Goal: Task Accomplishment & Management: Complete application form

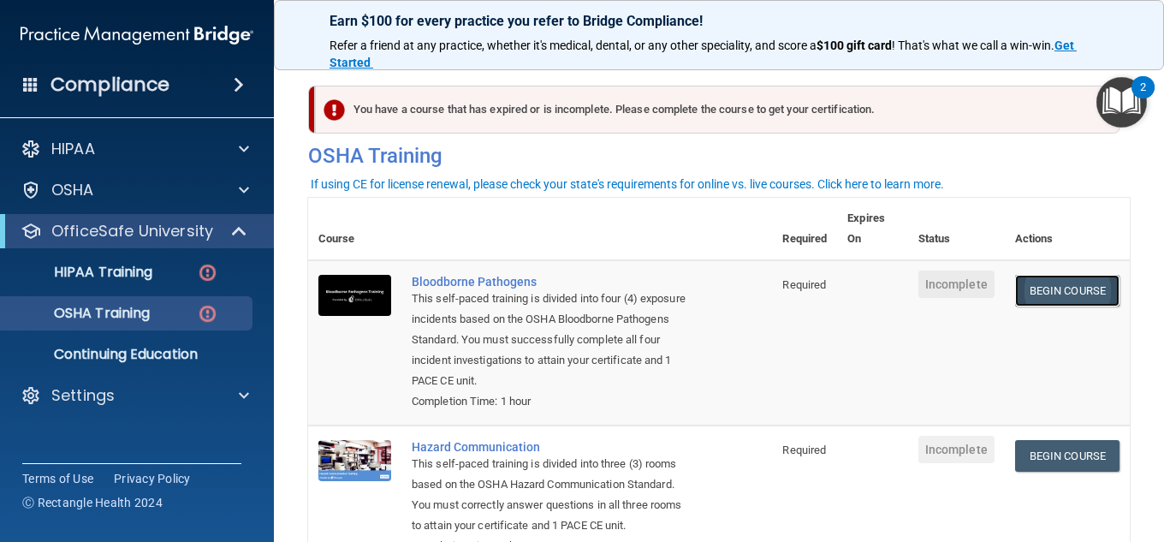
click at [1063, 291] on link "Begin Course" at bounding box center [1067, 291] width 104 height 32
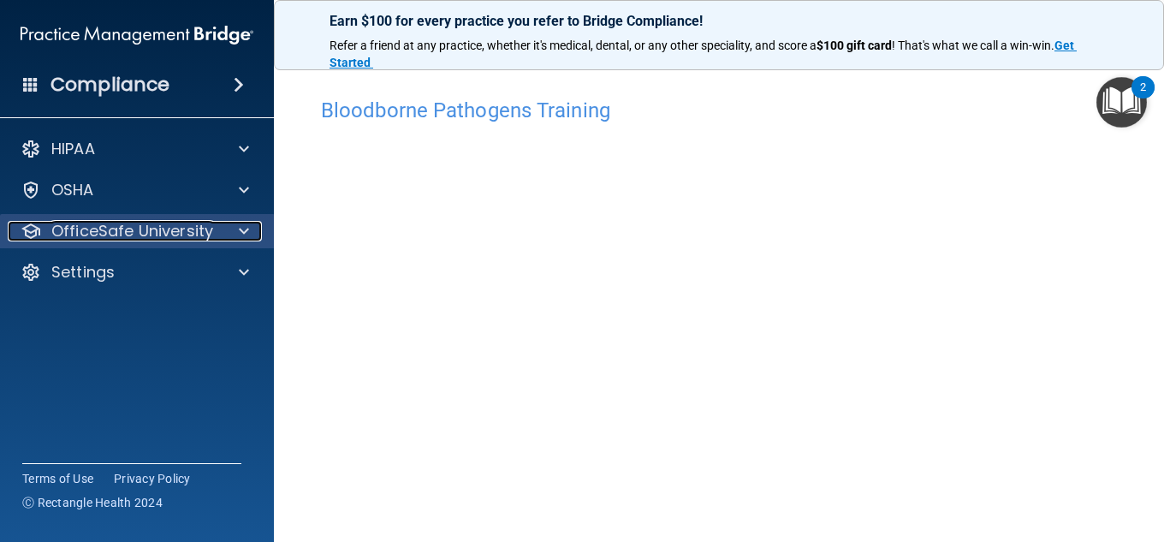
click at [139, 234] on p "OfficeSafe University" at bounding box center [132, 231] width 162 height 21
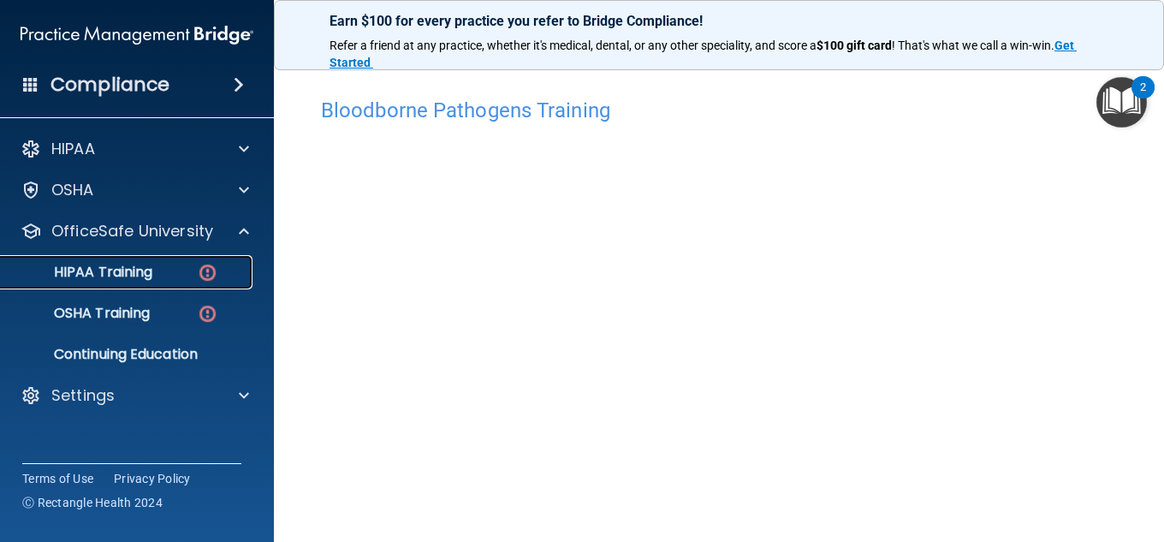
click at [150, 269] on p "HIPAA Training" at bounding box center [81, 272] width 141 height 17
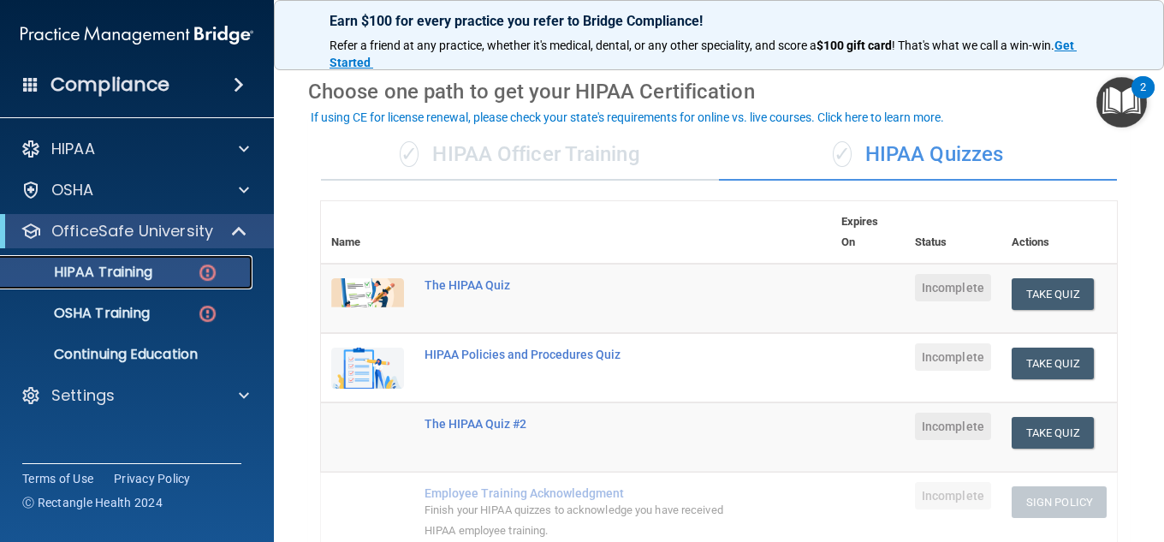
scroll to position [60, 0]
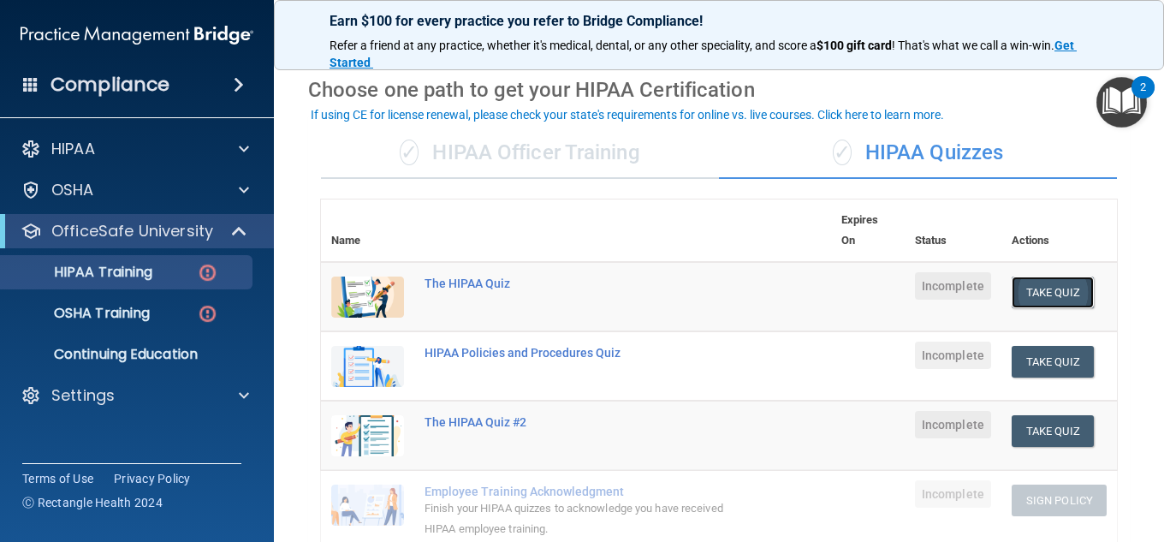
click at [1035, 288] on button "Take Quiz" at bounding box center [1053, 292] width 82 height 32
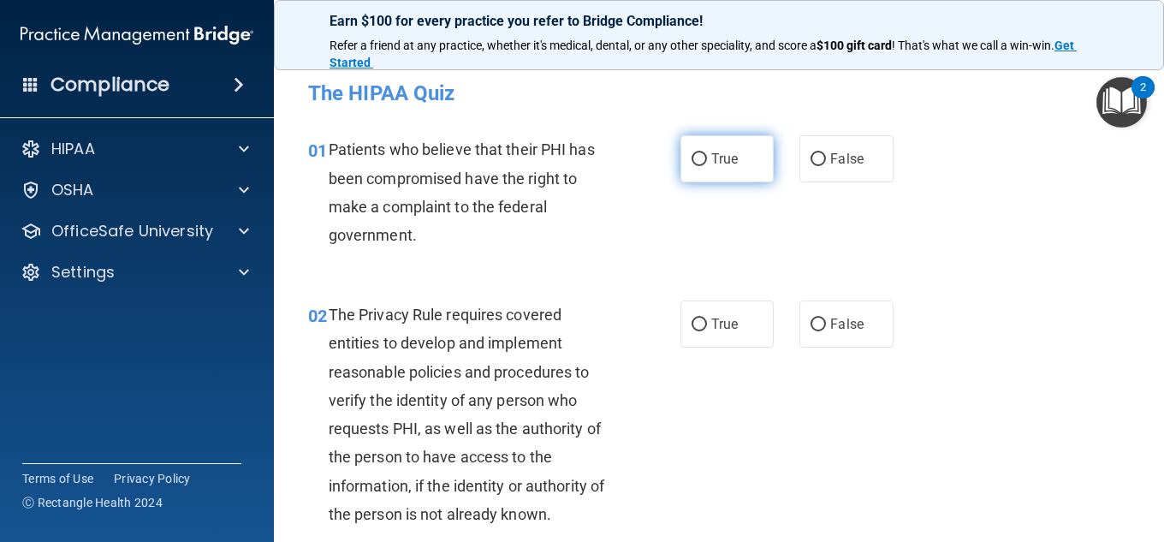
click at [692, 153] on input "True" at bounding box center [699, 159] width 15 height 13
radio input "true"
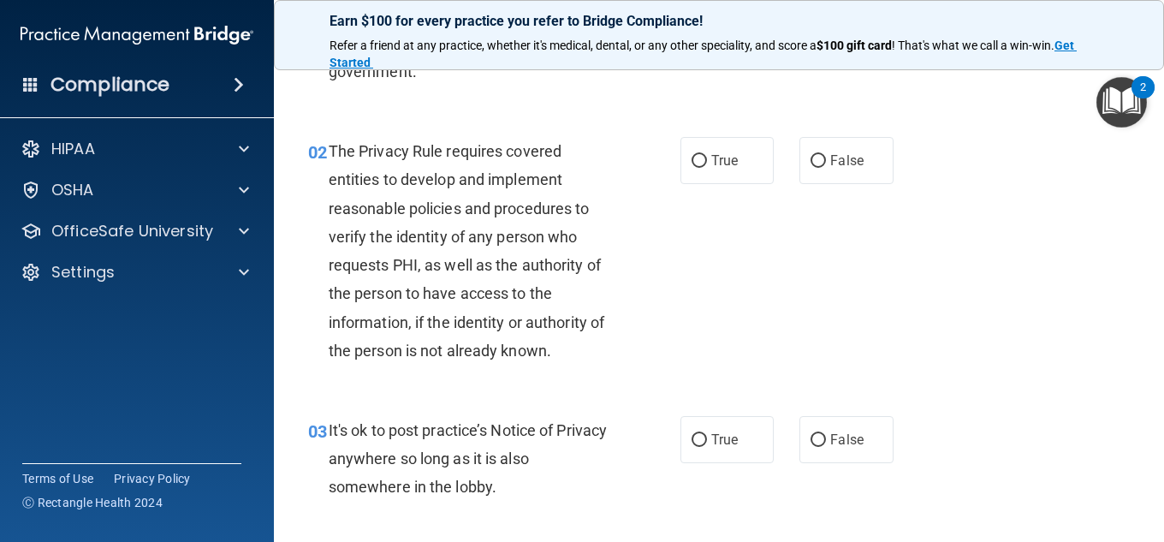
scroll to position [164, 0]
click at [702, 152] on label "True" at bounding box center [726, 159] width 93 height 47
click at [702, 154] on input "True" at bounding box center [699, 160] width 15 height 13
radio input "true"
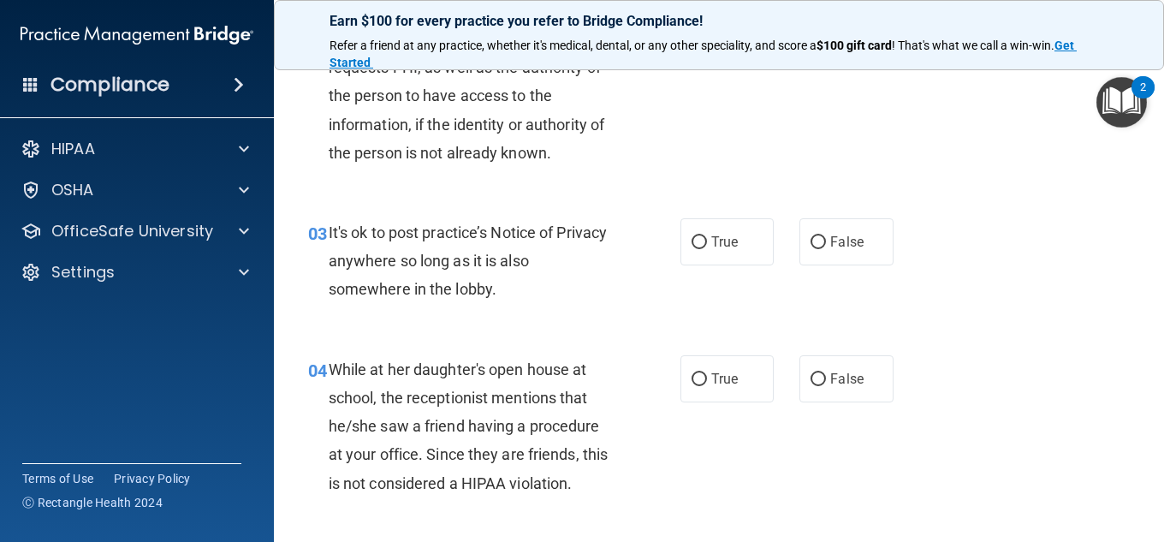
scroll to position [365, 0]
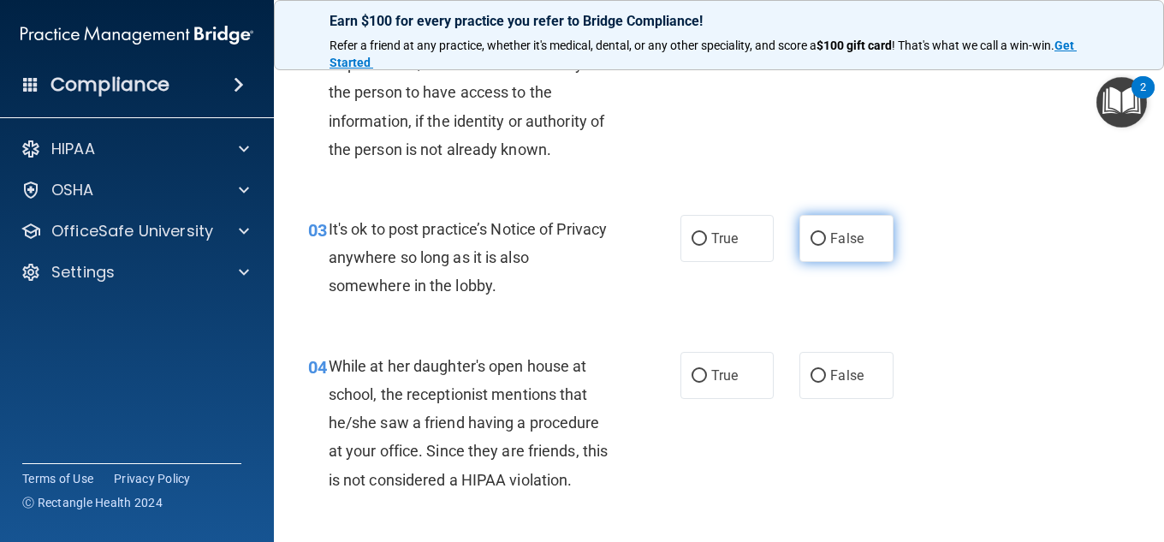
click at [809, 229] on label "False" at bounding box center [845, 238] width 93 height 47
click at [811, 233] on input "False" at bounding box center [818, 239] width 15 height 13
radio input "true"
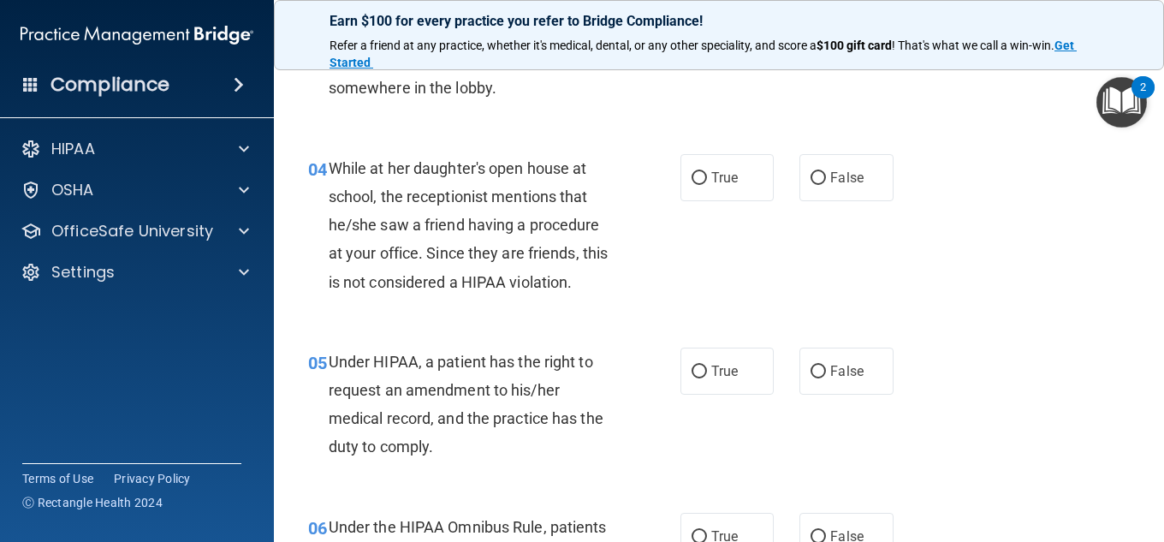
scroll to position [569, 0]
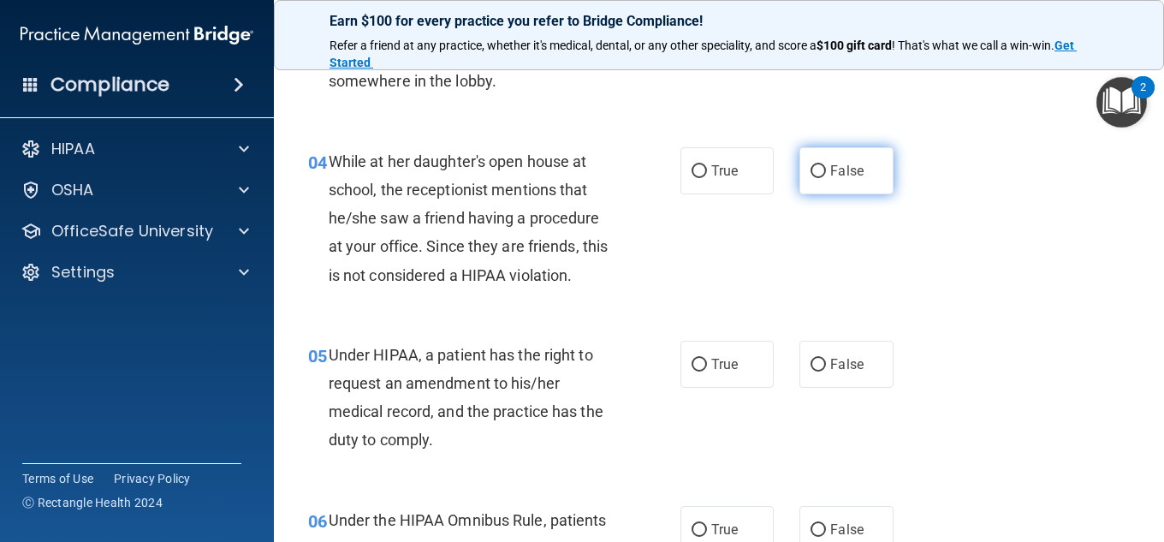
click at [814, 167] on input "False" at bounding box center [818, 171] width 15 height 13
radio input "true"
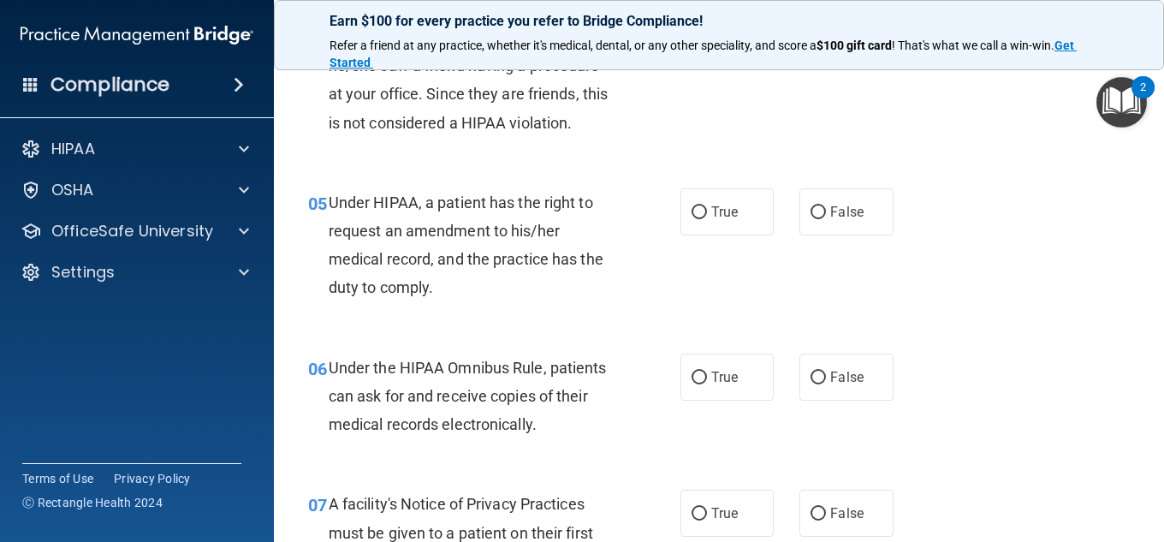
scroll to position [731, 0]
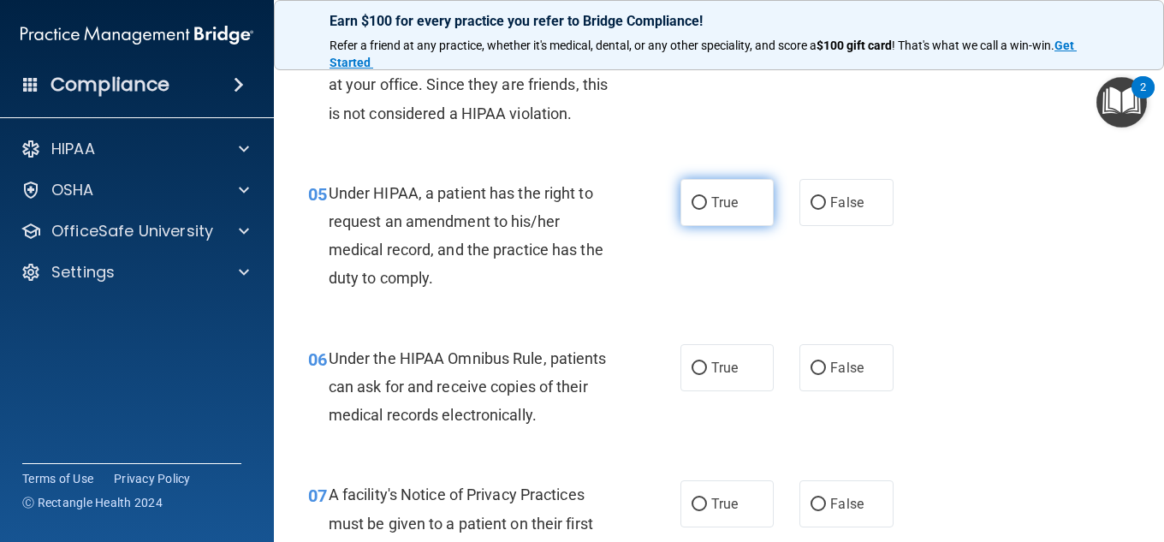
click at [698, 209] on input "True" at bounding box center [699, 203] width 15 height 13
radio input "true"
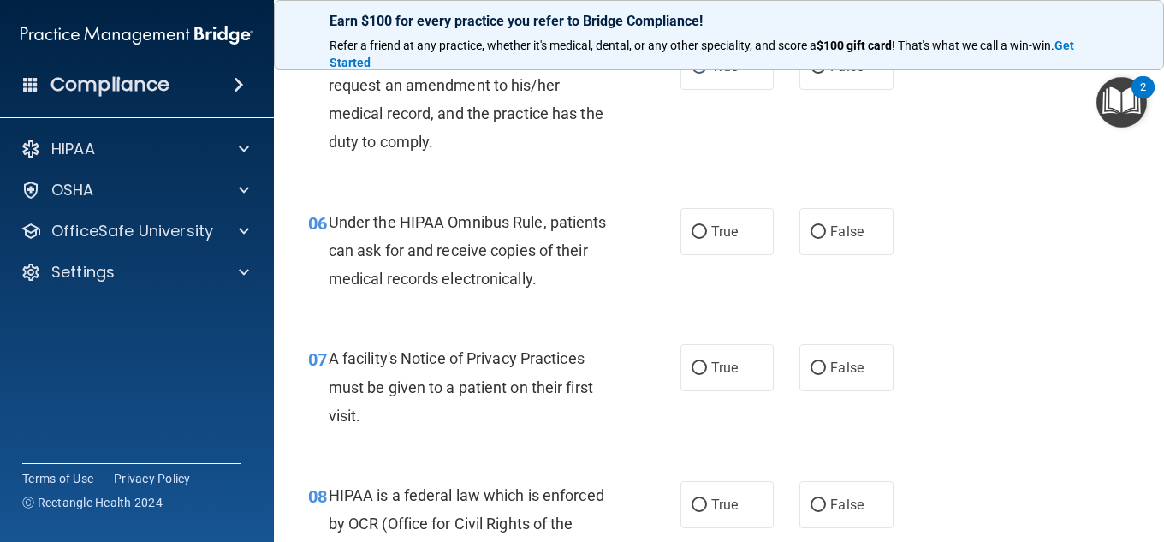
scroll to position [874, 0]
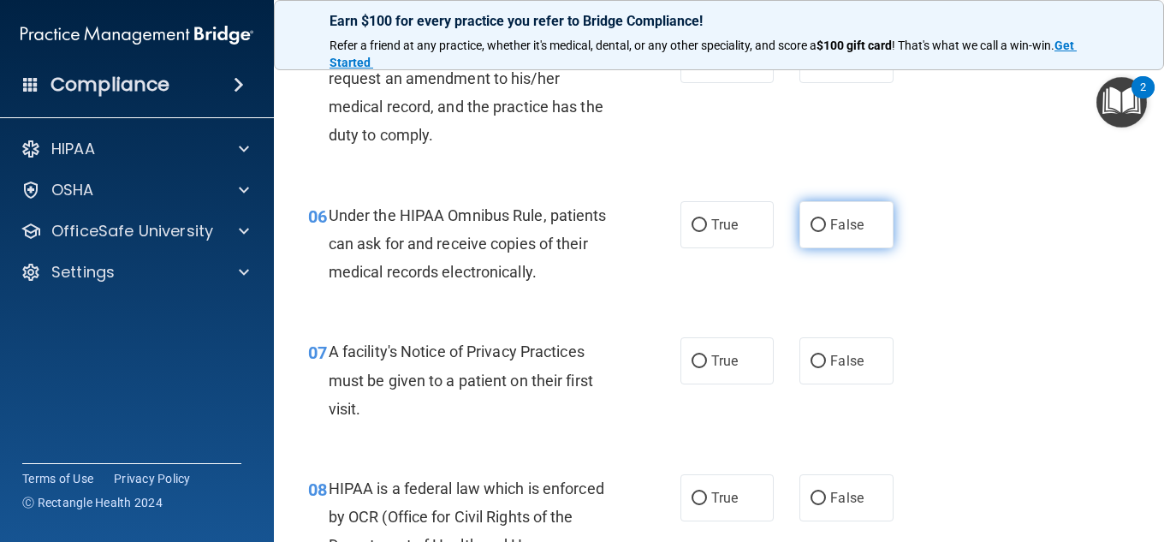
click at [830, 223] on span "False" at bounding box center [846, 225] width 33 height 16
click at [826, 223] on input "False" at bounding box center [818, 225] width 15 height 13
radio input "true"
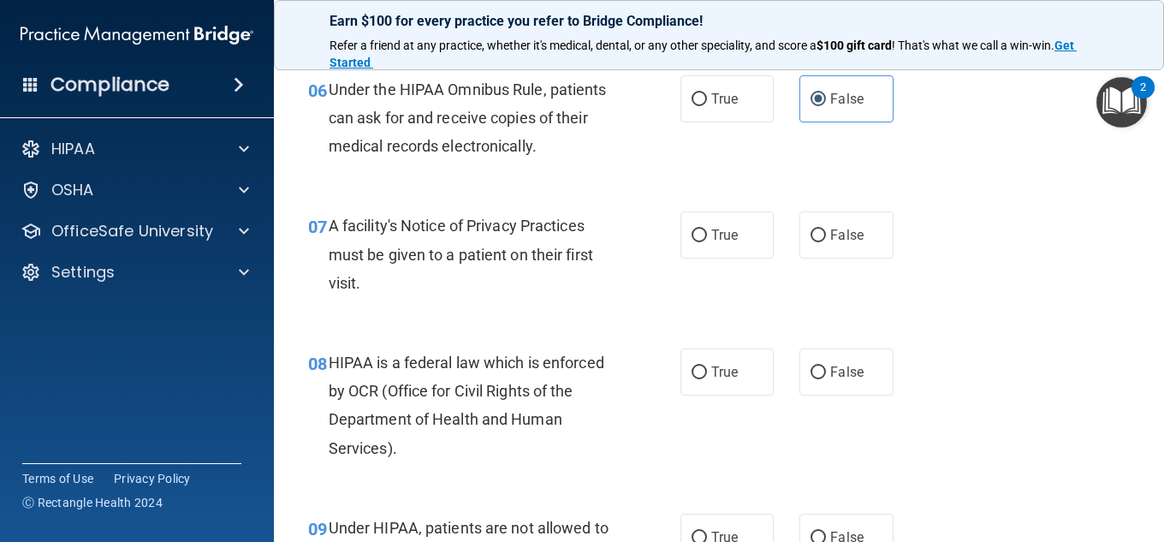
scroll to position [1006, 0]
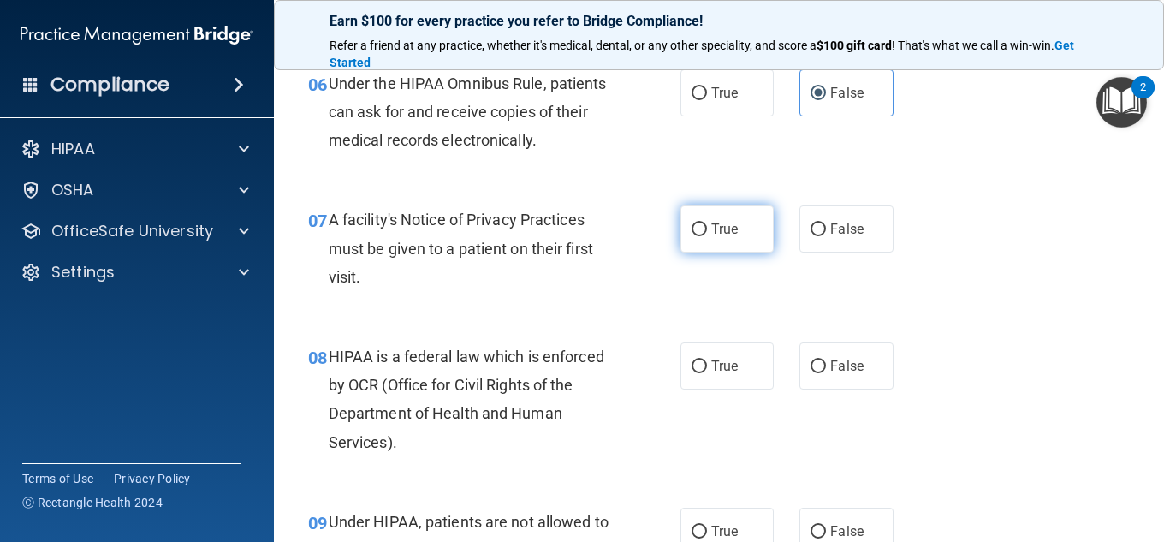
click at [721, 231] on span "True" at bounding box center [724, 229] width 27 height 16
click at [707, 231] on input "True" at bounding box center [699, 229] width 15 height 13
radio input "true"
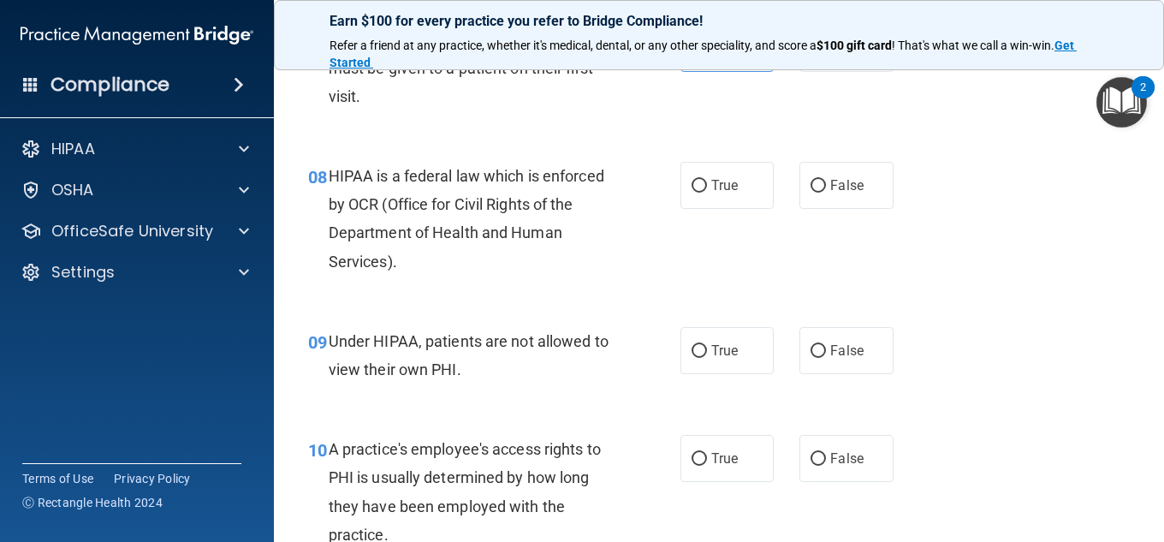
scroll to position [1188, 0]
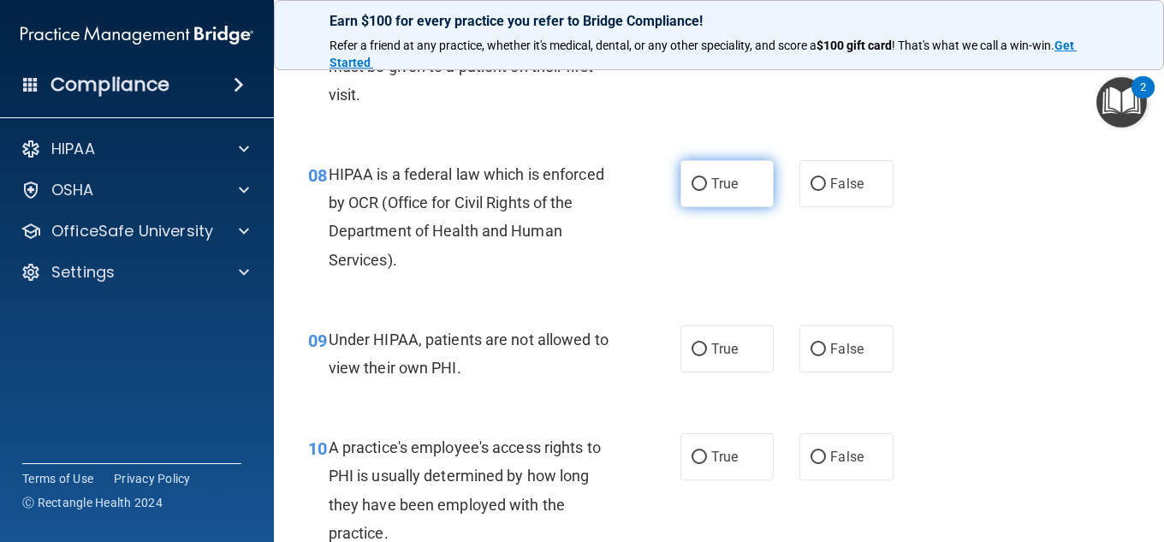
click at [716, 195] on label "True" at bounding box center [726, 183] width 93 height 47
click at [707, 191] on input "True" at bounding box center [699, 184] width 15 height 13
radio input "true"
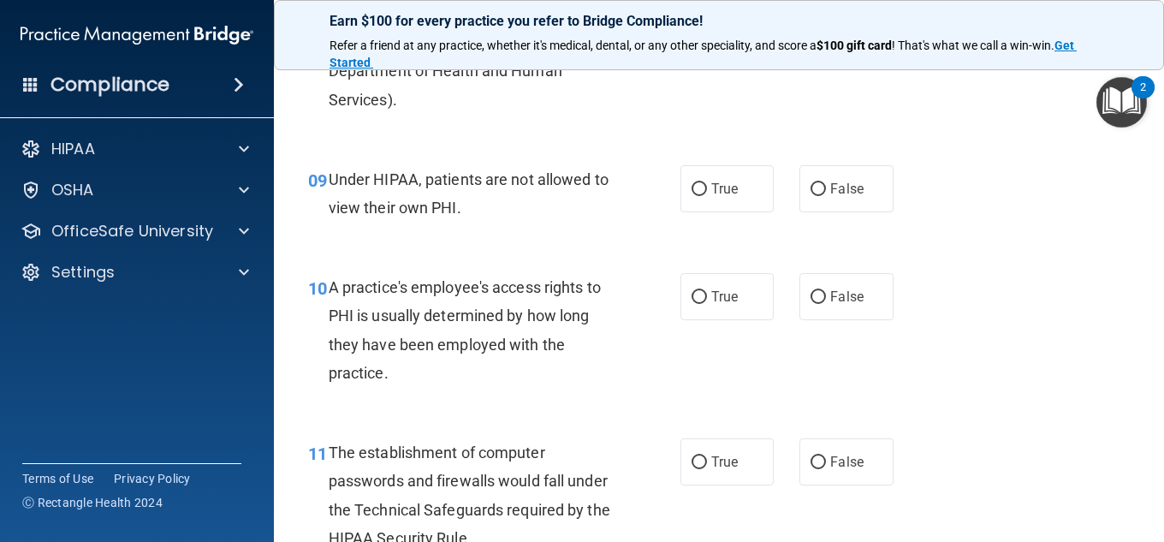
scroll to position [1349, 0]
click at [723, 187] on span "True" at bounding box center [724, 188] width 27 height 16
click at [707, 187] on input "True" at bounding box center [699, 188] width 15 height 13
radio input "true"
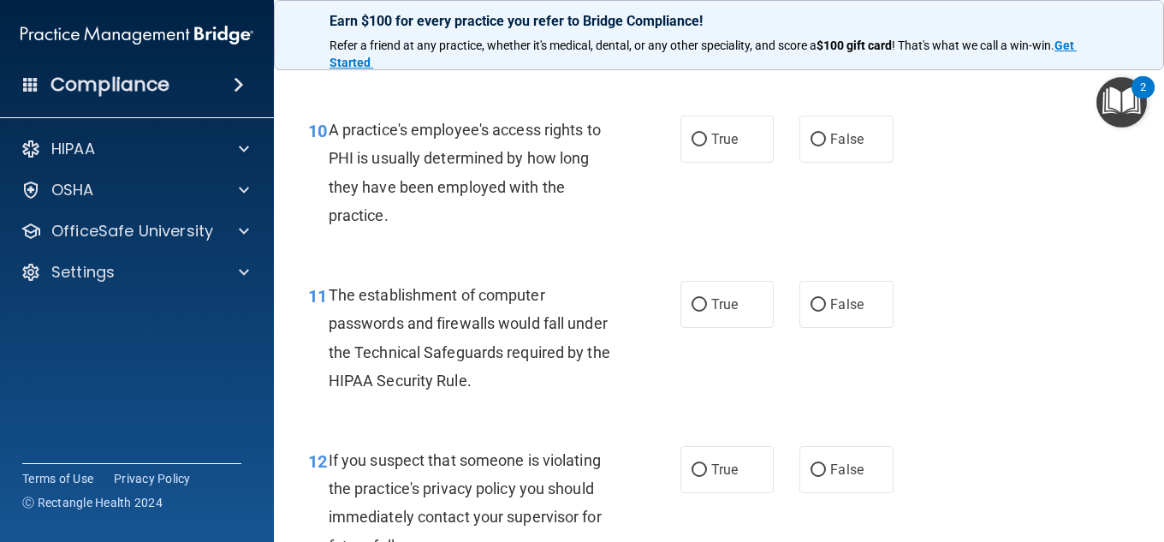
scroll to position [1514, 0]
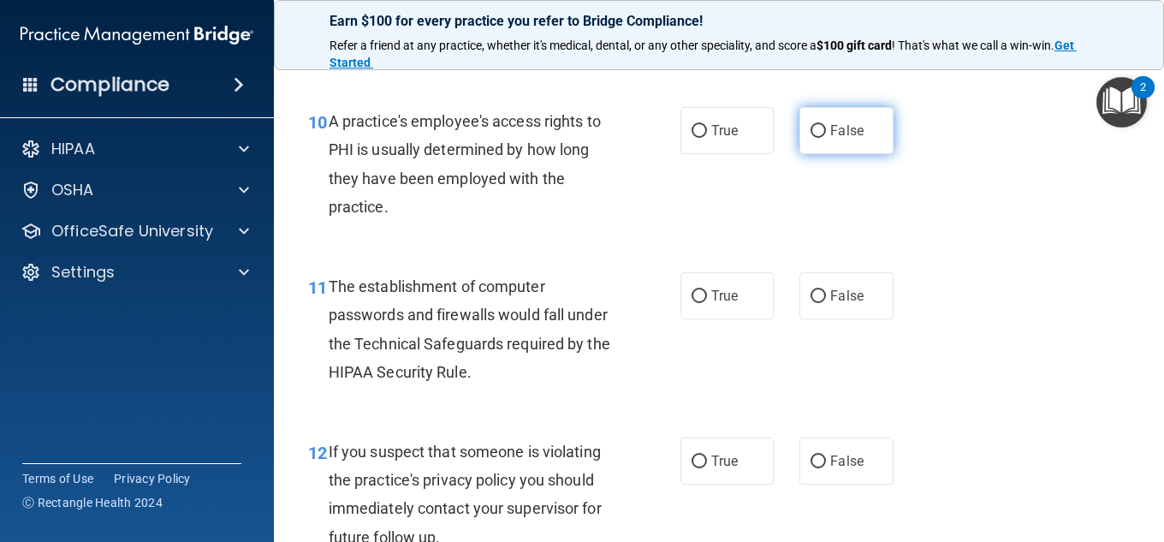
click at [841, 145] on label "False" at bounding box center [845, 130] width 93 height 47
click at [826, 138] on input "False" at bounding box center [818, 131] width 15 height 13
radio input "true"
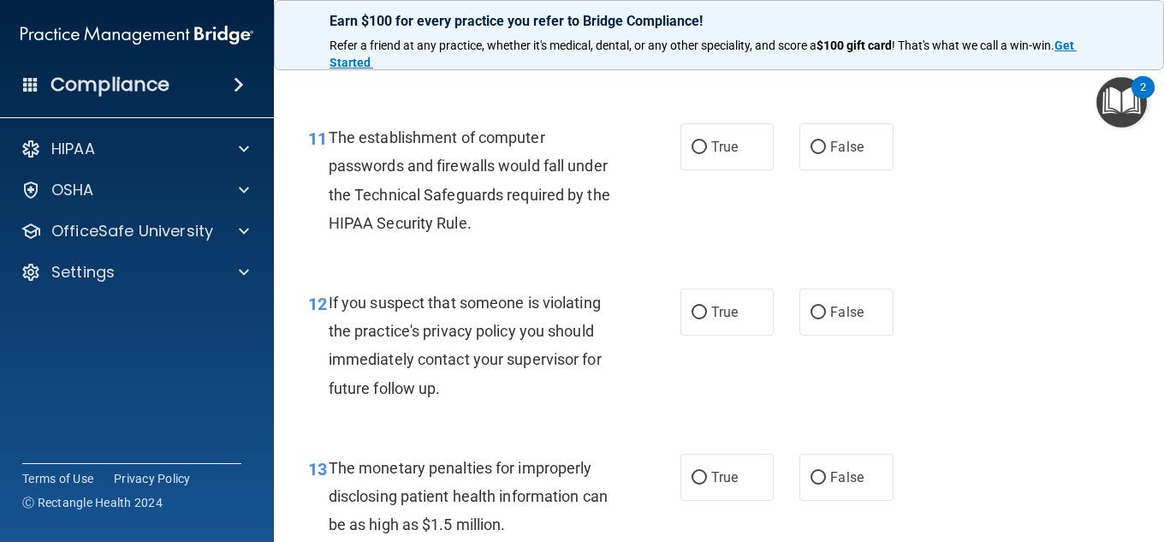
scroll to position [1665, 0]
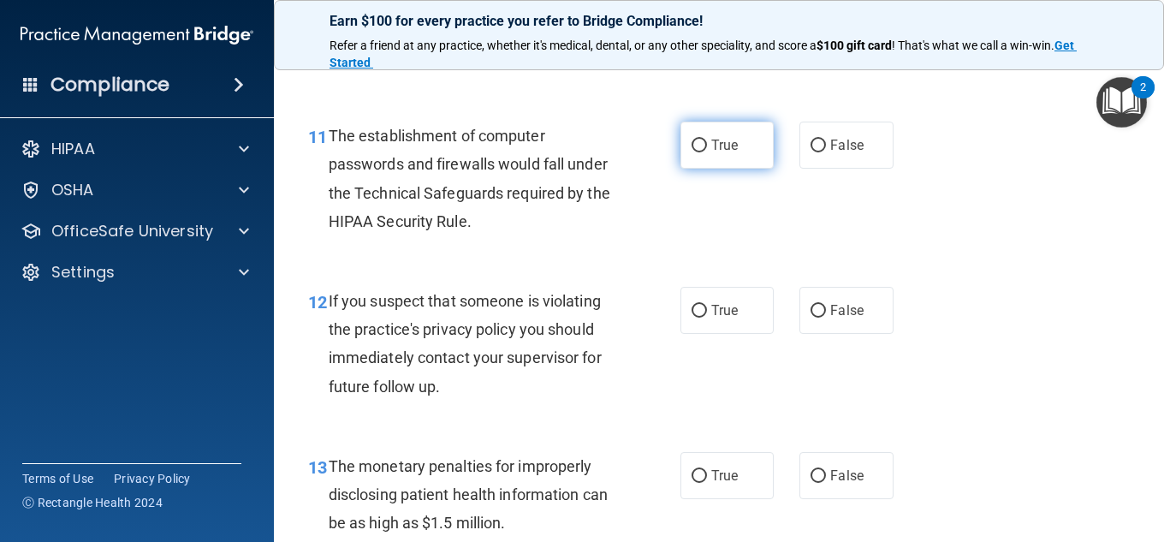
click at [722, 147] on span "True" at bounding box center [724, 145] width 27 height 16
click at [707, 147] on input "True" at bounding box center [699, 146] width 15 height 13
radio input "true"
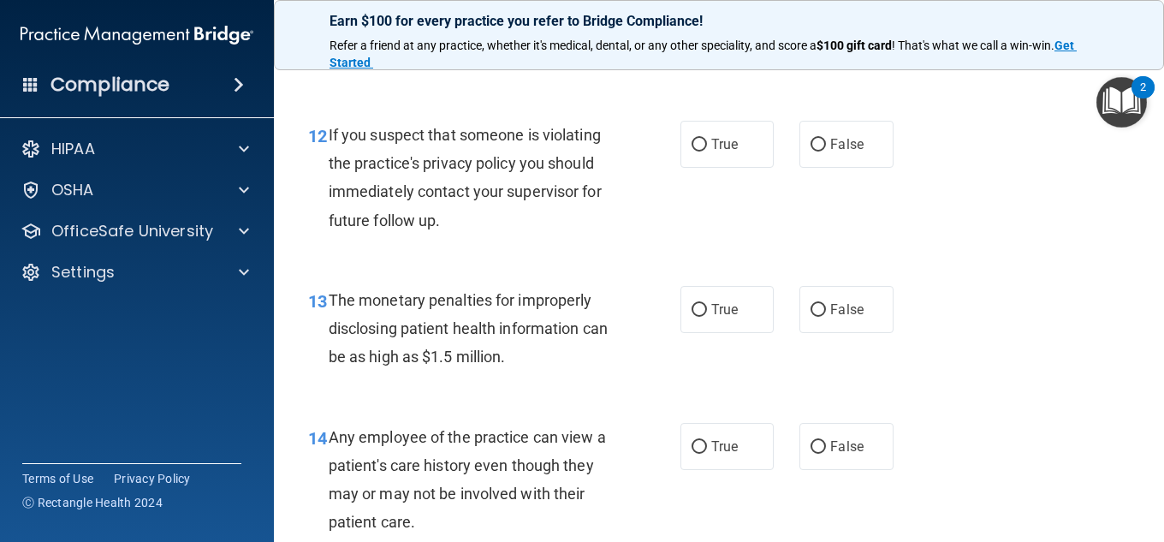
scroll to position [1834, 0]
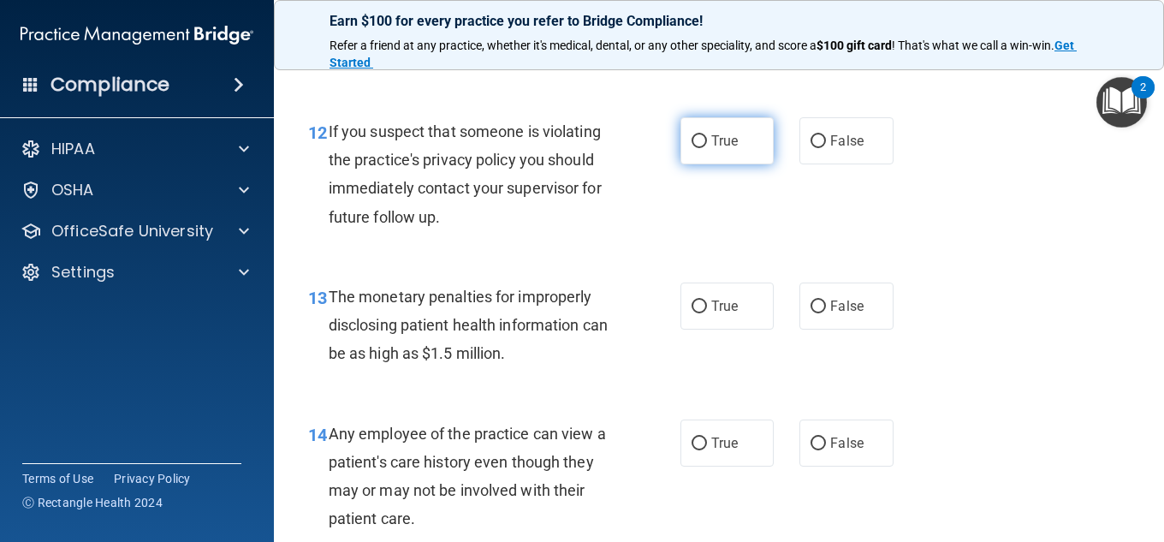
click at [712, 140] on span "True" at bounding box center [724, 141] width 27 height 16
click at [707, 140] on input "True" at bounding box center [699, 141] width 15 height 13
radio input "true"
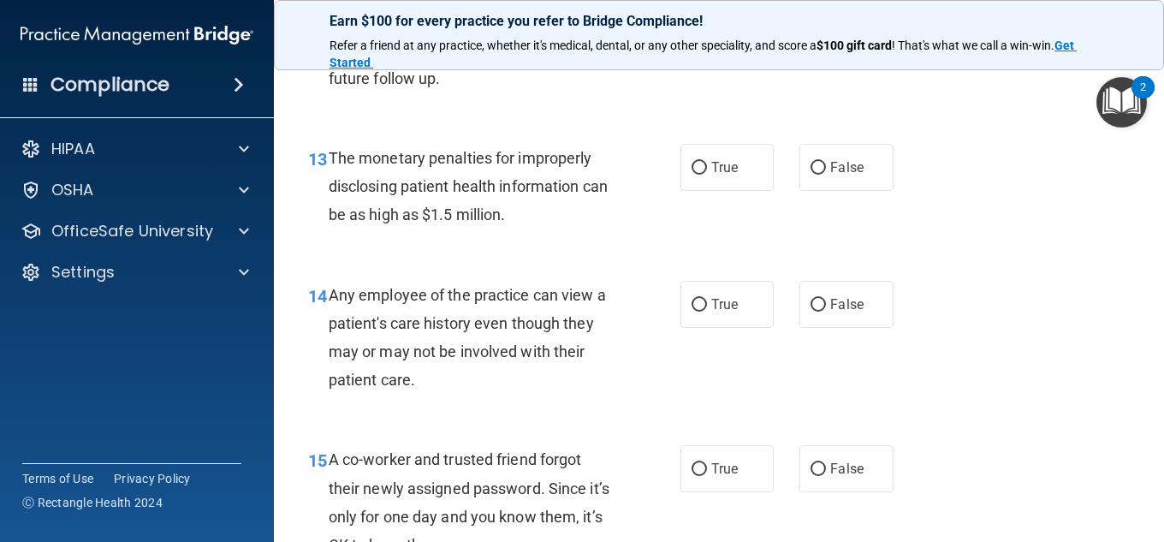
scroll to position [1975, 0]
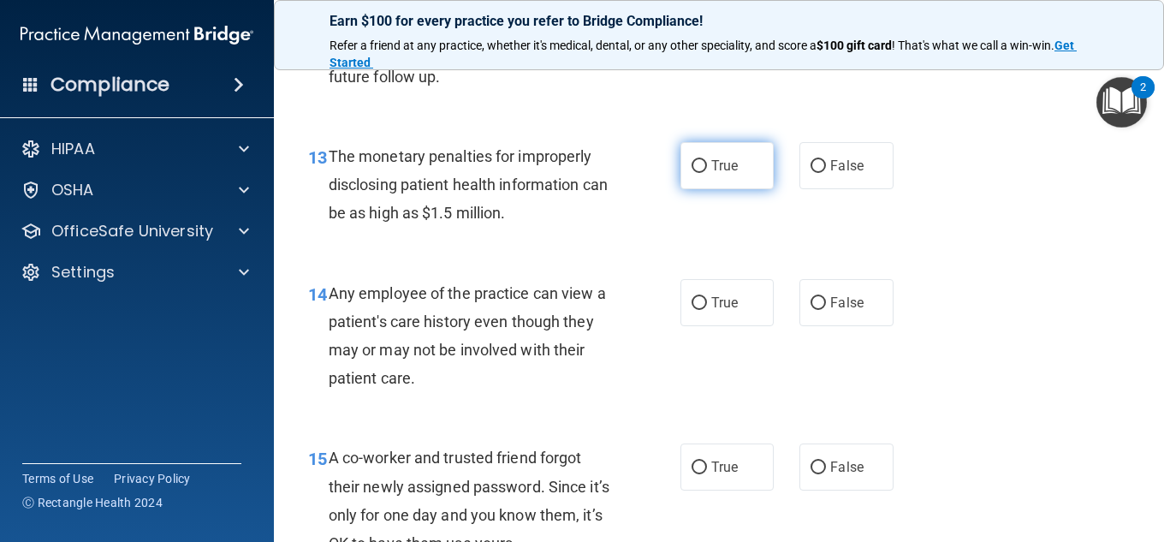
click at [739, 166] on label "True" at bounding box center [726, 165] width 93 height 47
click at [707, 166] on input "True" at bounding box center [699, 166] width 15 height 13
radio input "true"
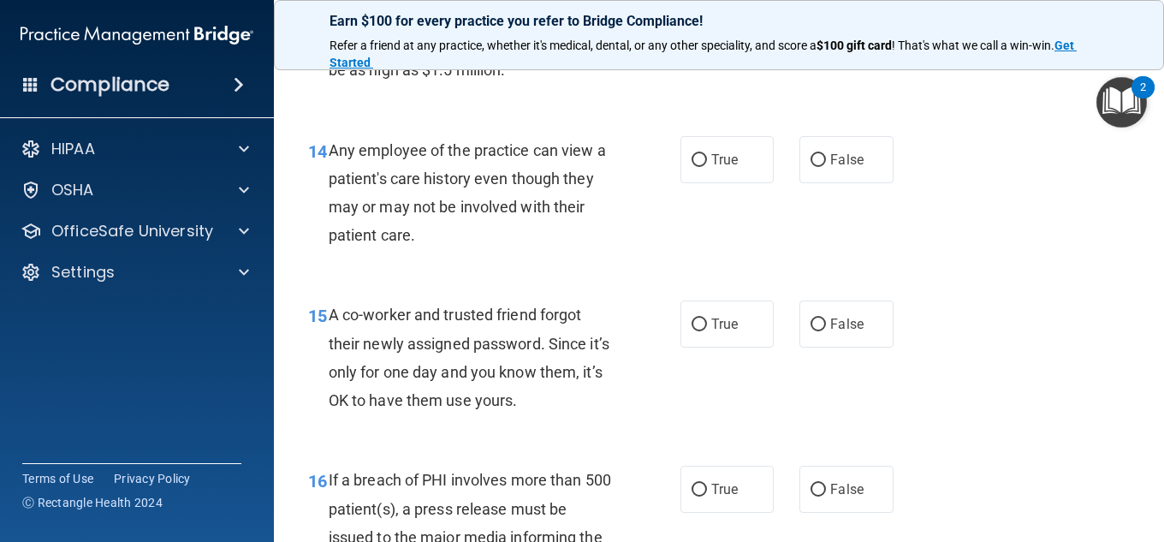
scroll to position [2119, 0]
click at [831, 157] on span "False" at bounding box center [846, 159] width 33 height 16
click at [826, 157] on input "False" at bounding box center [818, 159] width 15 height 13
radio input "true"
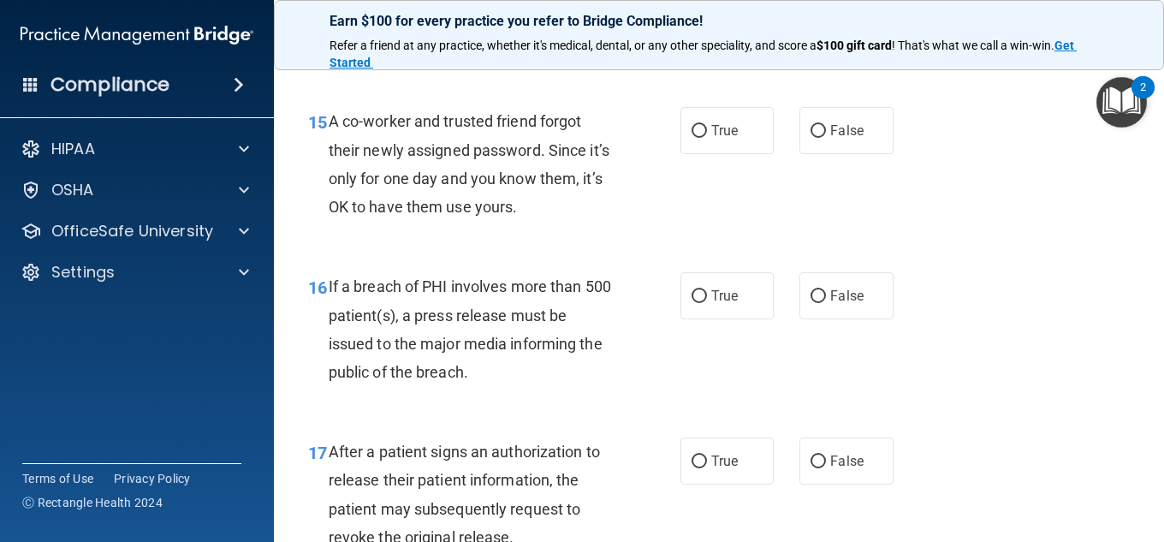
scroll to position [2312, 0]
click at [820, 128] on label "False" at bounding box center [845, 129] width 93 height 47
click at [820, 128] on input "False" at bounding box center [818, 130] width 15 height 13
radio input "true"
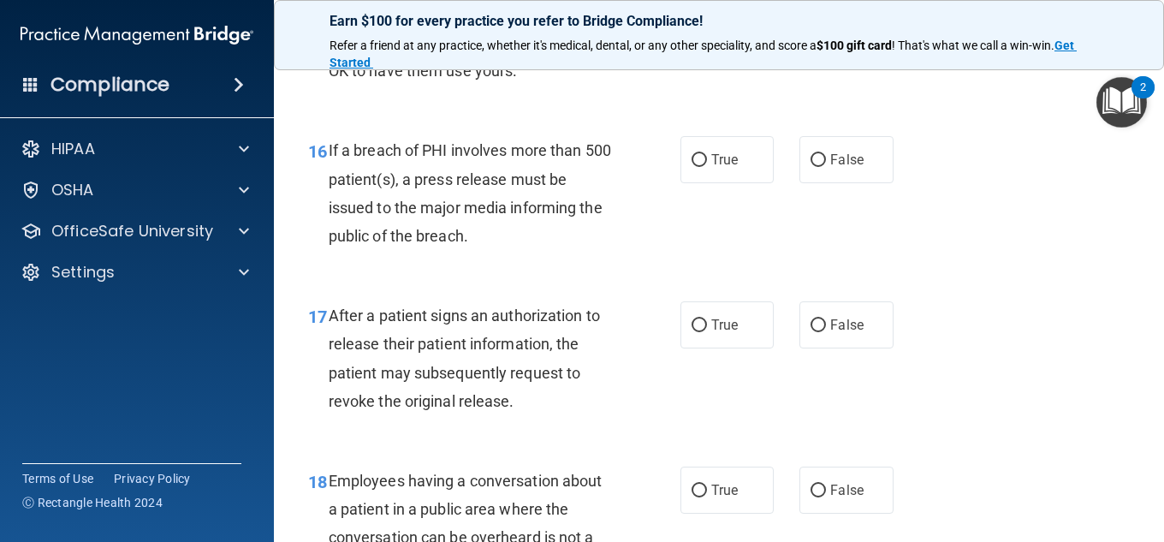
scroll to position [2455, 0]
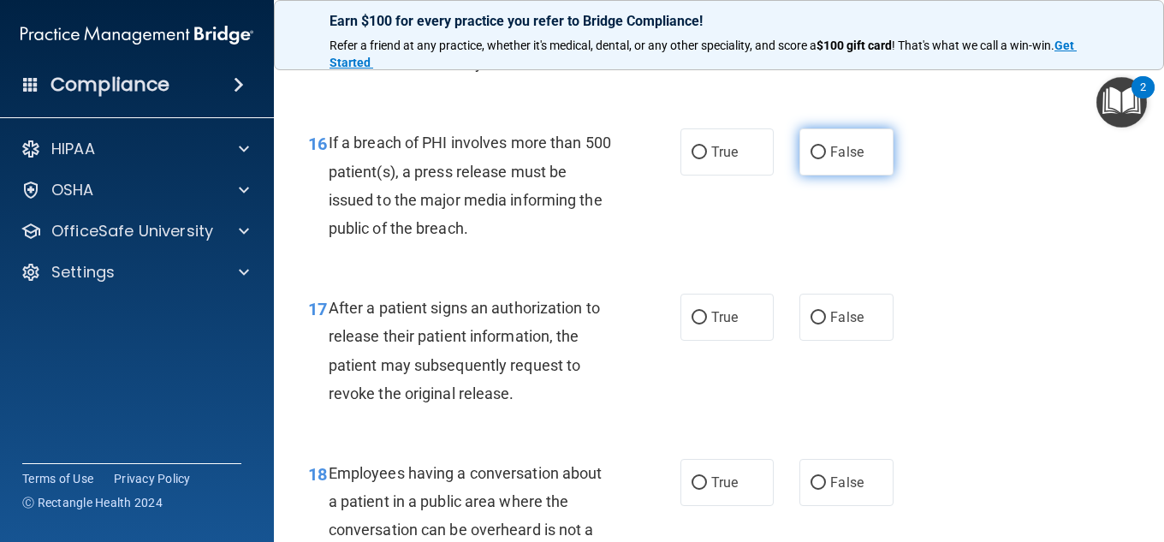
click at [838, 151] on span "False" at bounding box center [846, 152] width 33 height 16
click at [826, 151] on input "False" at bounding box center [818, 152] width 15 height 13
radio input "true"
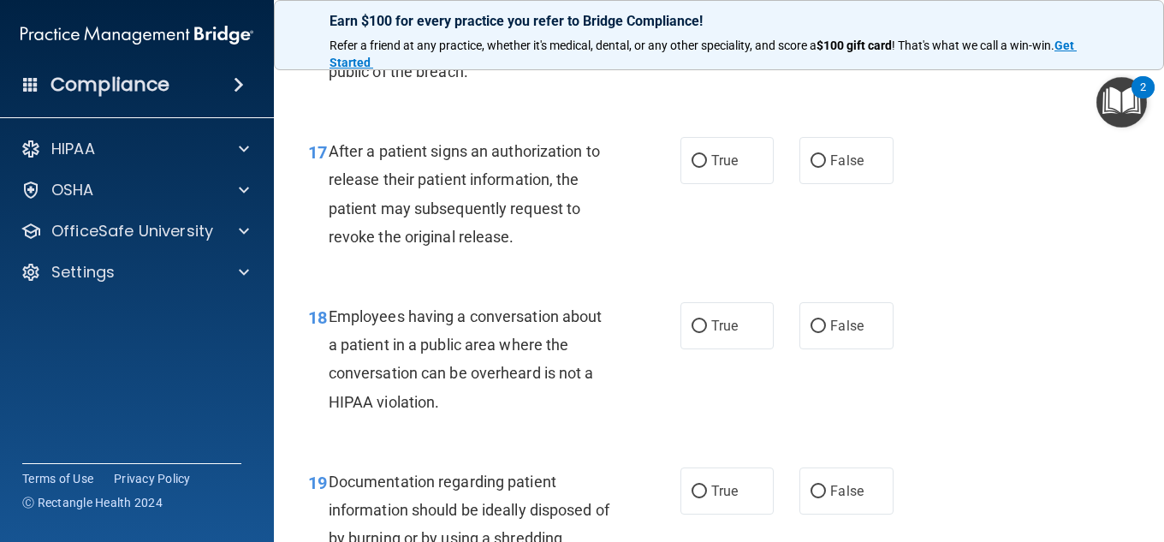
scroll to position [2616, 0]
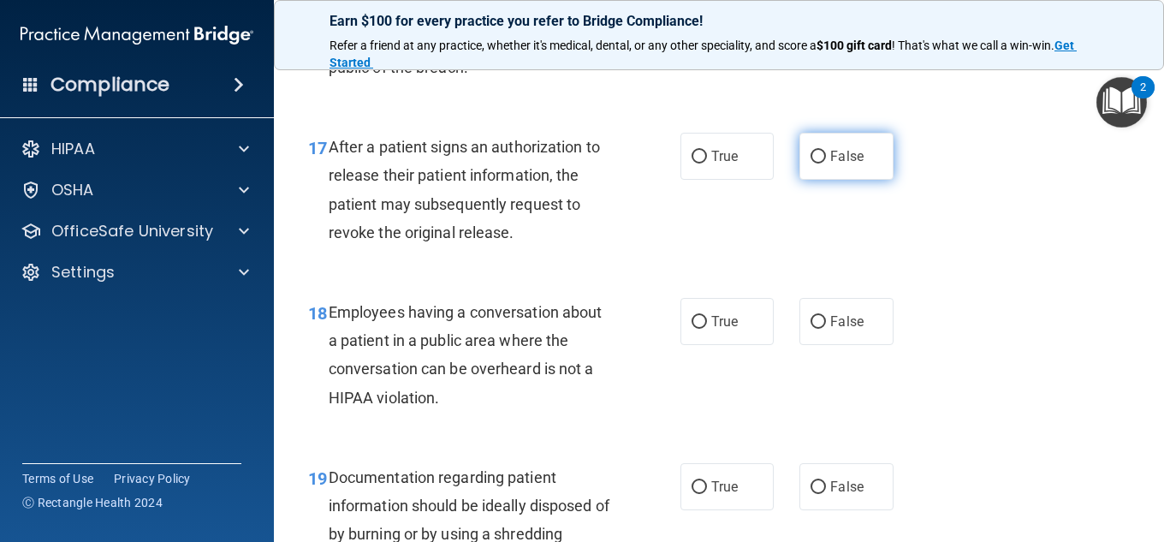
click at [836, 156] on span "False" at bounding box center [846, 156] width 33 height 16
click at [826, 156] on input "False" at bounding box center [818, 157] width 15 height 13
radio input "true"
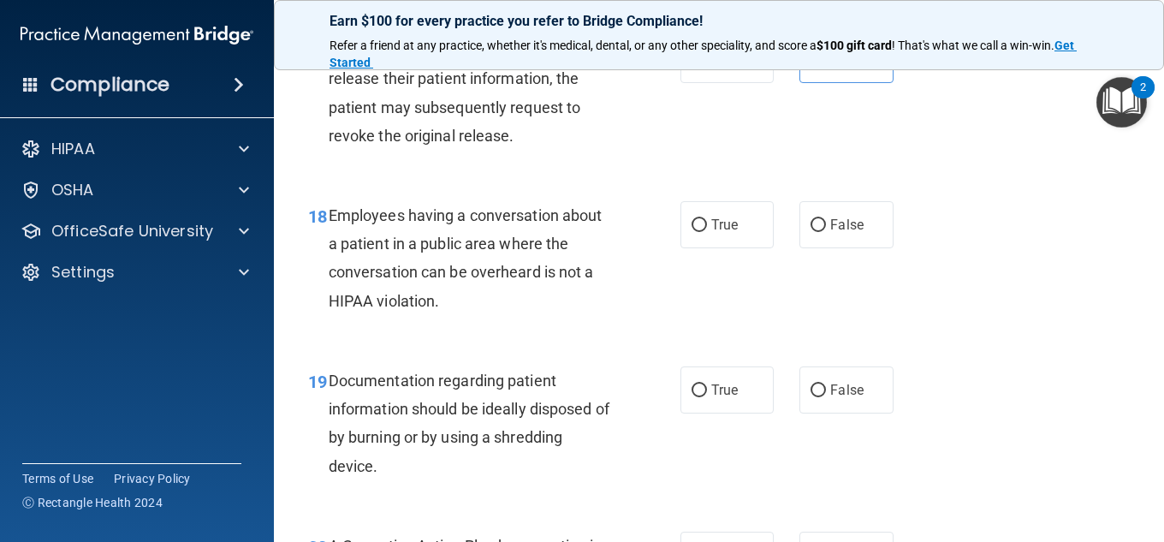
scroll to position [2715, 0]
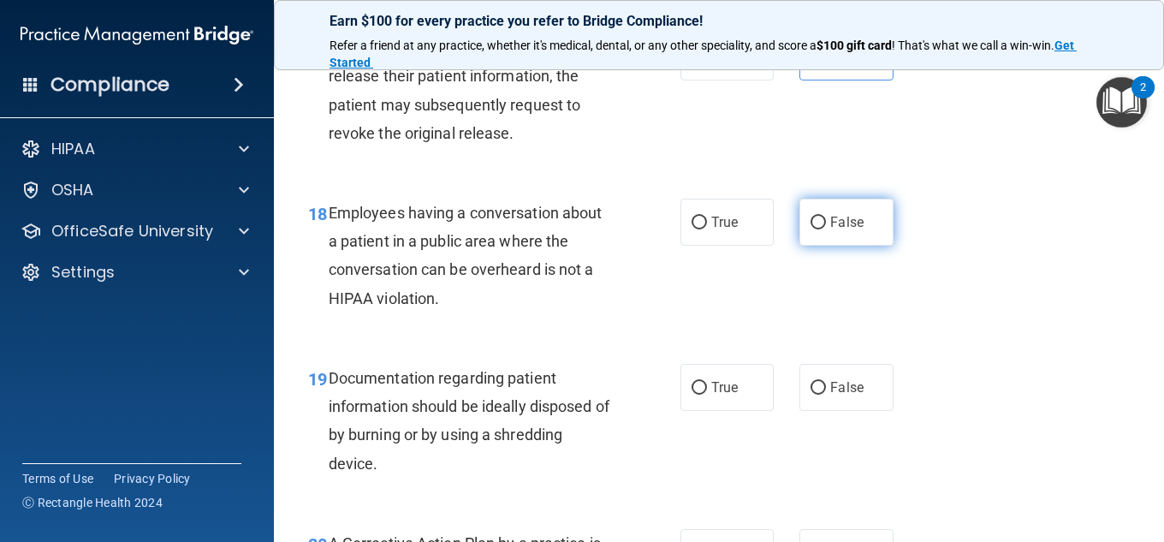
click at [830, 217] on span "False" at bounding box center [846, 222] width 33 height 16
click at [826, 217] on input "False" at bounding box center [818, 223] width 15 height 13
radio input "true"
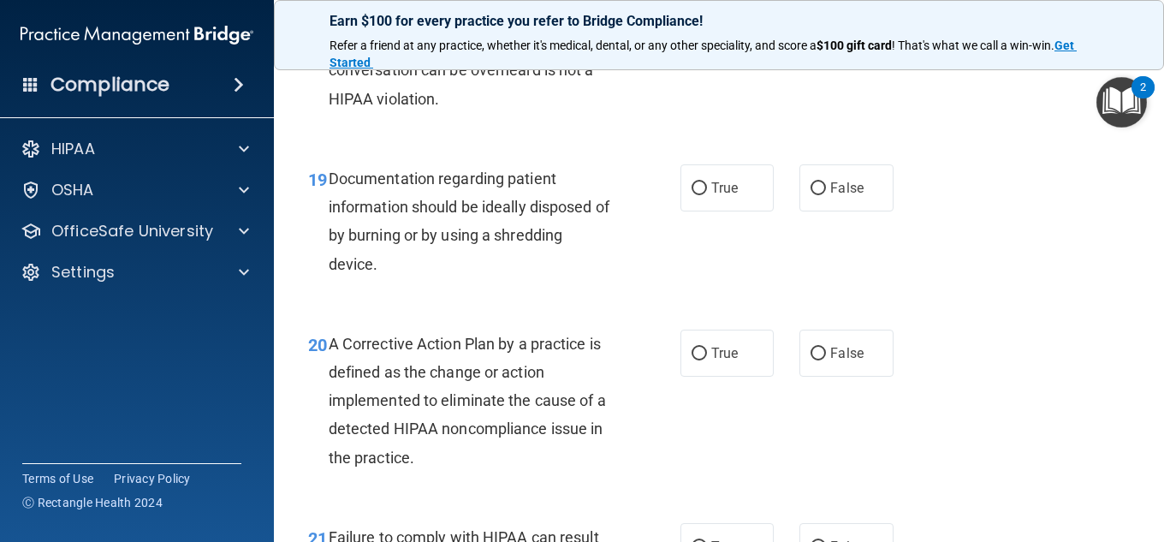
scroll to position [2915, 0]
click at [732, 169] on label "True" at bounding box center [726, 186] width 93 height 47
click at [707, 181] on input "True" at bounding box center [699, 187] width 15 height 13
radio input "true"
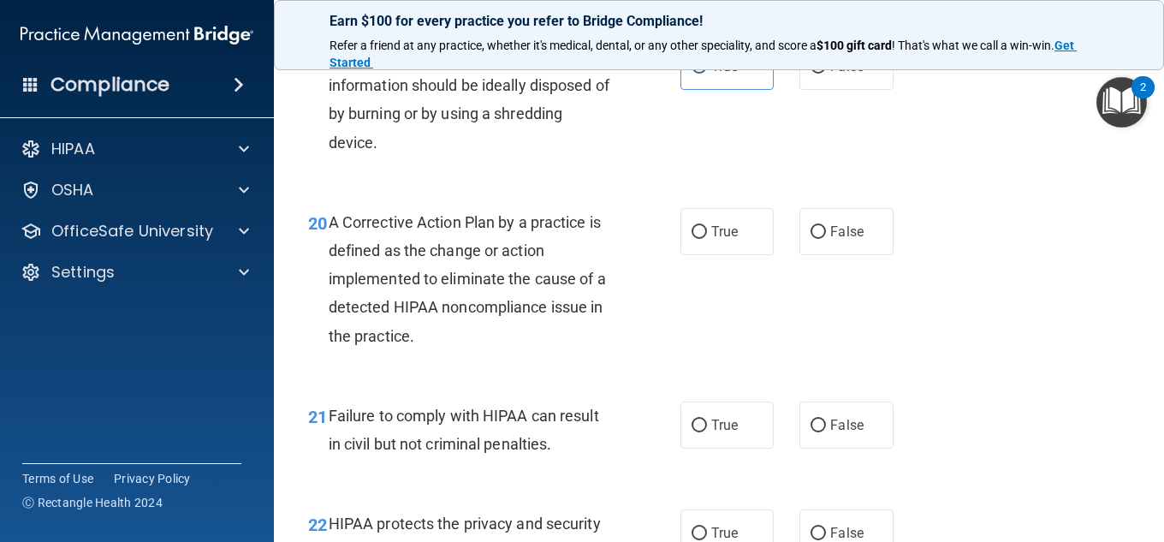
scroll to position [3038, 0]
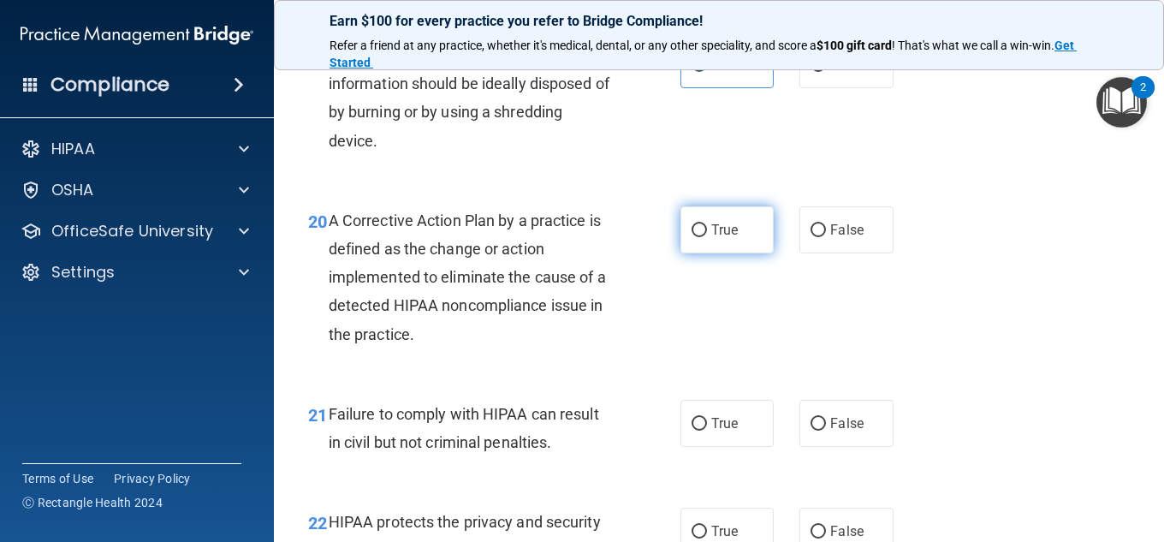
click at [722, 229] on span "True" at bounding box center [724, 230] width 27 height 16
click at [707, 229] on input "True" at bounding box center [699, 230] width 15 height 13
radio input "true"
click at [722, 229] on span "True" at bounding box center [724, 230] width 27 height 16
click at [707, 229] on input "True" at bounding box center [699, 230] width 15 height 13
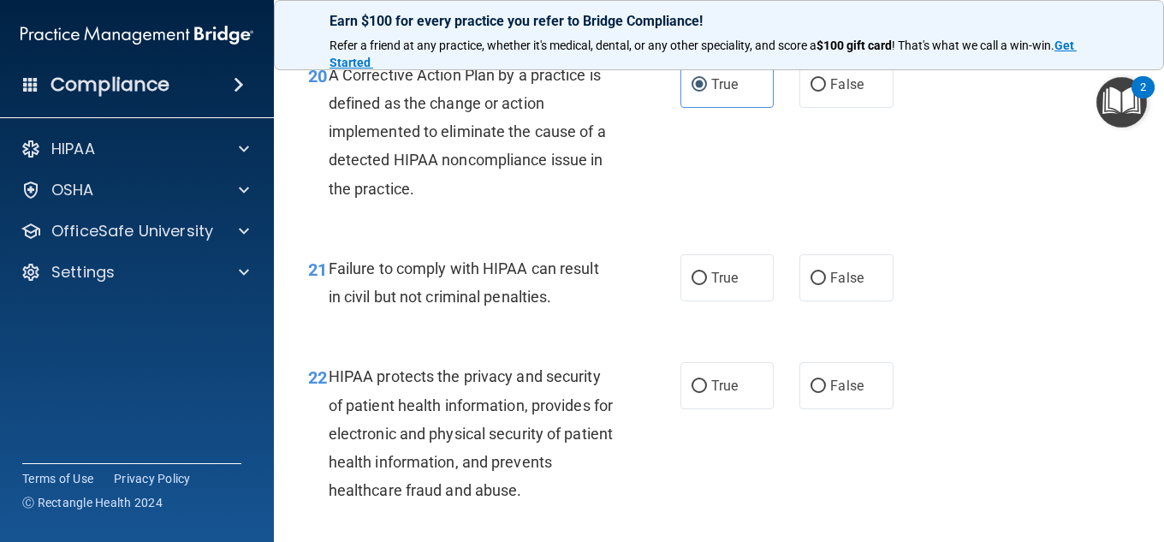
scroll to position [3184, 0]
click at [711, 276] on span "True" at bounding box center [724, 277] width 27 height 16
click at [707, 276] on input "True" at bounding box center [699, 277] width 15 height 13
radio input "true"
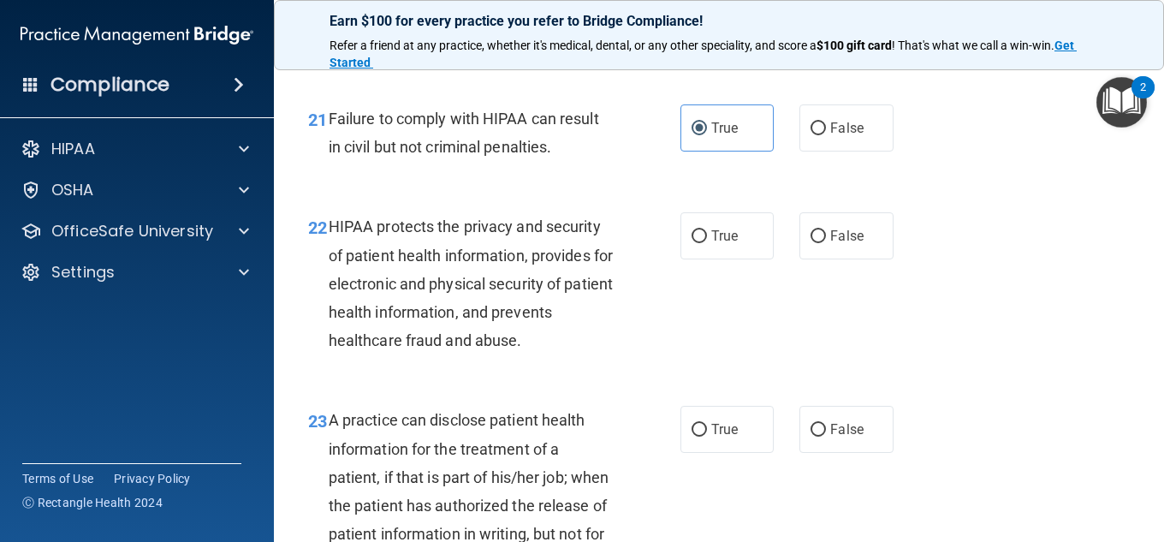
scroll to position [3352, 0]
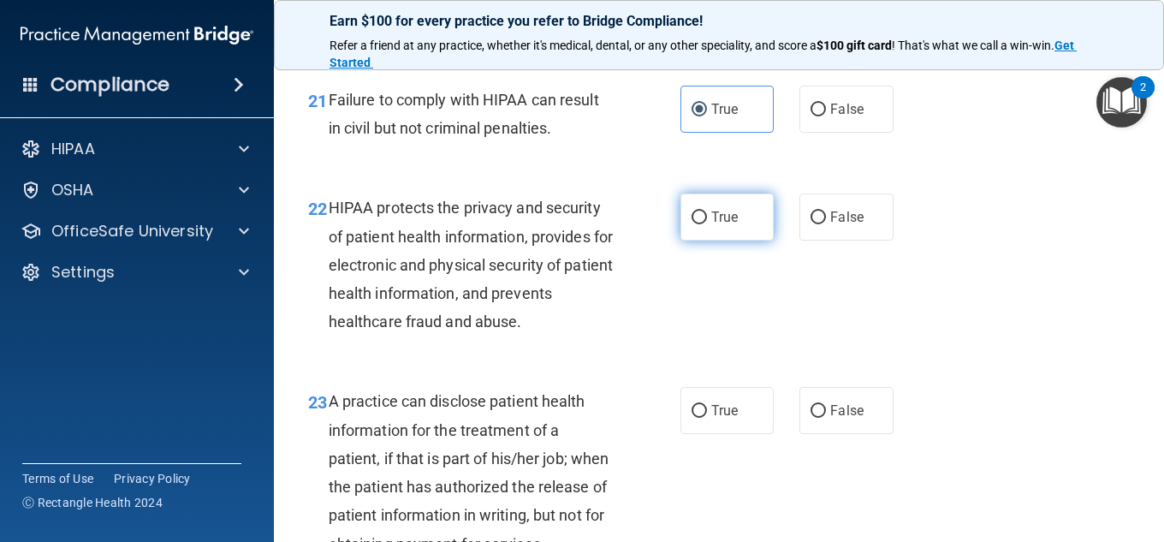
click at [700, 212] on input "True" at bounding box center [699, 217] width 15 height 13
radio input "true"
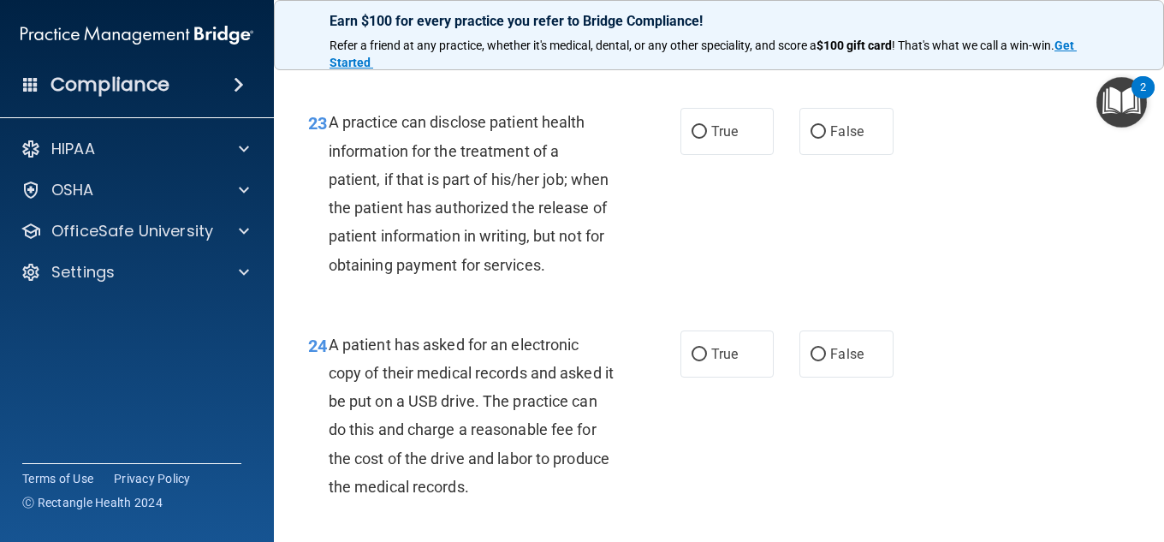
scroll to position [3633, 0]
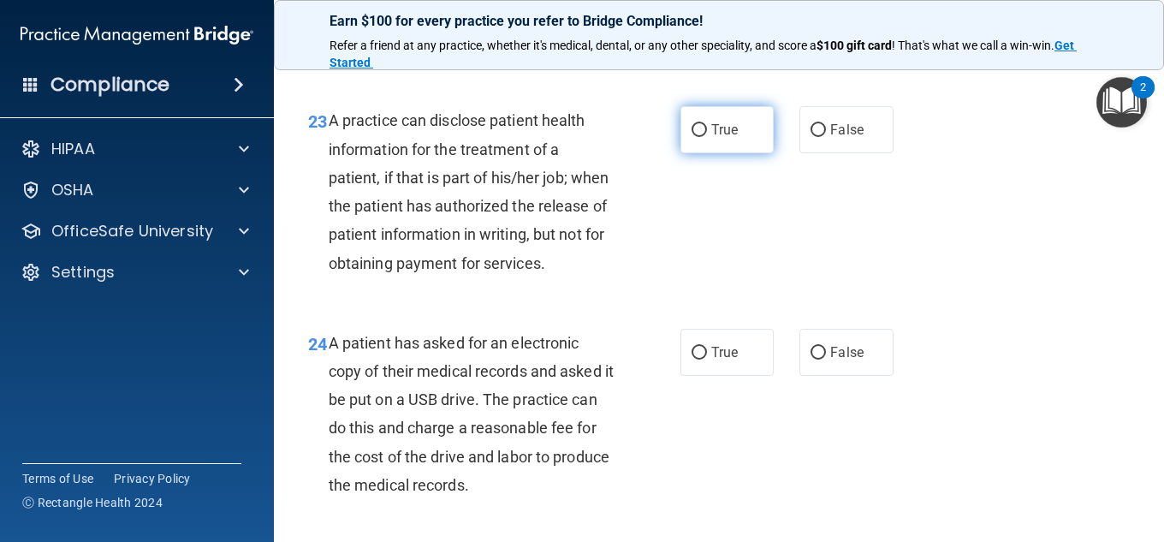
click at [735, 129] on label "True" at bounding box center [726, 129] width 93 height 47
click at [707, 129] on input "True" at bounding box center [699, 130] width 15 height 13
radio input "true"
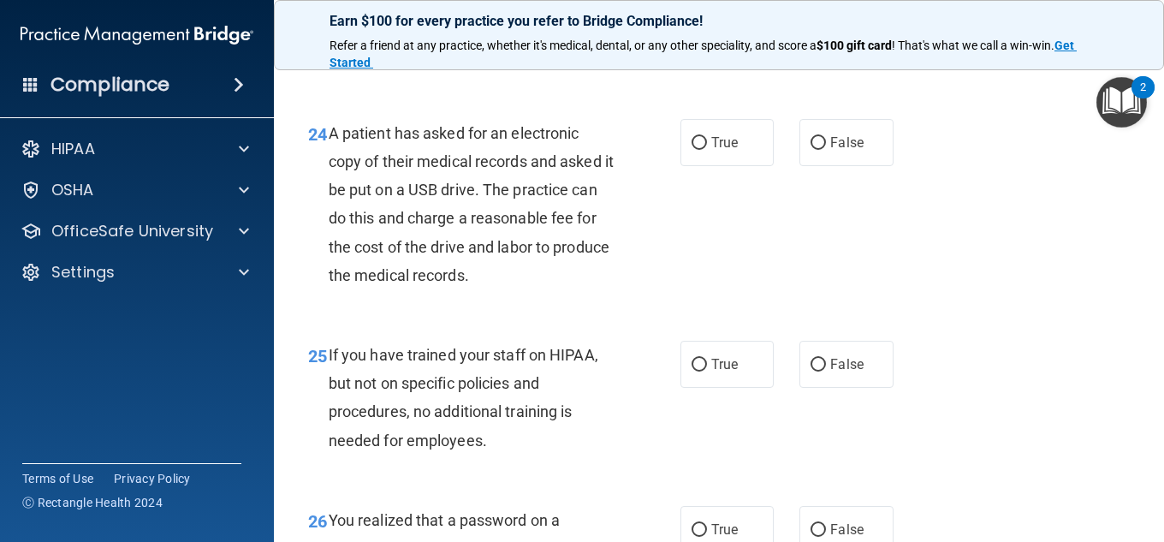
scroll to position [3847, 0]
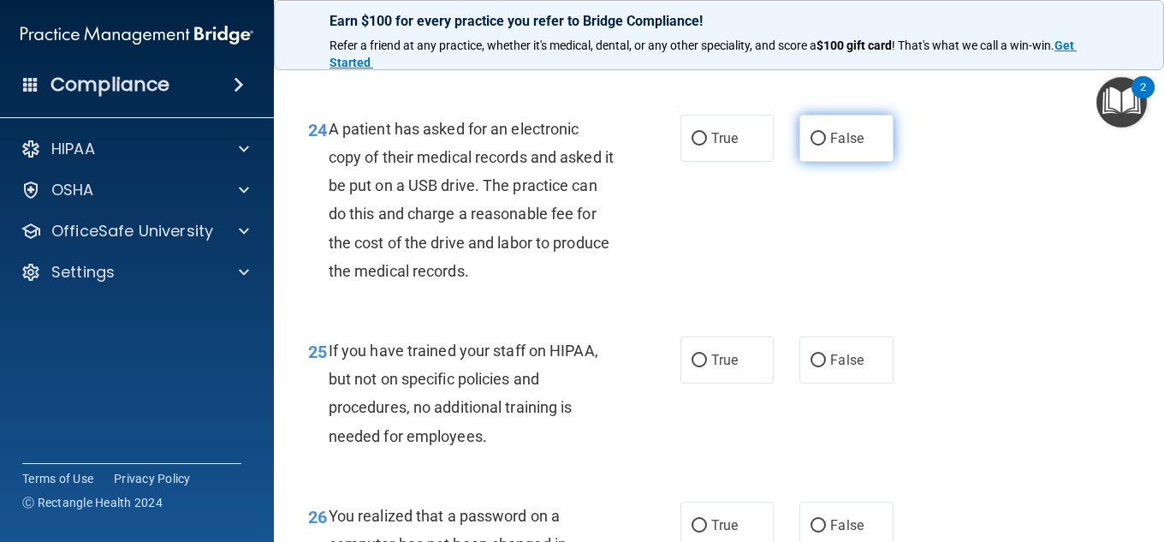
click at [820, 162] on label "False" at bounding box center [845, 138] width 93 height 47
click at [820, 146] on input "False" at bounding box center [818, 139] width 15 height 13
radio input "true"
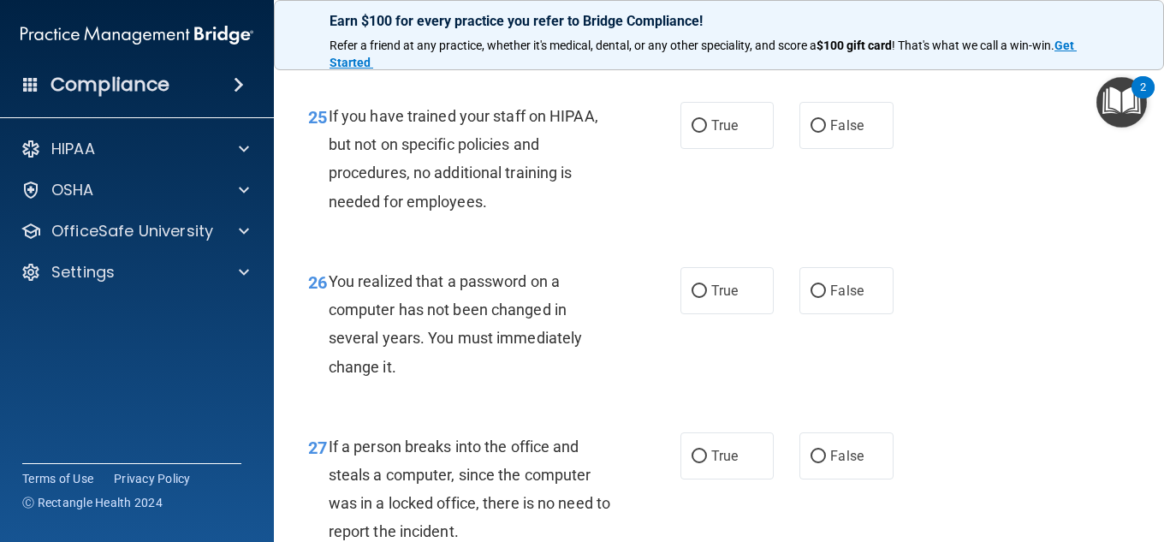
scroll to position [4083, 0]
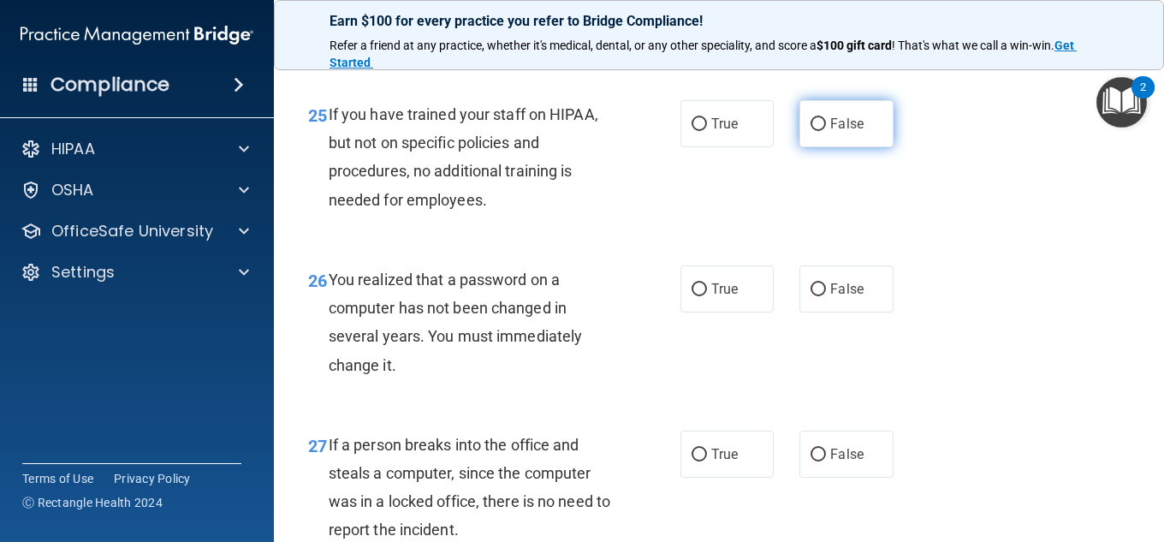
click at [820, 146] on label "False" at bounding box center [845, 123] width 93 height 47
click at [820, 131] on input "False" at bounding box center [818, 124] width 15 height 13
radio input "true"
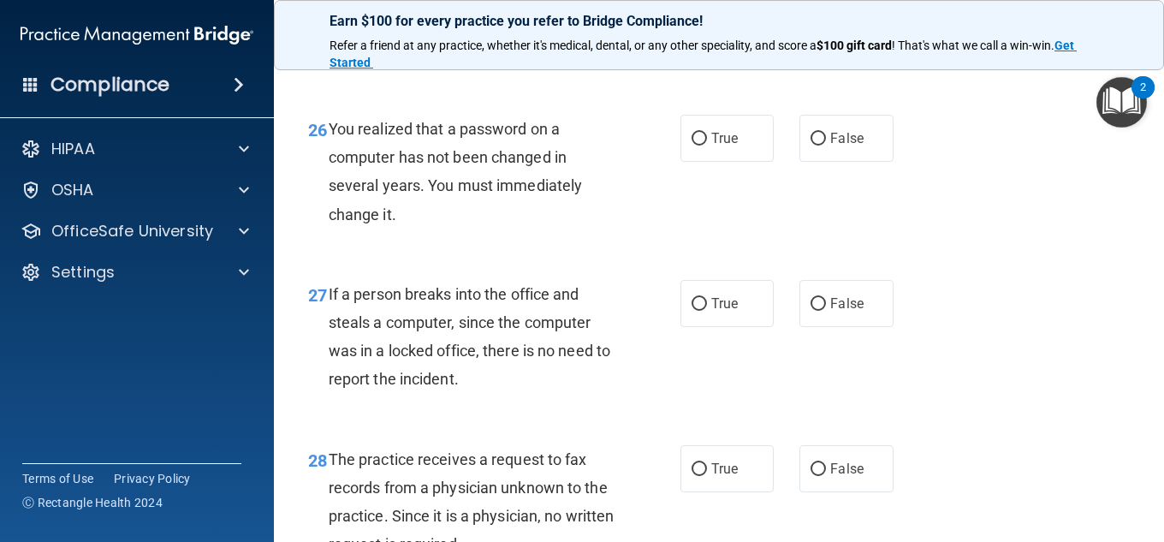
scroll to position [4243, 0]
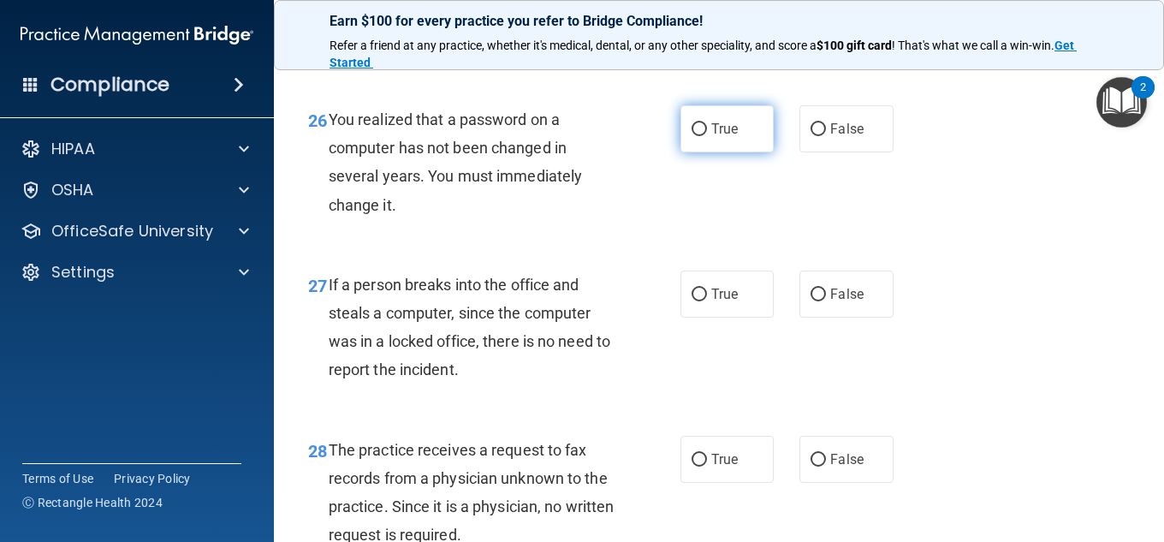
click at [725, 137] on span "True" at bounding box center [724, 129] width 27 height 16
click at [707, 136] on input "True" at bounding box center [699, 129] width 15 height 13
radio input "true"
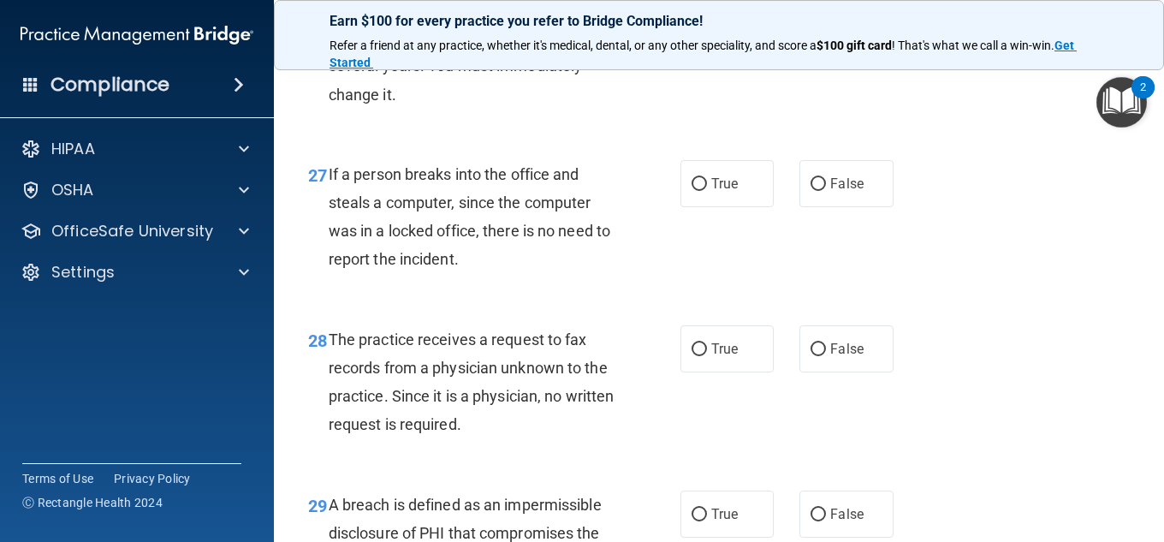
scroll to position [4360, 0]
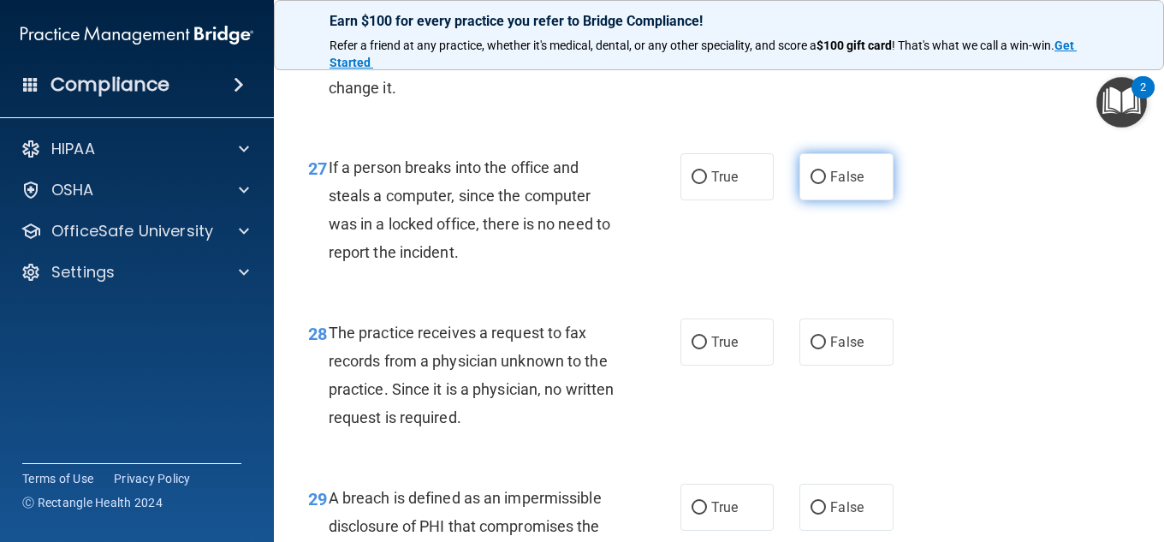
click at [836, 185] on span "False" at bounding box center [846, 177] width 33 height 16
click at [826, 184] on input "False" at bounding box center [818, 177] width 15 height 13
radio input "true"
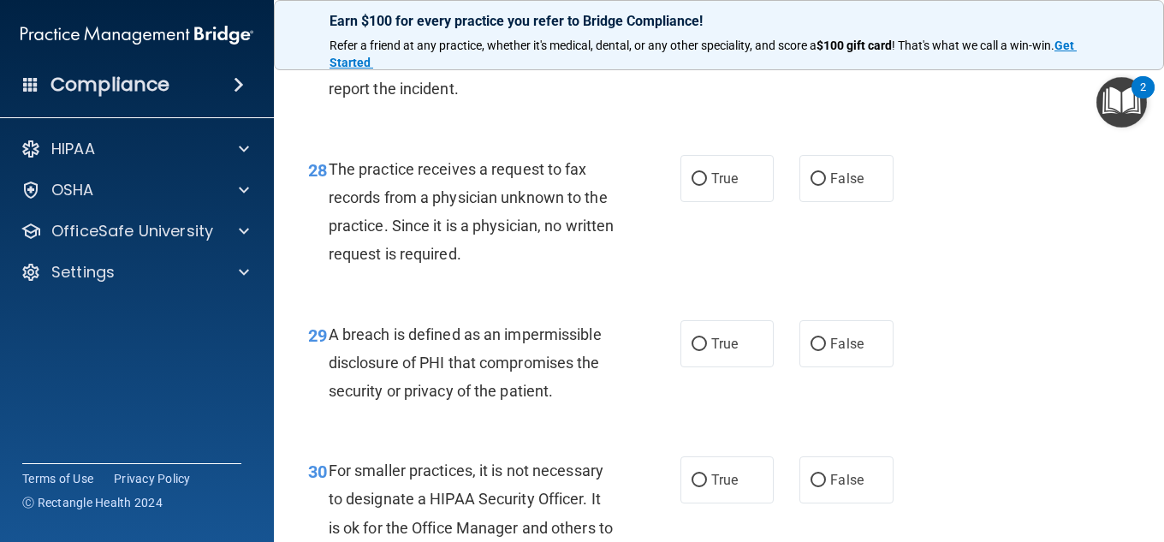
scroll to position [4526, 0]
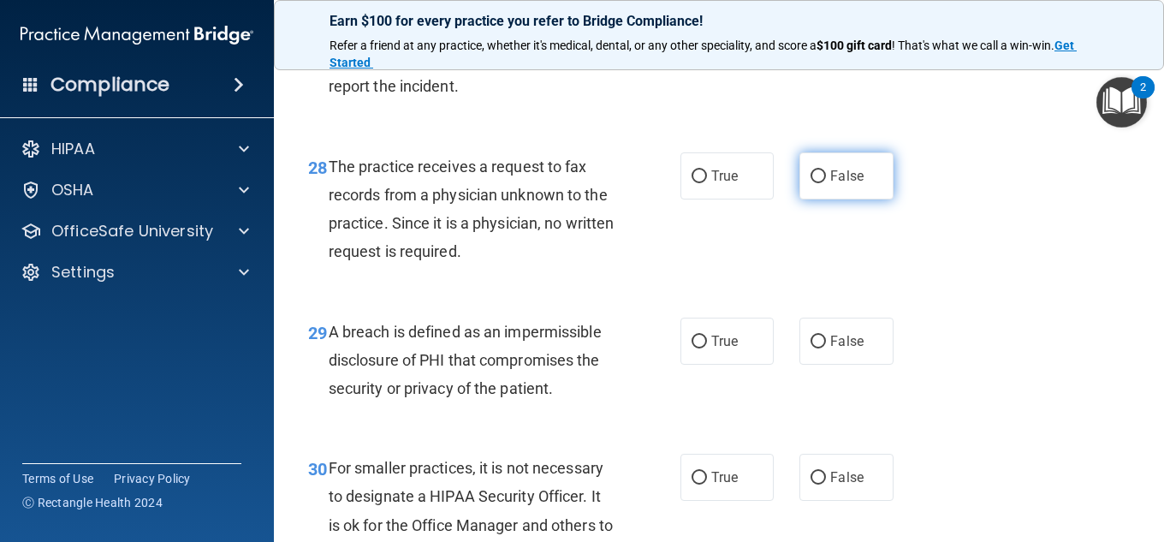
click at [816, 183] on input "False" at bounding box center [818, 176] width 15 height 13
radio input "true"
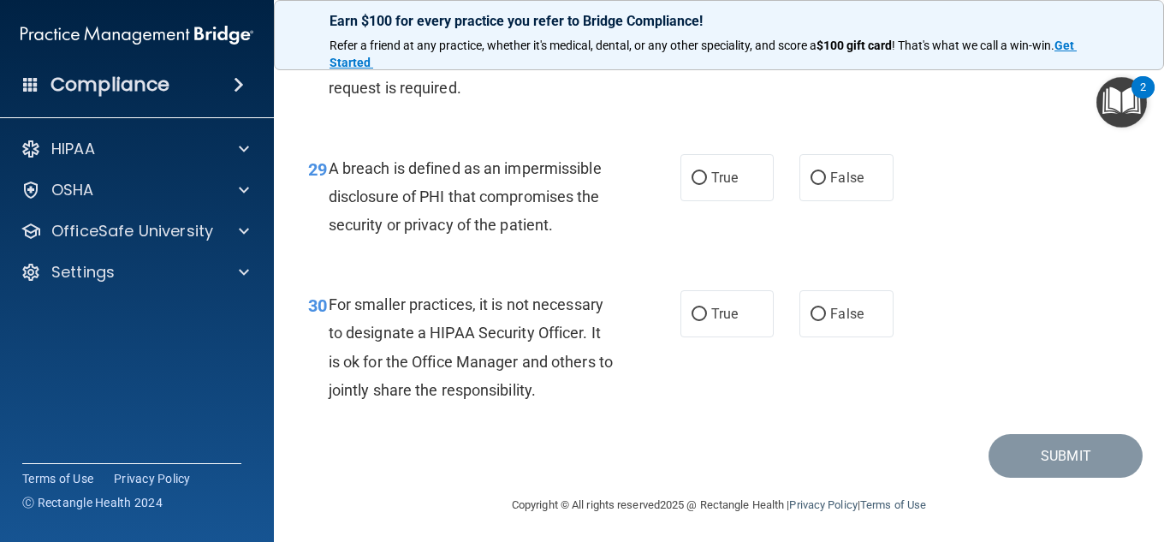
scroll to position [4691, 0]
click at [658, 269] on div "29 A breach is defined as an impermissible disclosure of PHI that compromises t…" at bounding box center [718, 200] width 847 height 137
click at [704, 200] on label "True" at bounding box center [726, 176] width 93 height 47
click at [704, 184] on input "True" at bounding box center [699, 177] width 15 height 13
radio input "true"
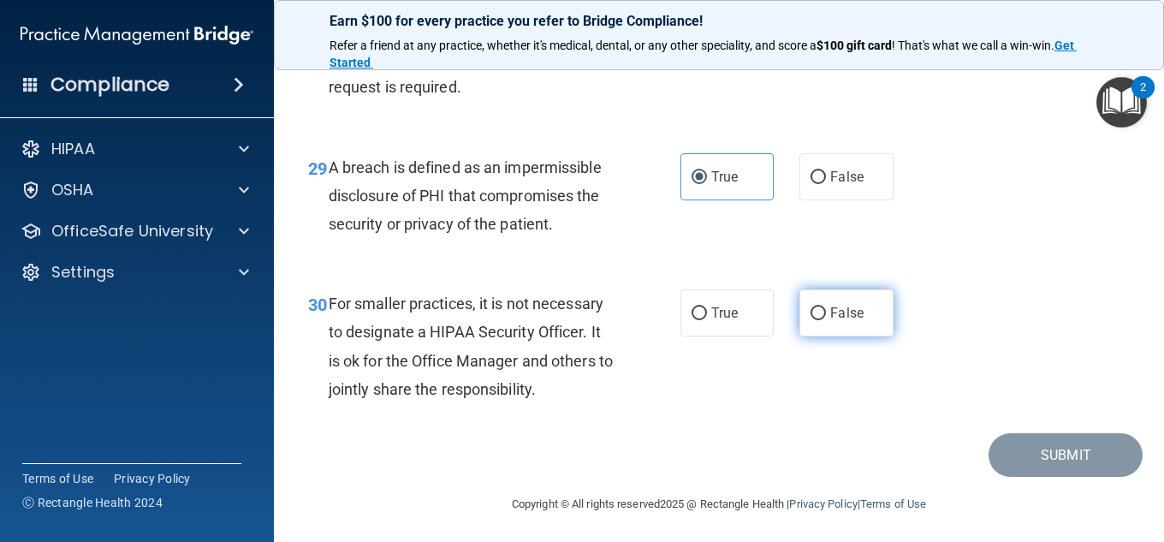
click at [818, 333] on label "False" at bounding box center [845, 312] width 93 height 47
click at [818, 320] on input "False" at bounding box center [818, 313] width 15 height 13
radio input "true"
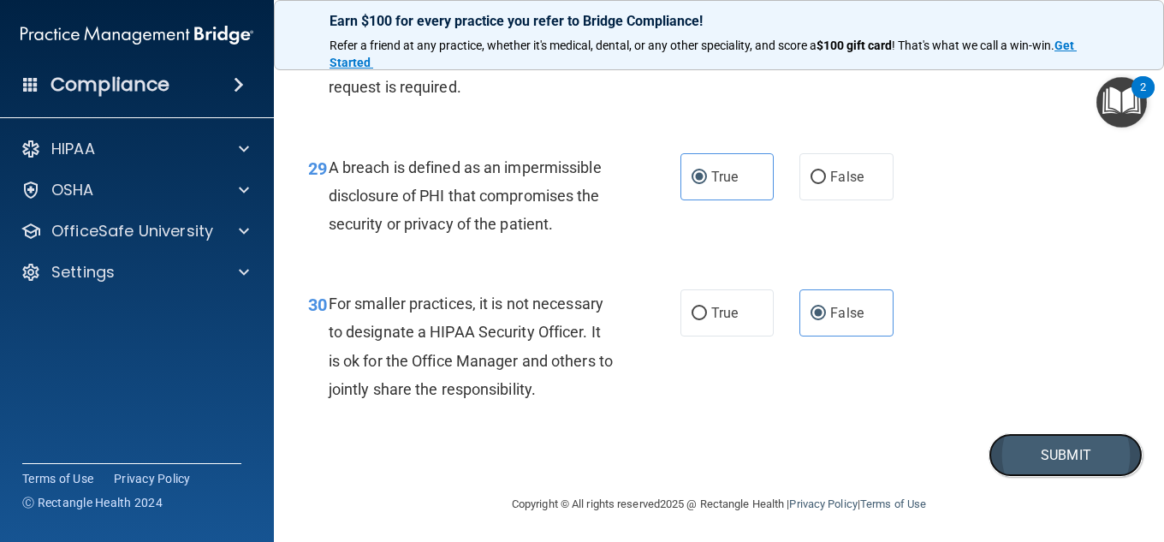
click at [1028, 477] on button "Submit" at bounding box center [1066, 455] width 154 height 44
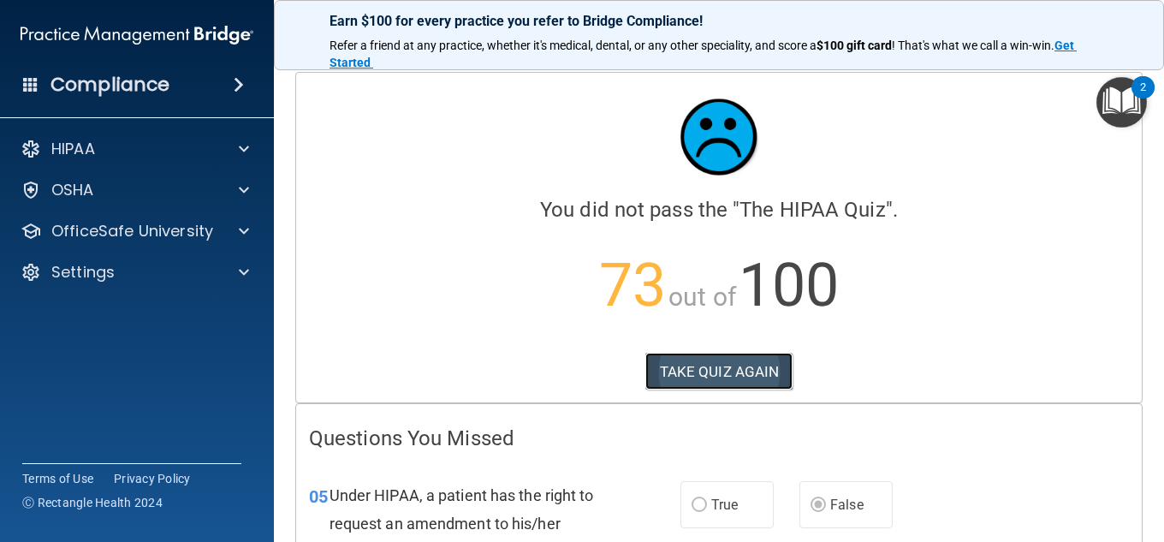
click at [724, 383] on button "TAKE QUIZ AGAIN" at bounding box center [719, 372] width 148 height 38
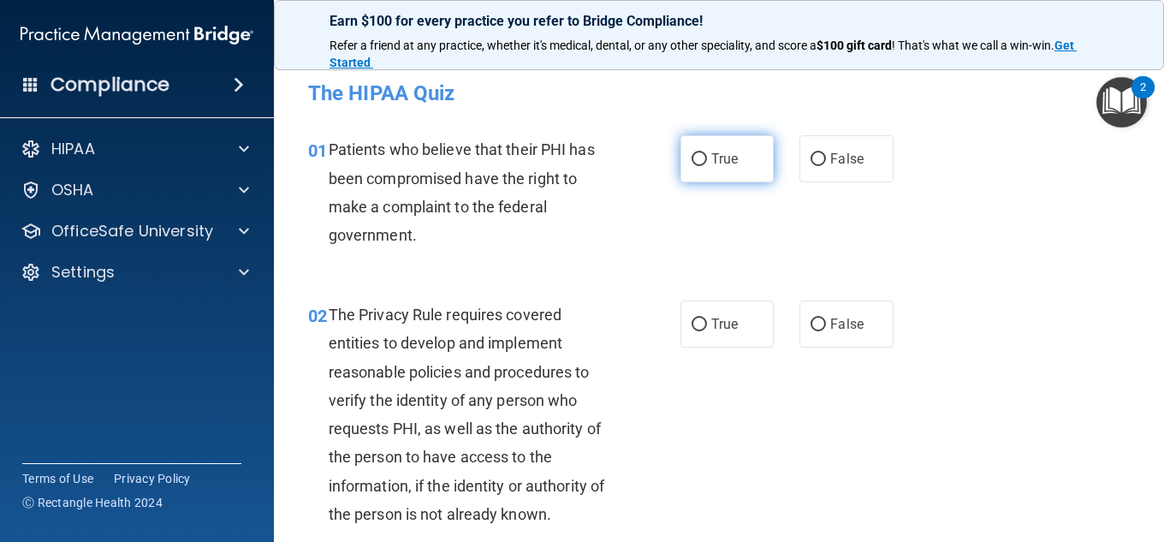
click at [734, 163] on label "True" at bounding box center [726, 158] width 93 height 47
click at [707, 163] on input "True" at bounding box center [699, 159] width 15 height 13
radio input "true"
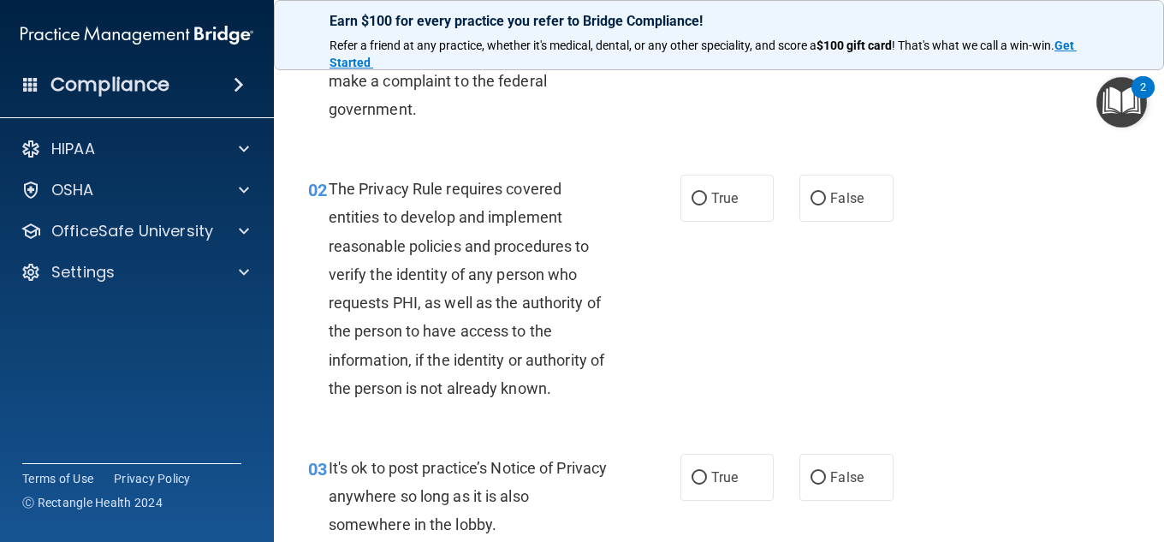
scroll to position [128, 0]
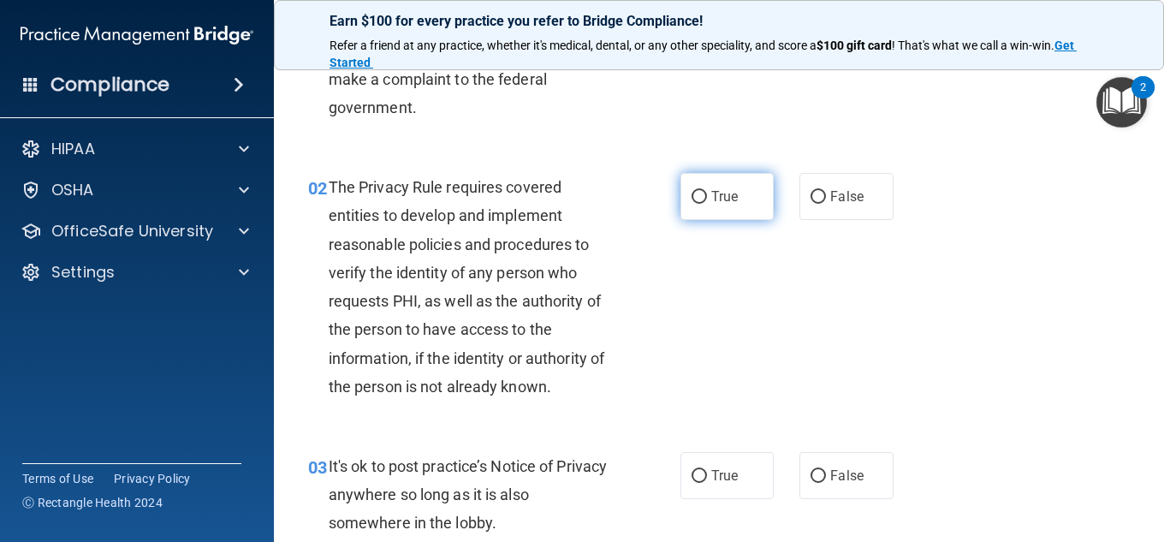
click at [710, 209] on label "True" at bounding box center [726, 196] width 93 height 47
click at [707, 204] on input "True" at bounding box center [699, 197] width 15 height 13
radio input "true"
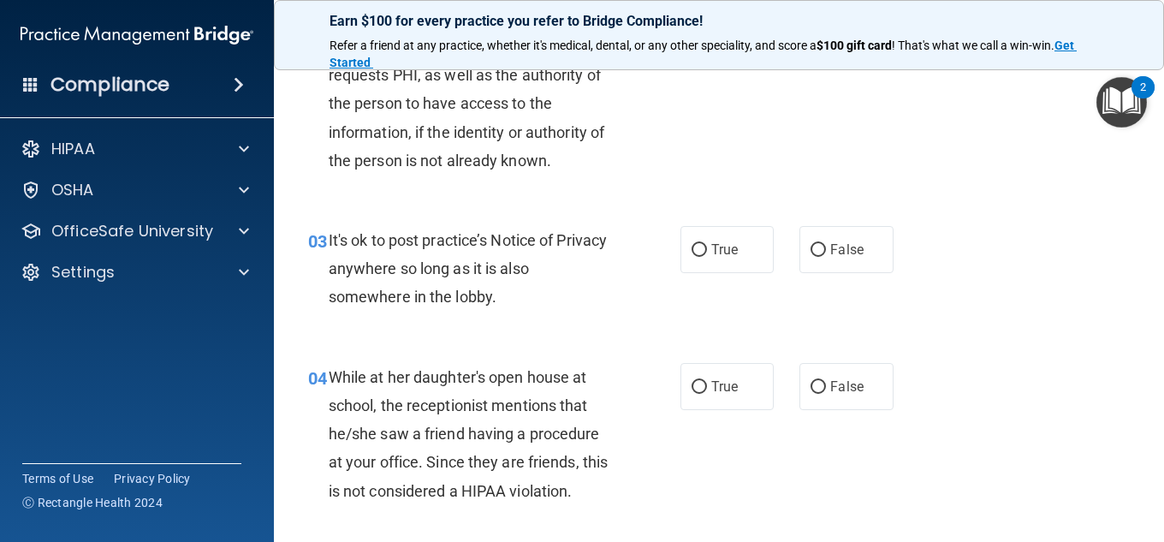
scroll to position [357, 0]
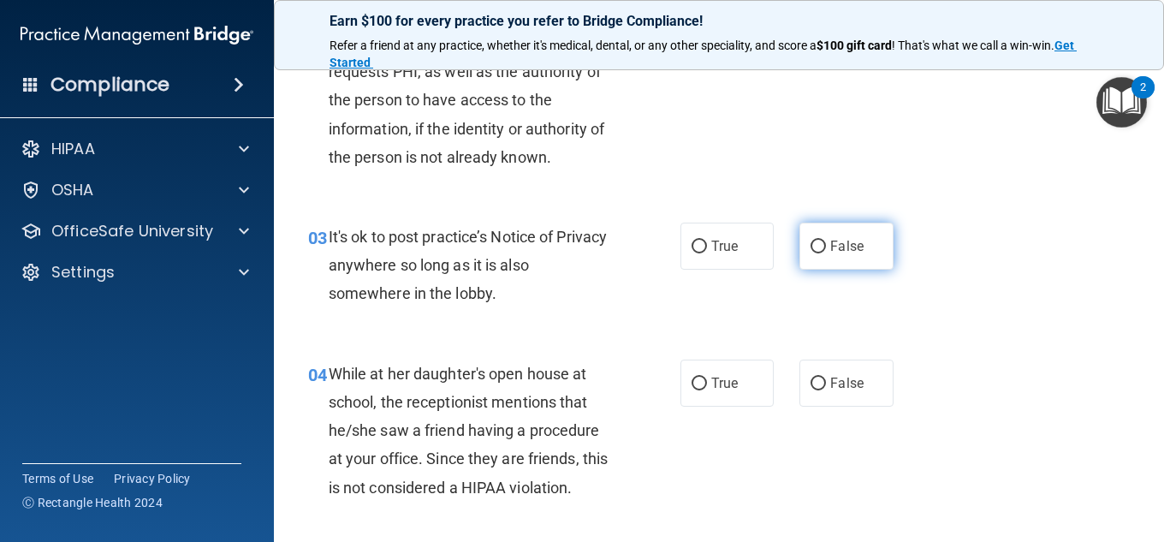
click at [848, 243] on span "False" at bounding box center [846, 246] width 33 height 16
click at [826, 243] on input "False" at bounding box center [818, 247] width 15 height 13
radio input "true"
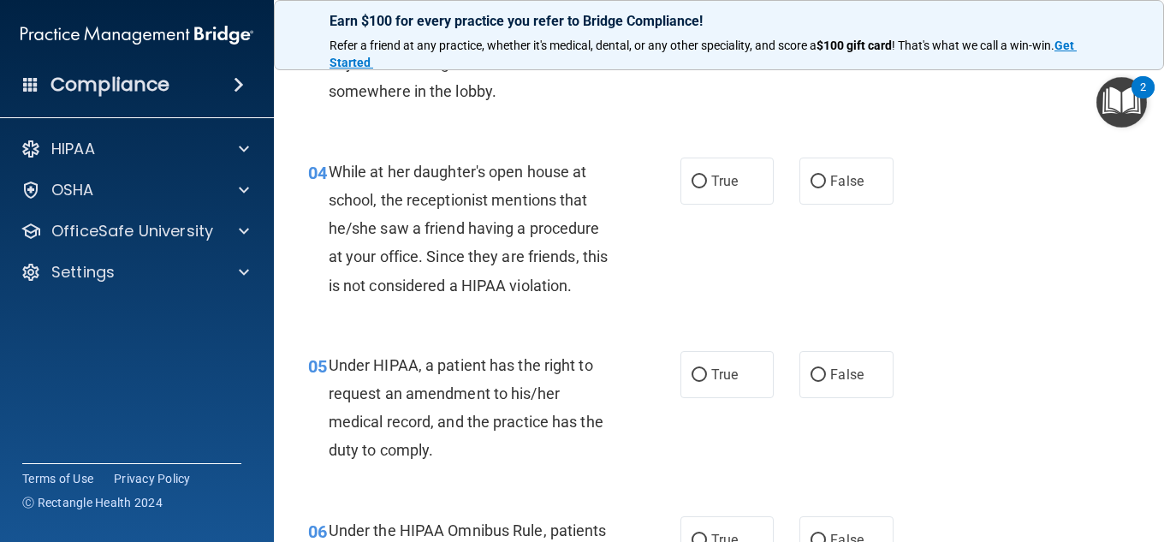
scroll to position [562, 0]
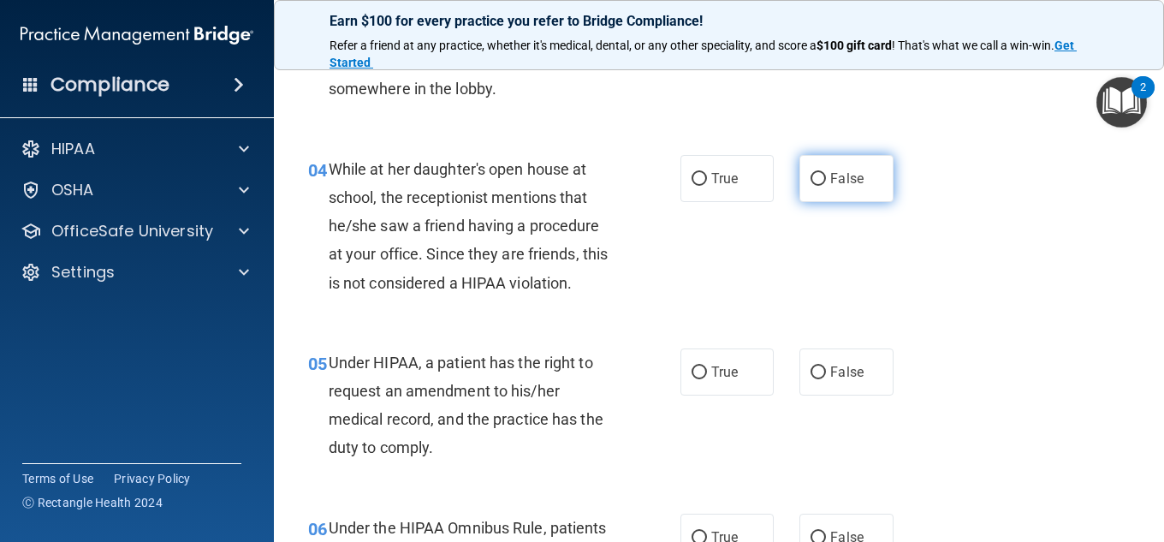
click at [820, 178] on label "False" at bounding box center [845, 178] width 93 height 47
click at [820, 178] on input "False" at bounding box center [818, 179] width 15 height 13
radio input "true"
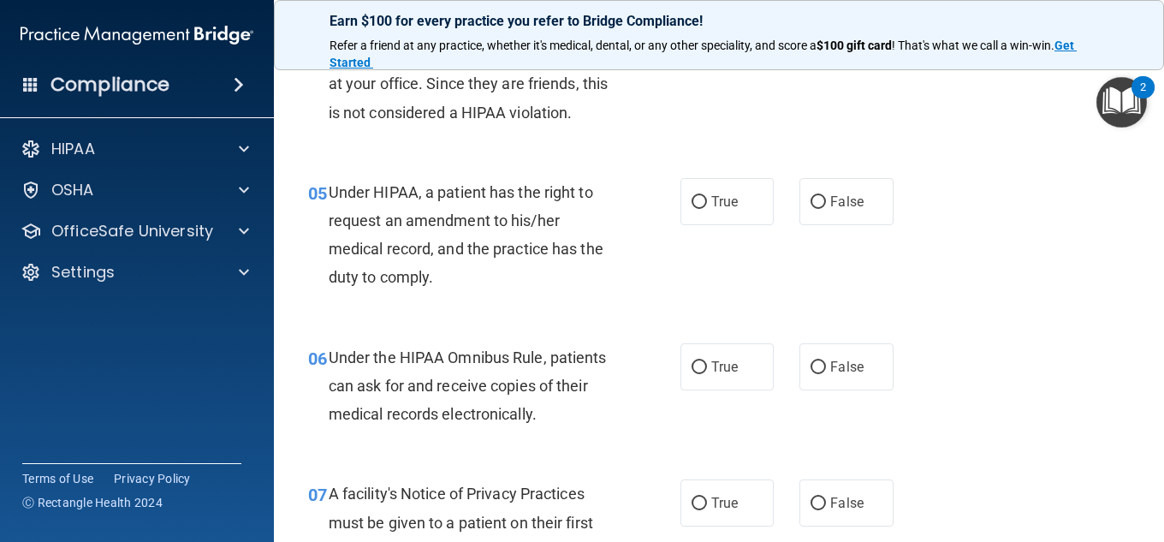
scroll to position [734, 0]
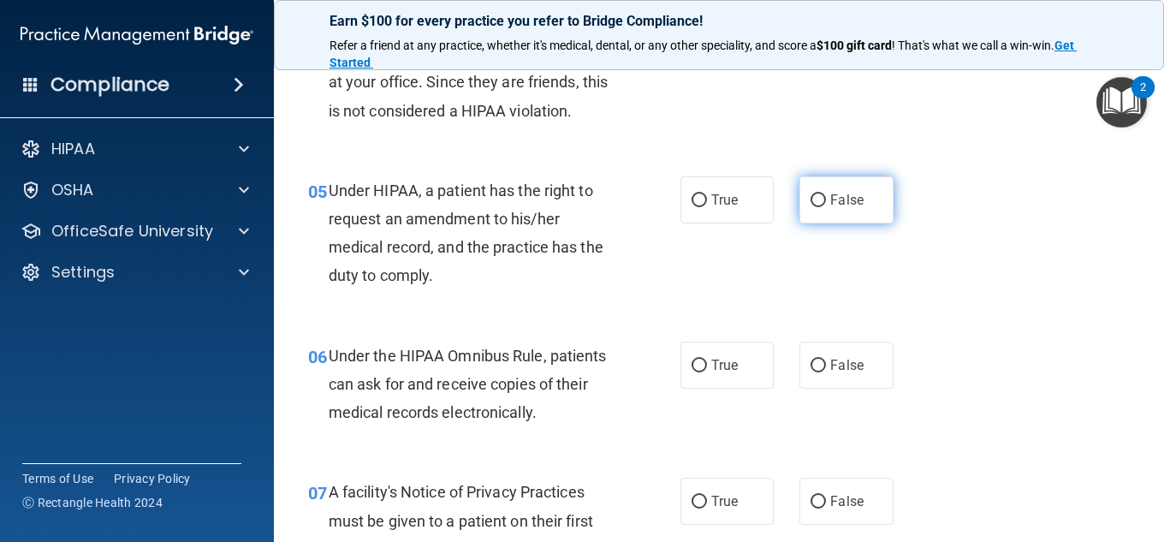
click at [817, 198] on input "False" at bounding box center [818, 200] width 15 height 13
radio input "true"
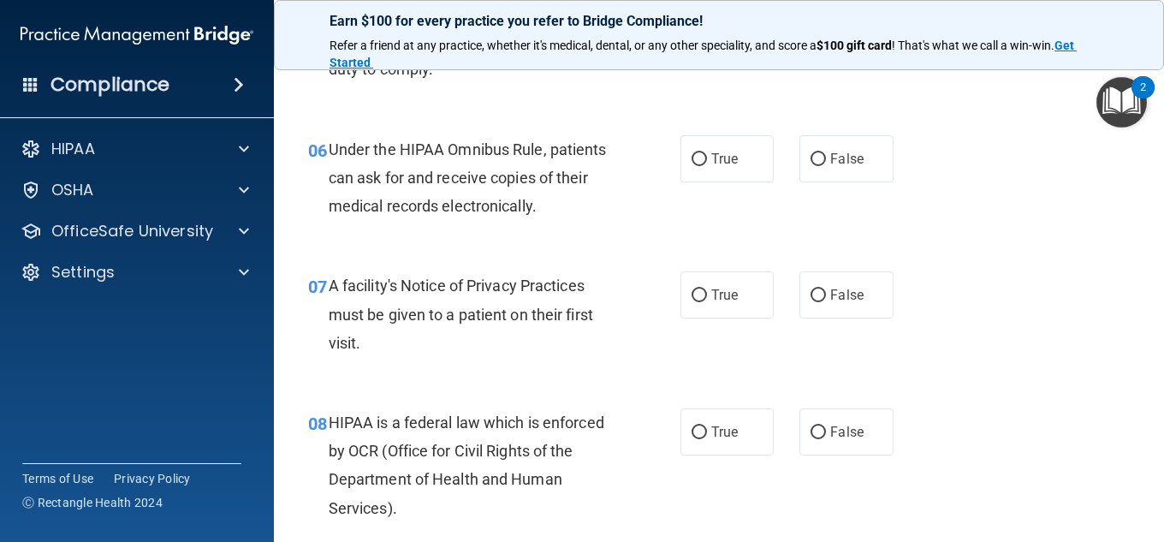
scroll to position [965, 0]
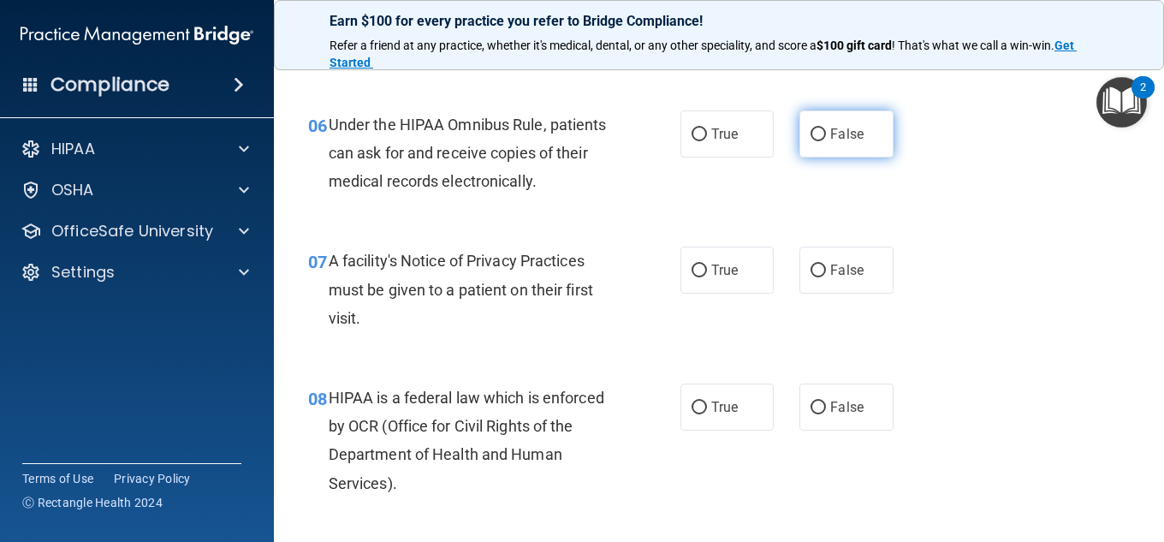
click at [801, 142] on label "False" at bounding box center [845, 133] width 93 height 47
click at [811, 141] on input "False" at bounding box center [818, 134] width 15 height 13
radio input "true"
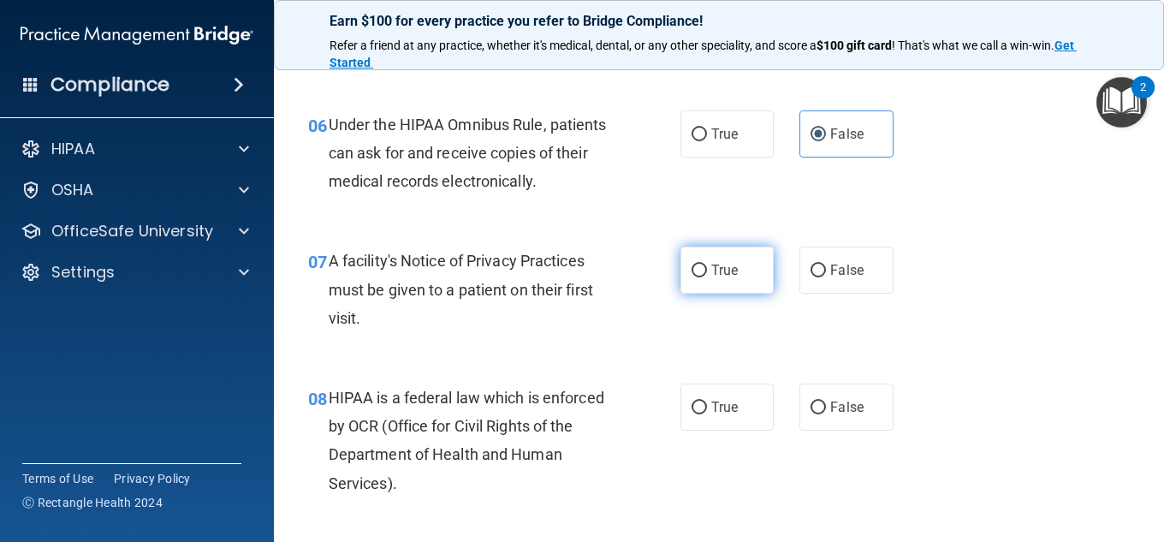
click at [734, 259] on label "True" at bounding box center [726, 270] width 93 height 47
click at [707, 264] on input "True" at bounding box center [699, 270] width 15 height 13
radio input "true"
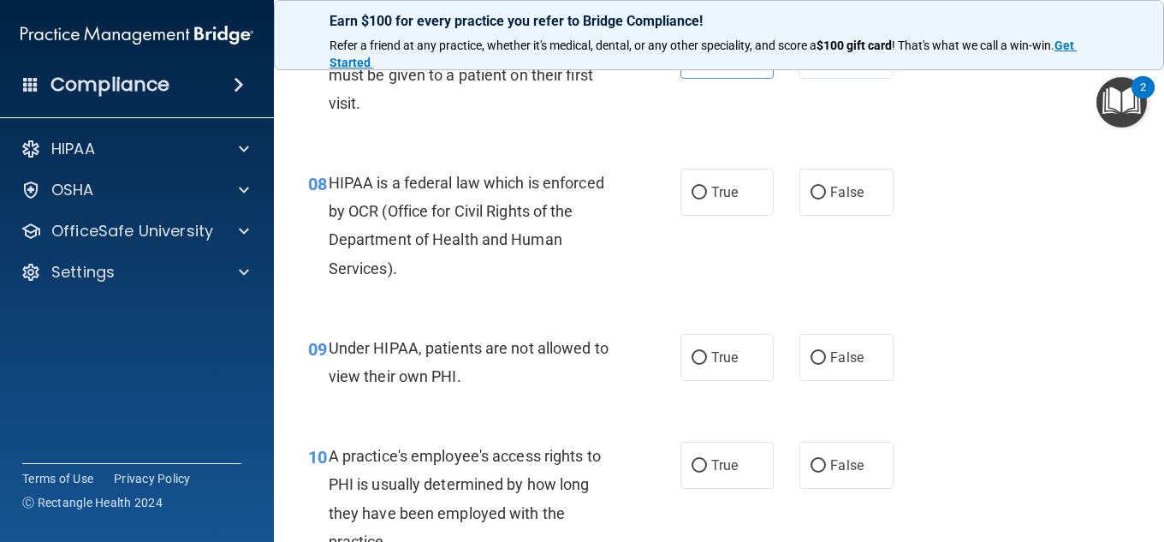
scroll to position [1183, 0]
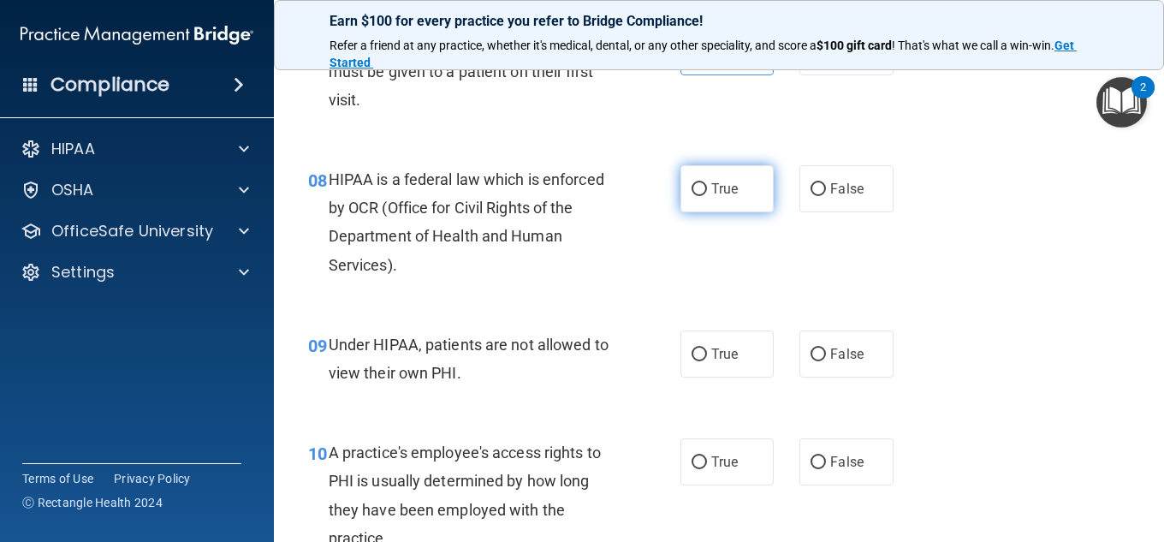
click at [725, 181] on span "True" at bounding box center [724, 189] width 27 height 16
click at [707, 183] on input "True" at bounding box center [699, 189] width 15 height 13
radio input "true"
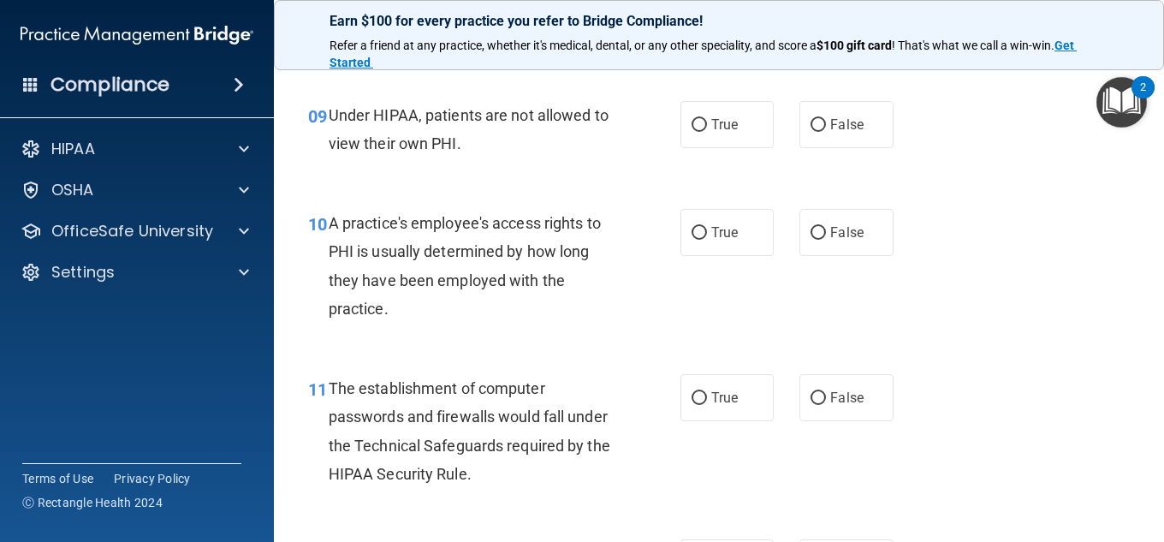
scroll to position [1414, 0]
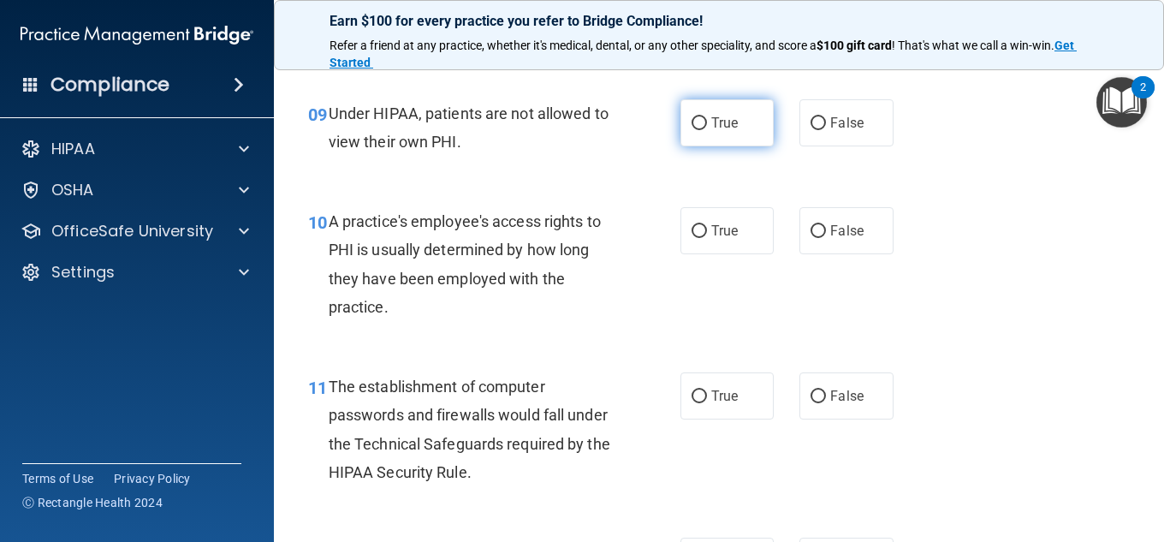
click at [725, 121] on span "True" at bounding box center [724, 123] width 27 height 16
click at [707, 121] on input "True" at bounding box center [699, 123] width 15 height 13
radio input "true"
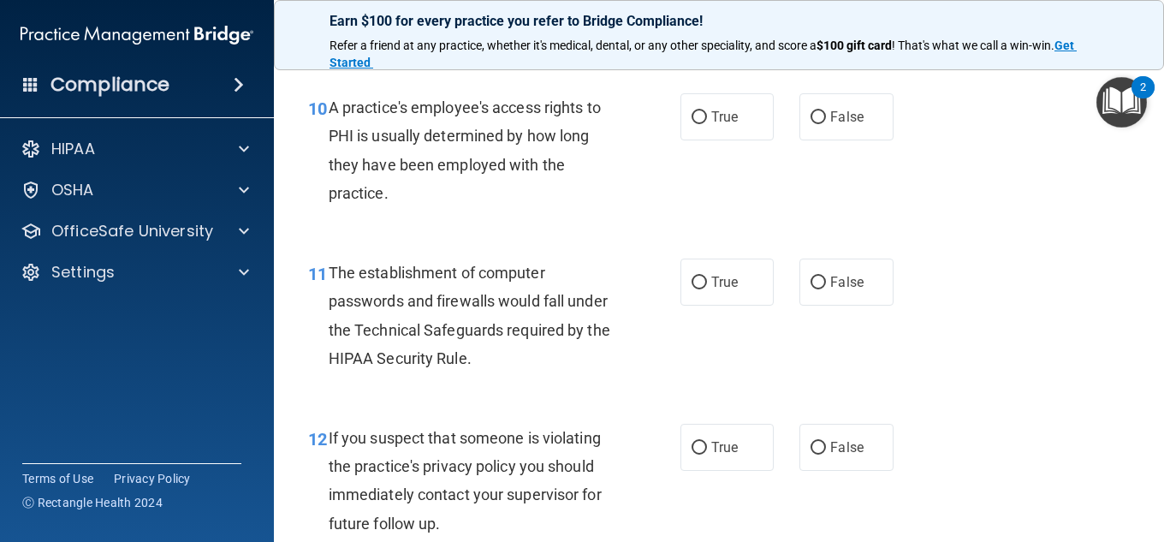
scroll to position [1529, 0]
click at [830, 108] on span "False" at bounding box center [846, 116] width 33 height 16
click at [826, 110] on input "False" at bounding box center [818, 116] width 15 height 13
radio input "true"
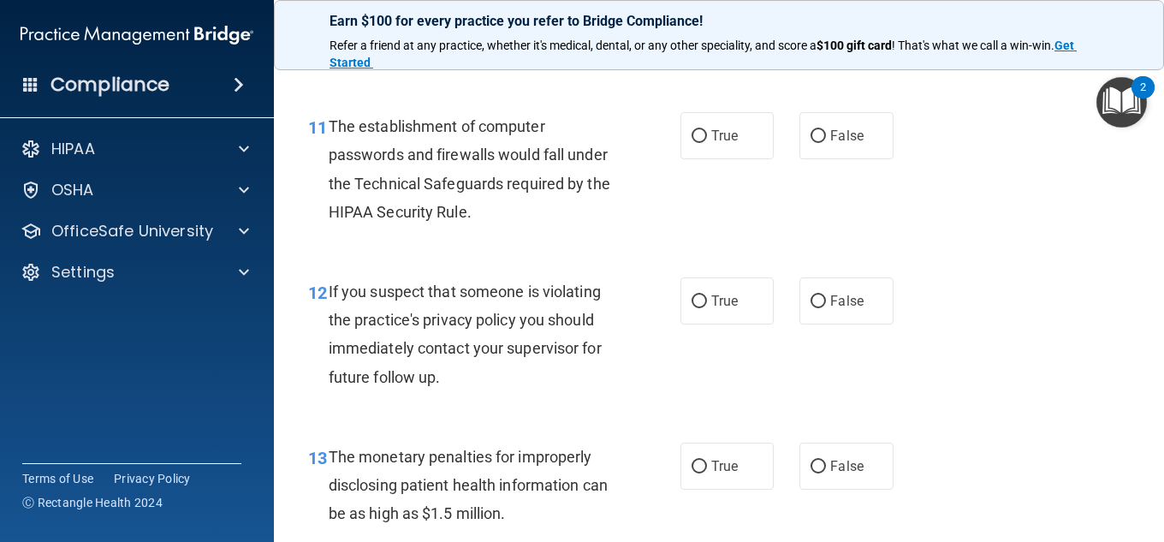
scroll to position [1678, 0]
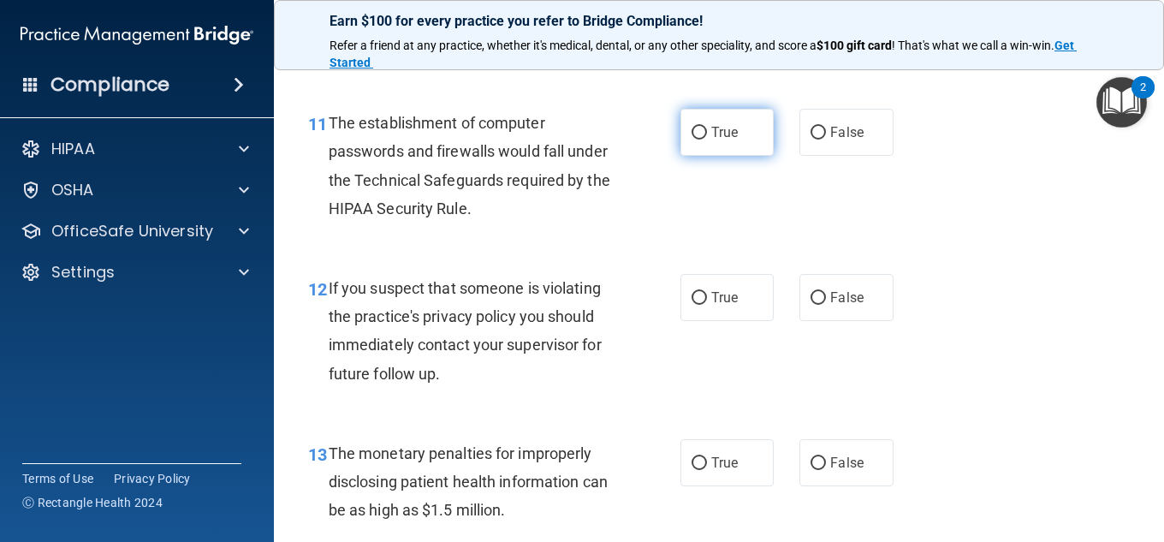
click at [729, 134] on span "True" at bounding box center [724, 132] width 27 height 16
click at [707, 134] on input "True" at bounding box center [699, 133] width 15 height 13
radio input "true"
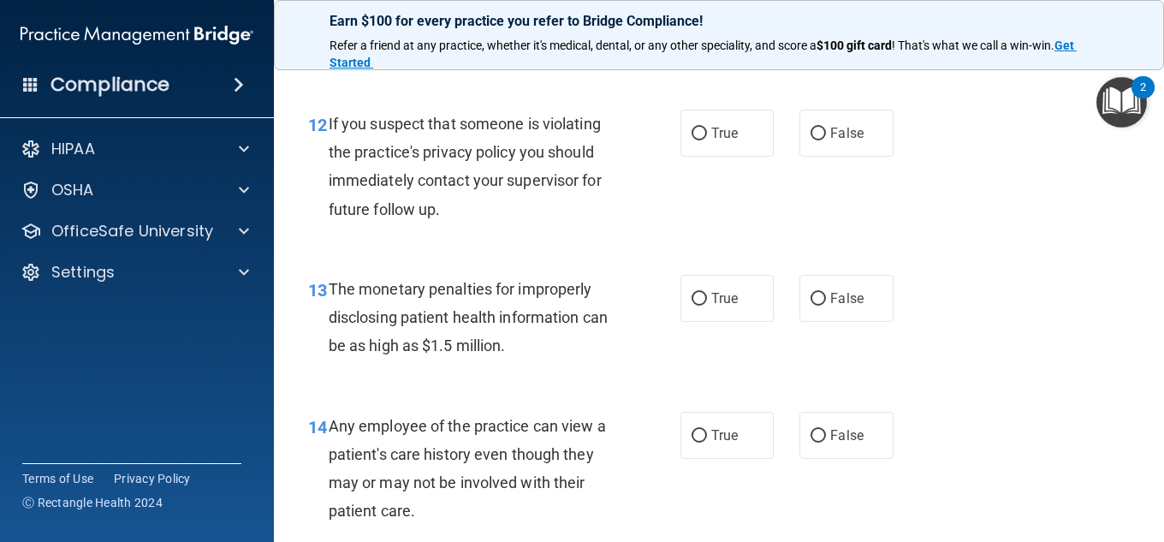
scroll to position [1844, 0]
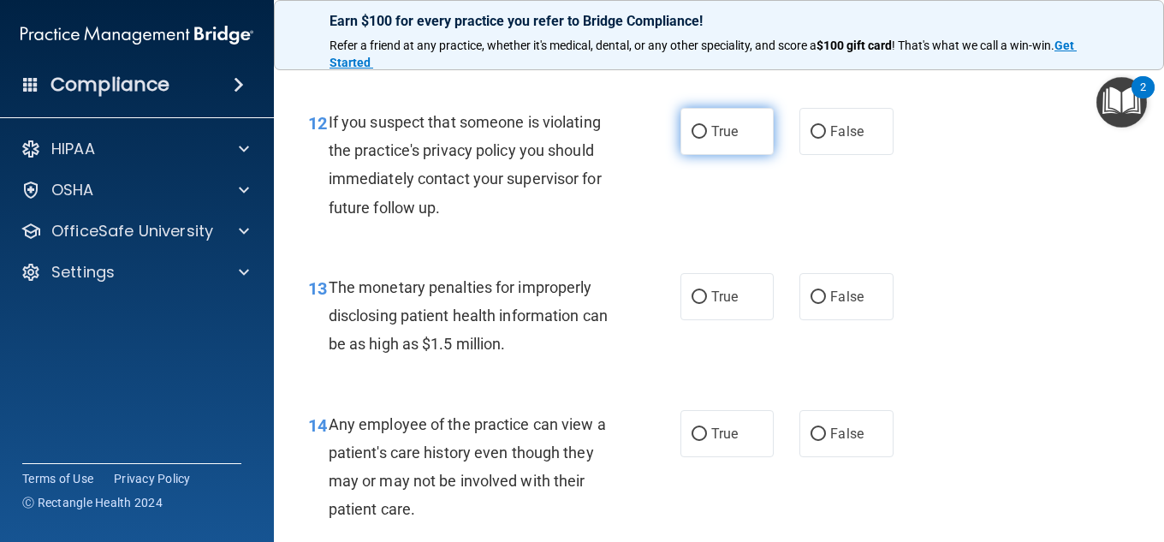
click at [734, 117] on label "True" at bounding box center [726, 131] width 93 height 47
click at [707, 126] on input "True" at bounding box center [699, 132] width 15 height 13
radio input "true"
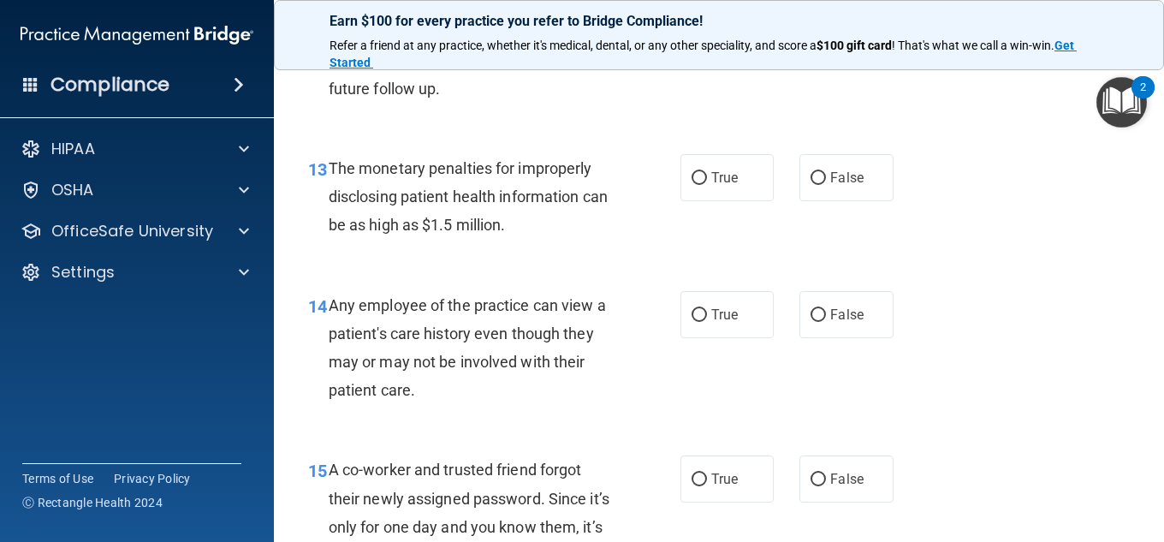
scroll to position [1966, 0]
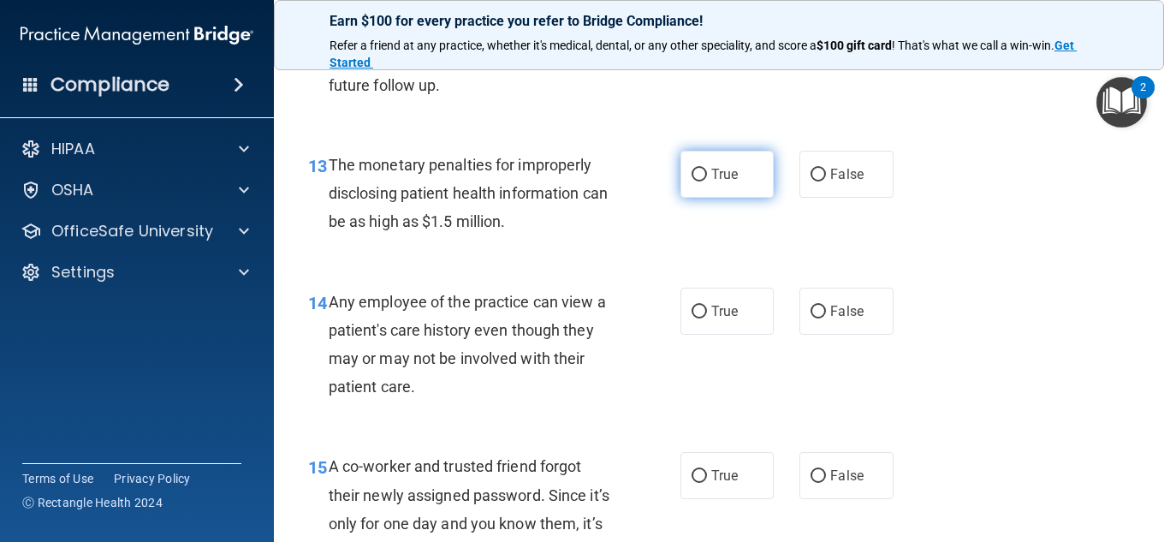
click at [699, 181] on label "True" at bounding box center [726, 174] width 93 height 47
click at [699, 181] on input "True" at bounding box center [699, 175] width 15 height 13
radio input "true"
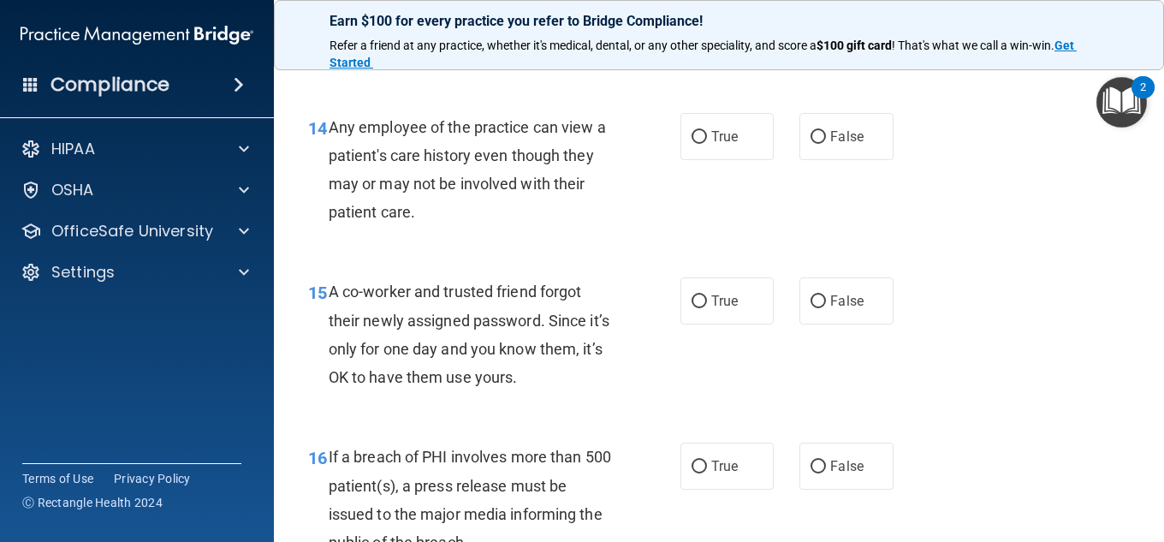
scroll to position [2142, 0]
click at [818, 140] on input "False" at bounding box center [818, 136] width 15 height 13
radio input "true"
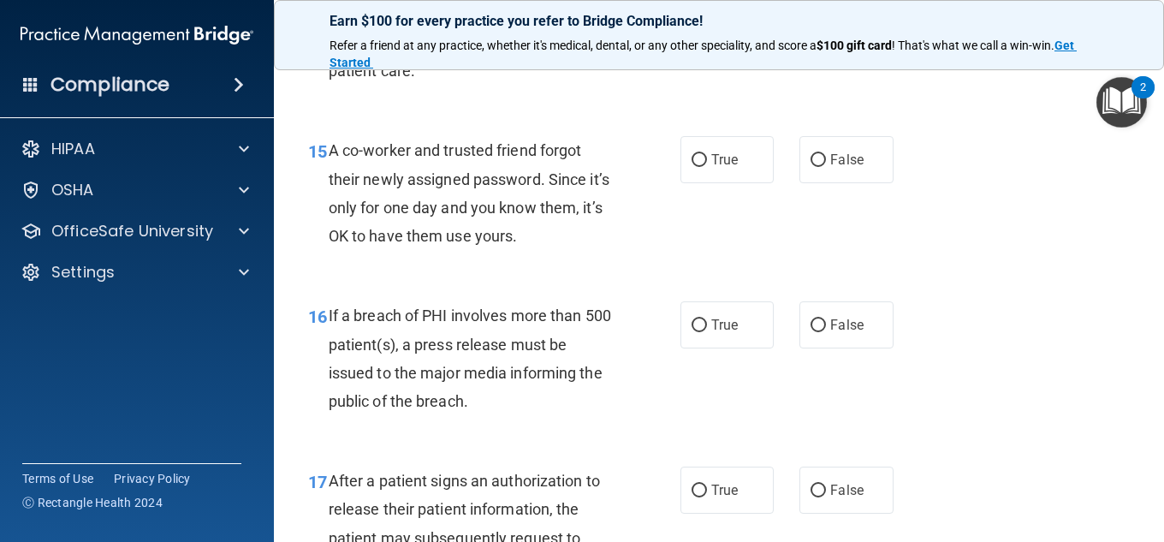
scroll to position [2284, 0]
click at [850, 149] on label "False" at bounding box center [845, 157] width 93 height 47
click at [826, 152] on input "False" at bounding box center [818, 158] width 15 height 13
radio input "true"
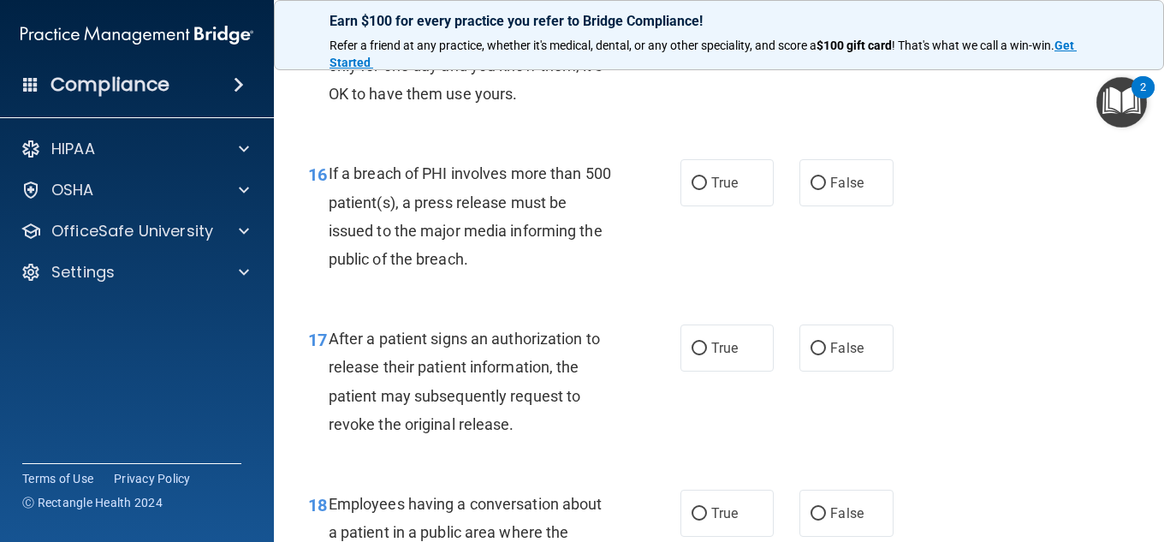
scroll to position [2427, 0]
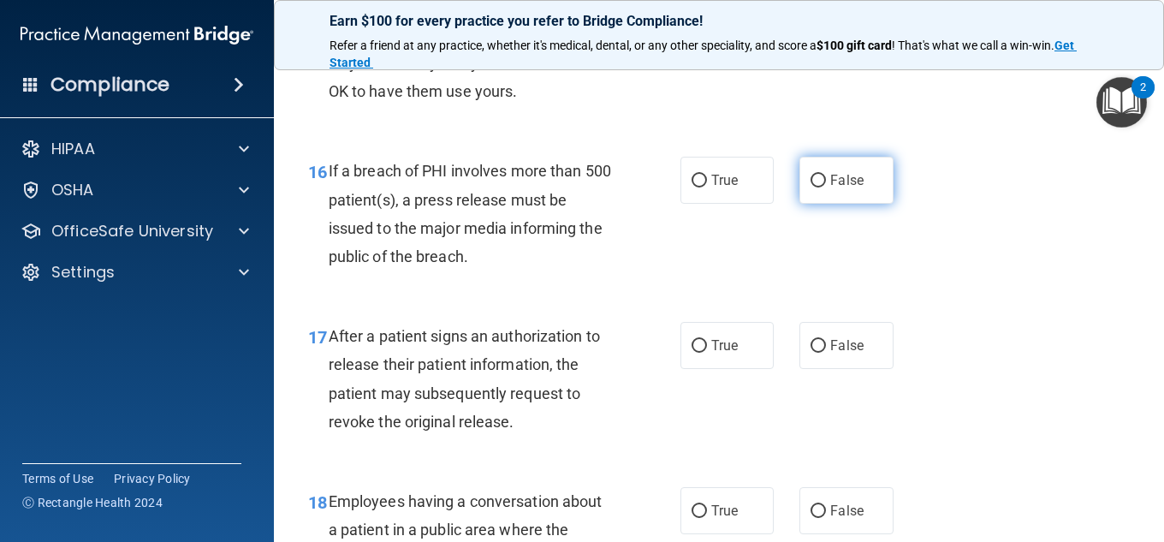
click at [838, 174] on span "False" at bounding box center [846, 180] width 33 height 16
click at [826, 175] on input "False" at bounding box center [818, 181] width 15 height 13
radio input "true"
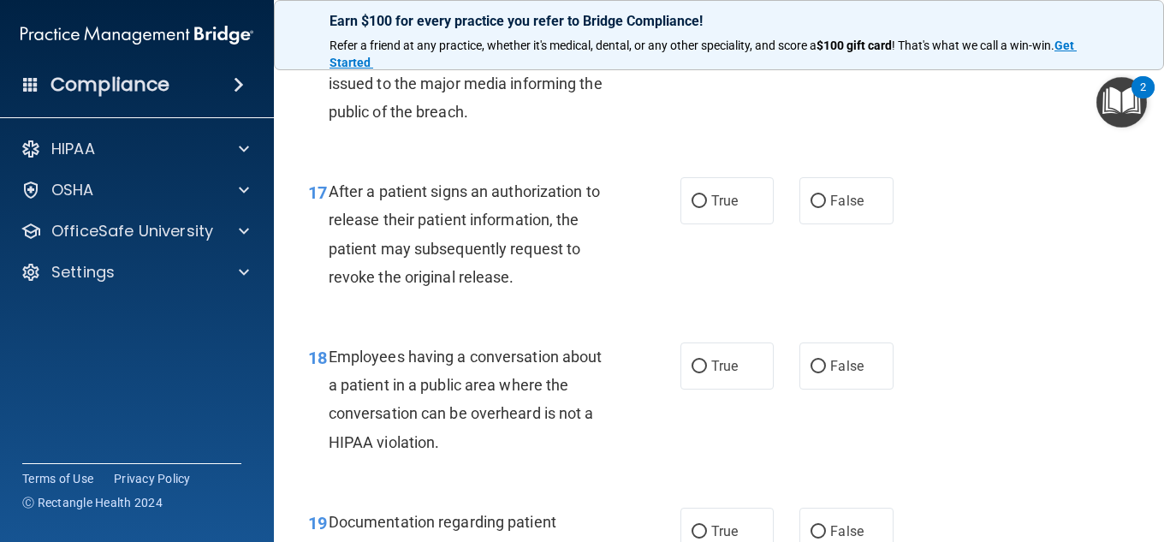
scroll to position [2574, 0]
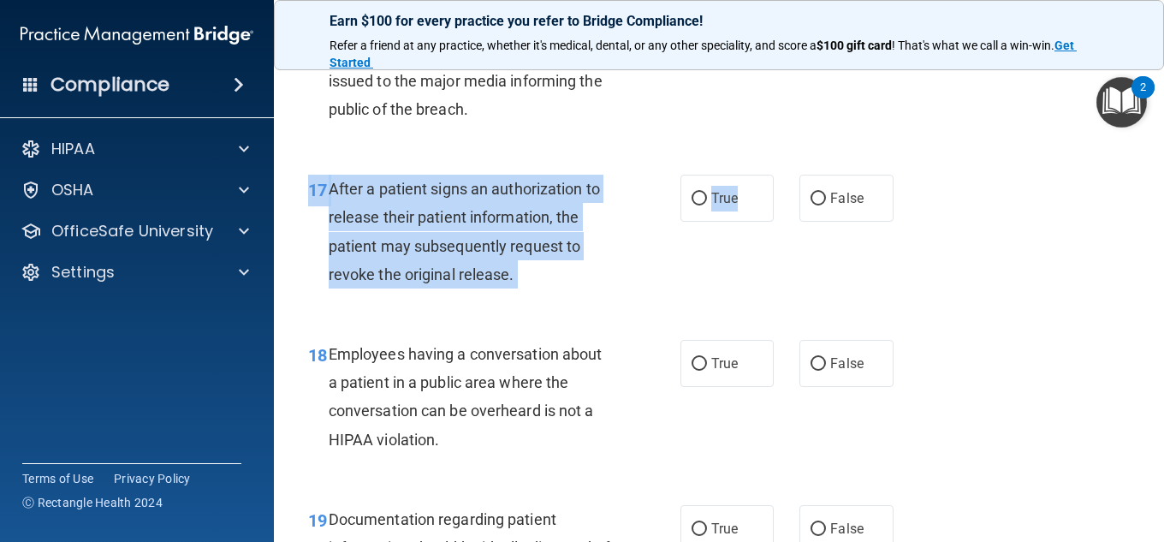
drag, startPoint x: 703, startPoint y: 261, endPoint x: 767, endPoint y: 222, distance: 75.3
click at [767, 222] on div "17 After a patient signs an authorization to release their patient information,…" at bounding box center [718, 235] width 847 height 165
click at [767, 222] on div "True False" at bounding box center [792, 198] width 225 height 47
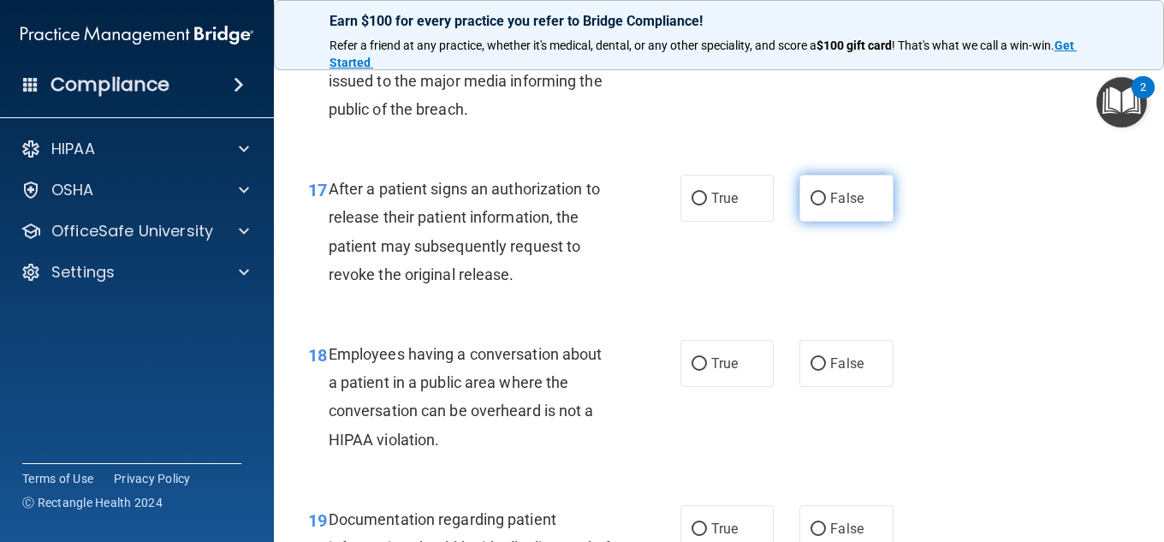
click at [836, 197] on span "False" at bounding box center [846, 198] width 33 height 16
click at [826, 197] on input "False" at bounding box center [818, 199] width 15 height 13
radio input "true"
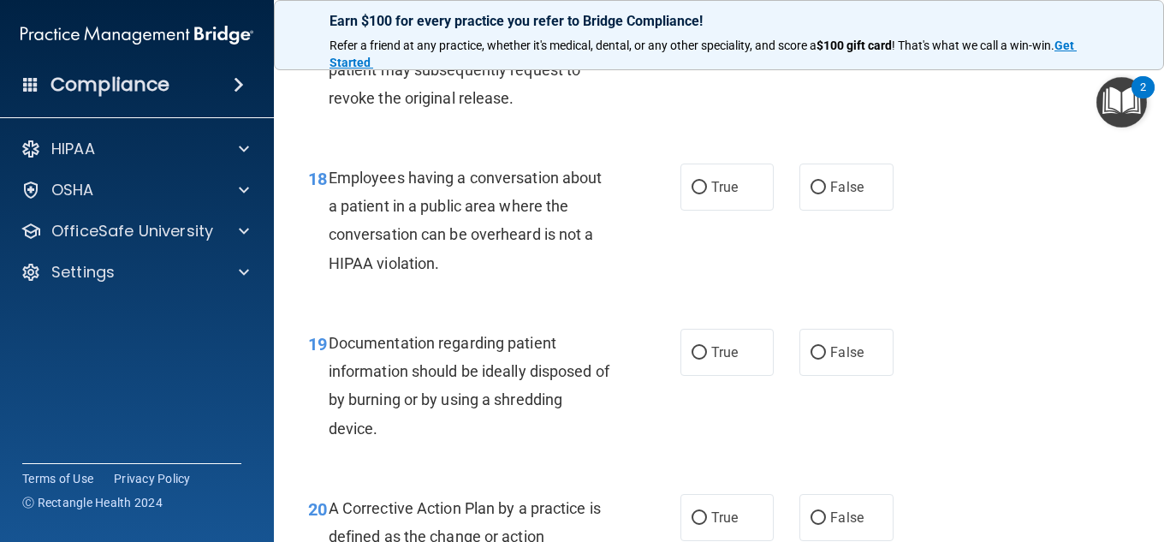
scroll to position [2755, 0]
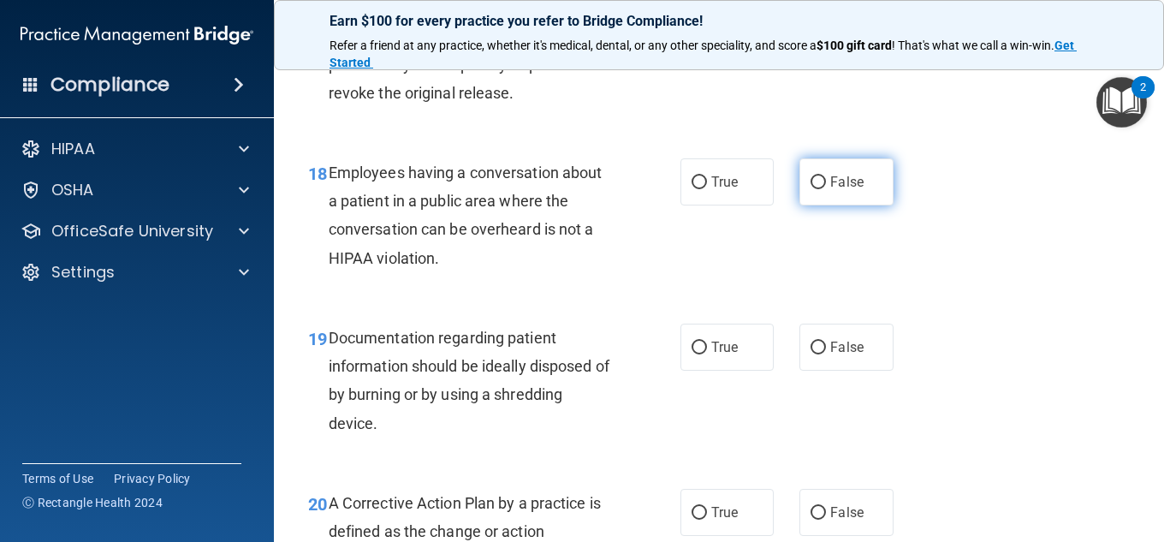
click at [851, 183] on span "False" at bounding box center [846, 182] width 33 height 16
click at [826, 183] on input "False" at bounding box center [818, 182] width 15 height 13
radio input "true"
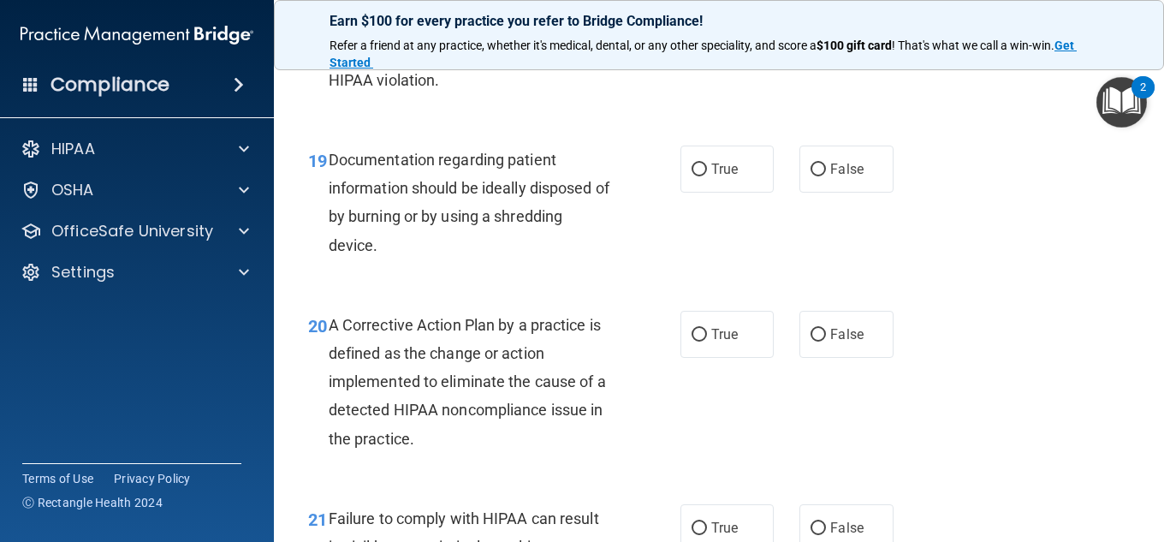
scroll to position [2934, 0]
click at [743, 171] on label "True" at bounding box center [726, 168] width 93 height 47
click at [707, 171] on input "True" at bounding box center [699, 169] width 15 height 13
radio input "true"
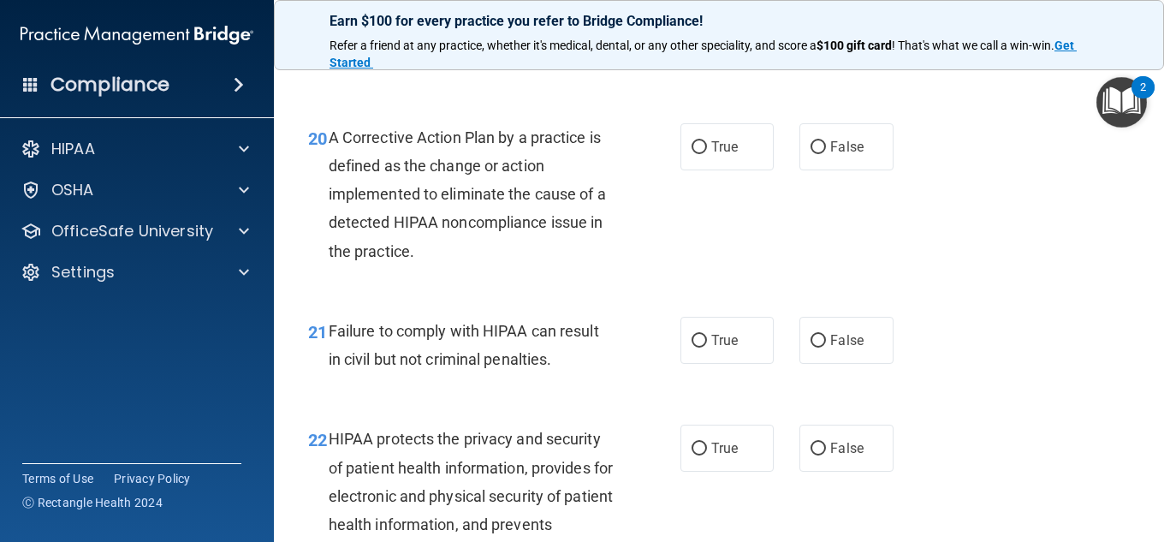
scroll to position [3123, 0]
click at [641, 259] on div "20 A Corrective Action Plan by a practice is defined as the change or action im…" at bounding box center [494, 197] width 424 height 151
click at [707, 157] on label "True" at bounding box center [726, 145] width 93 height 47
click at [707, 152] on input "True" at bounding box center [699, 146] width 15 height 13
radio input "true"
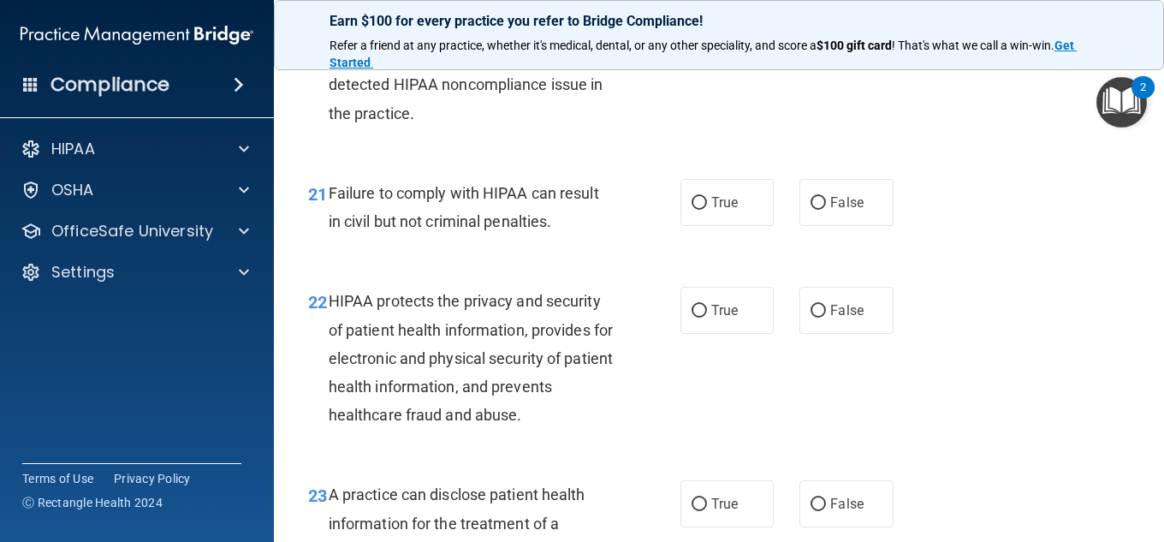
scroll to position [3261, 0]
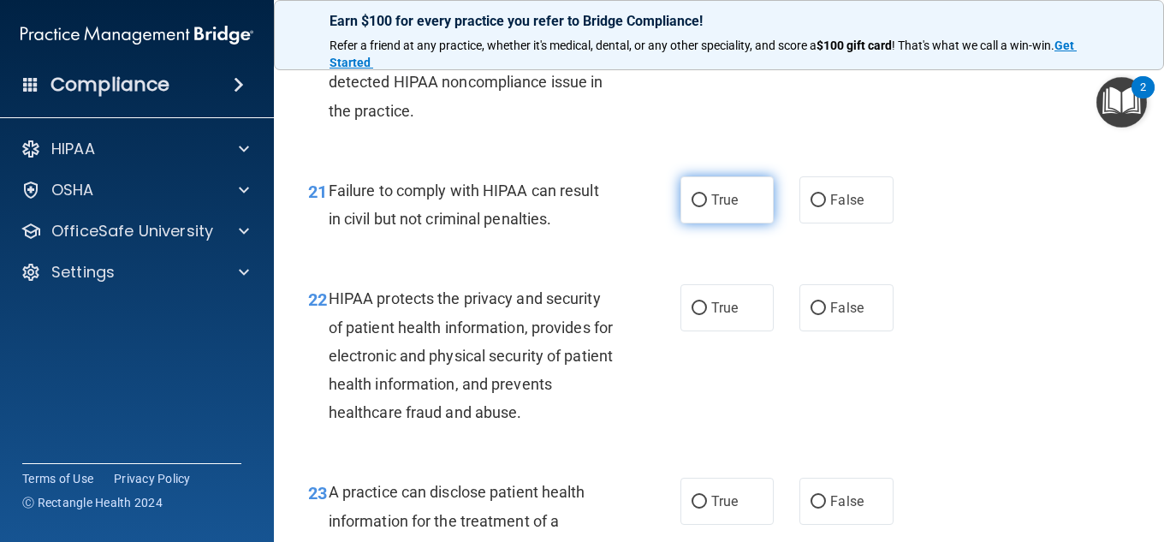
click at [716, 199] on span "True" at bounding box center [724, 200] width 27 height 16
click at [707, 199] on input "True" at bounding box center [699, 200] width 15 height 13
radio input "true"
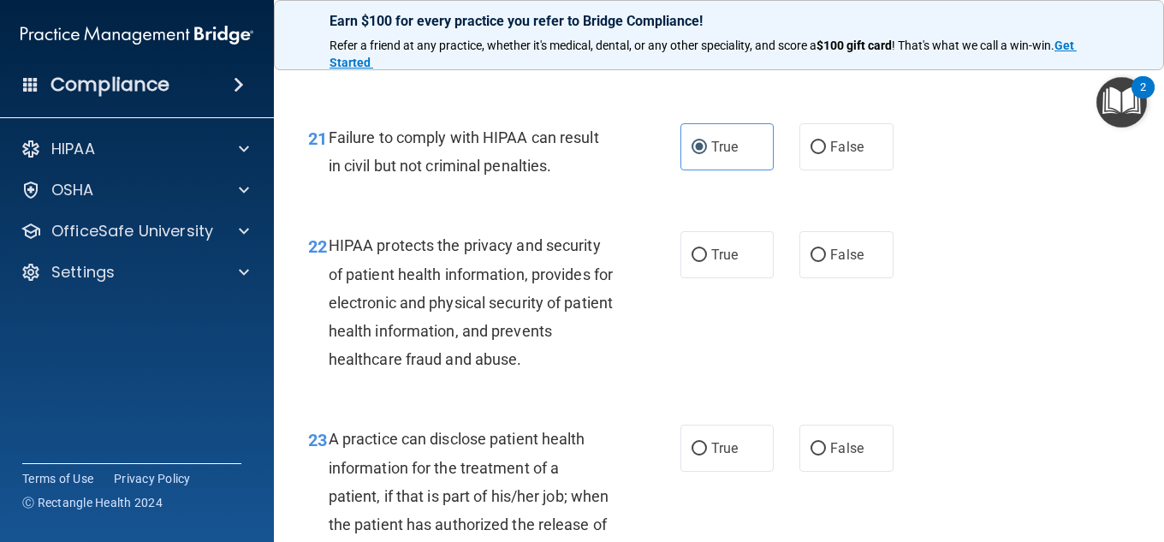
scroll to position [3336, 0]
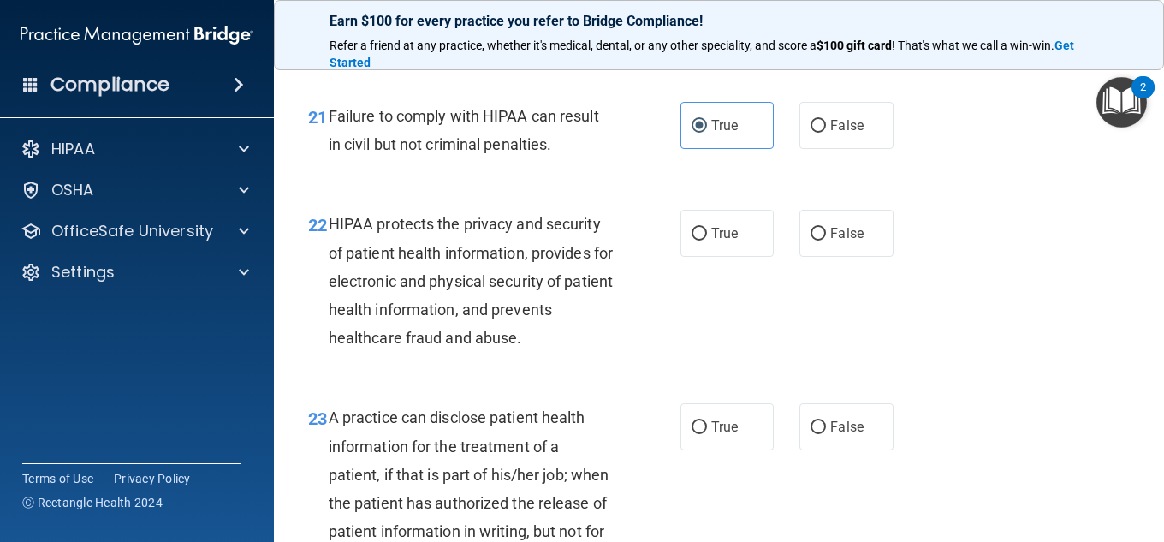
click at [625, 263] on div "22 HIPAA protects the privacy and security of patient health information, provi…" at bounding box center [494, 285] width 424 height 151
click at [695, 239] on input "True" at bounding box center [699, 234] width 15 height 13
radio input "true"
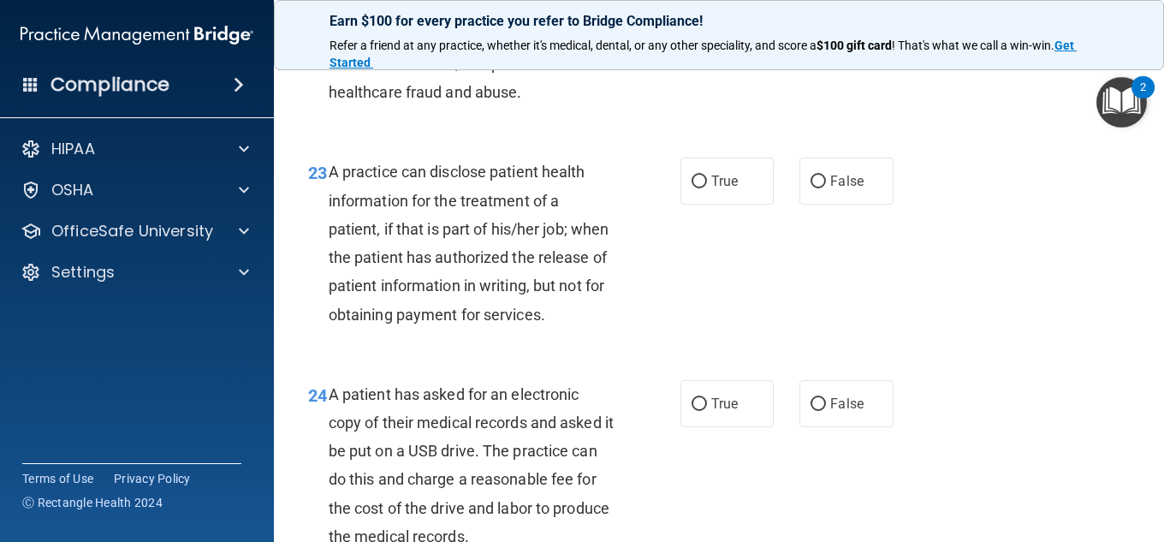
scroll to position [3587, 0]
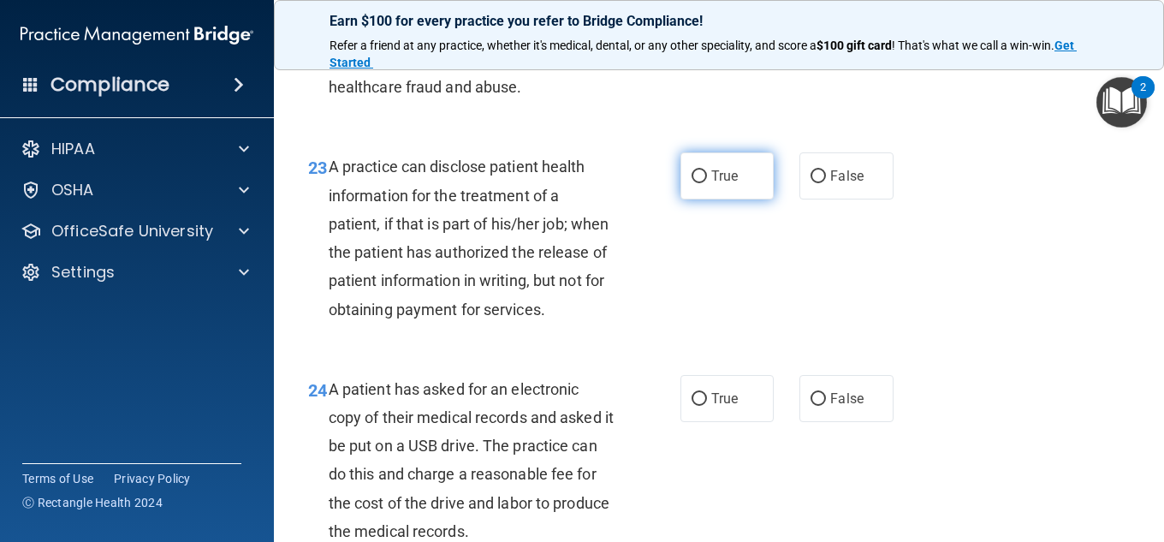
click at [705, 194] on label "True" at bounding box center [726, 175] width 93 height 47
click at [705, 183] on input "True" at bounding box center [699, 176] width 15 height 13
radio input "true"
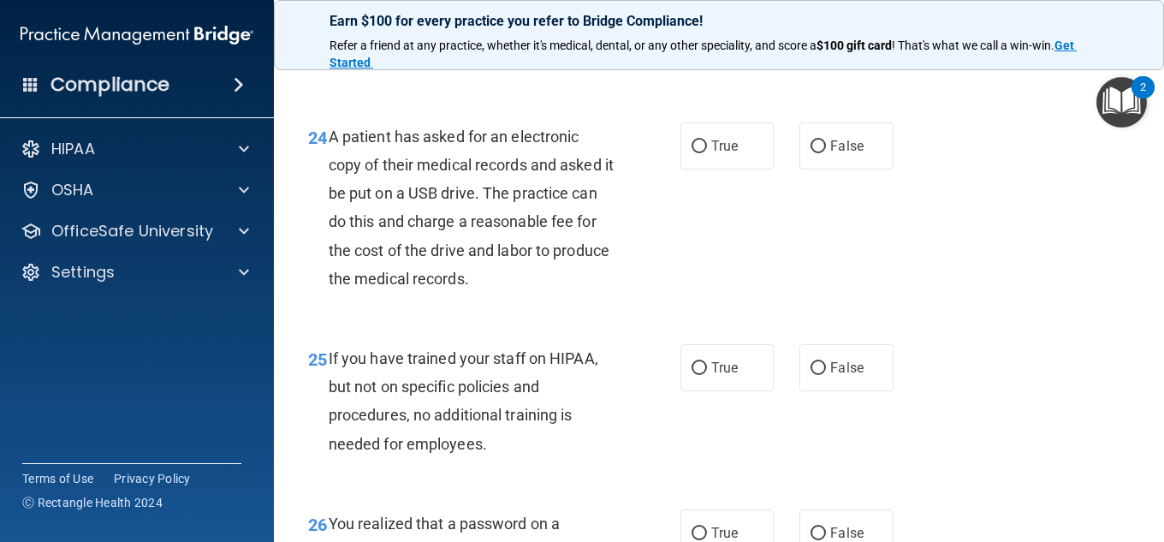
scroll to position [3847, 0]
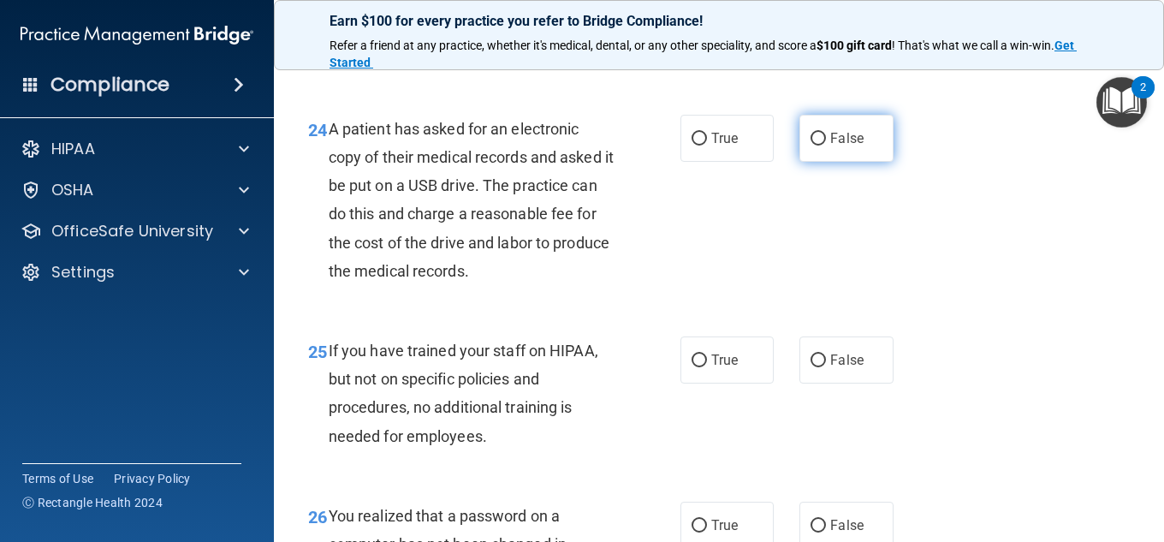
click at [833, 146] on span "False" at bounding box center [846, 138] width 33 height 16
click at [826, 146] on input "False" at bounding box center [818, 139] width 15 height 13
radio input "true"
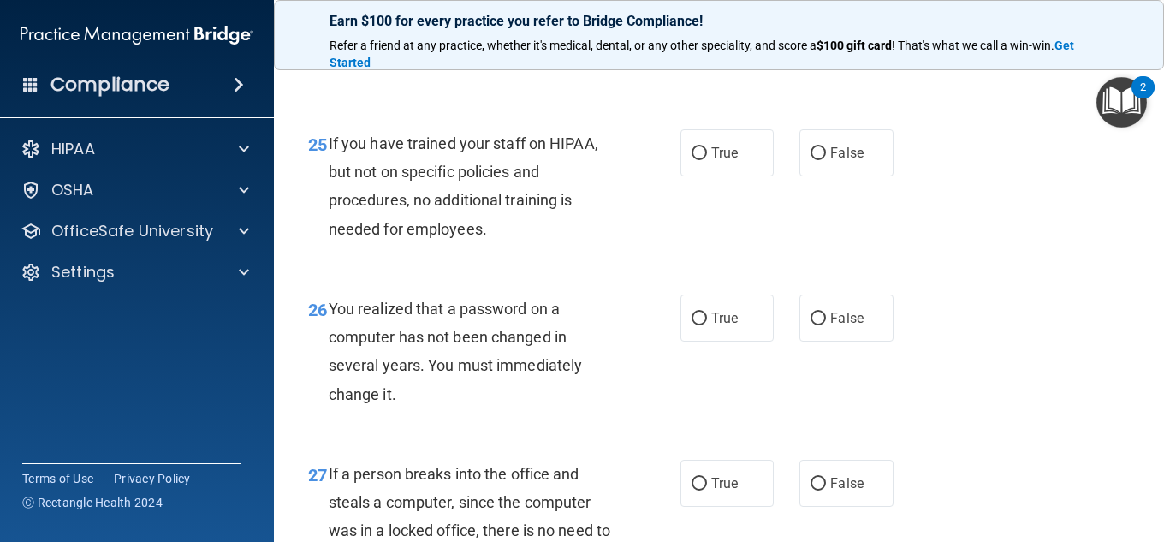
scroll to position [4062, 0]
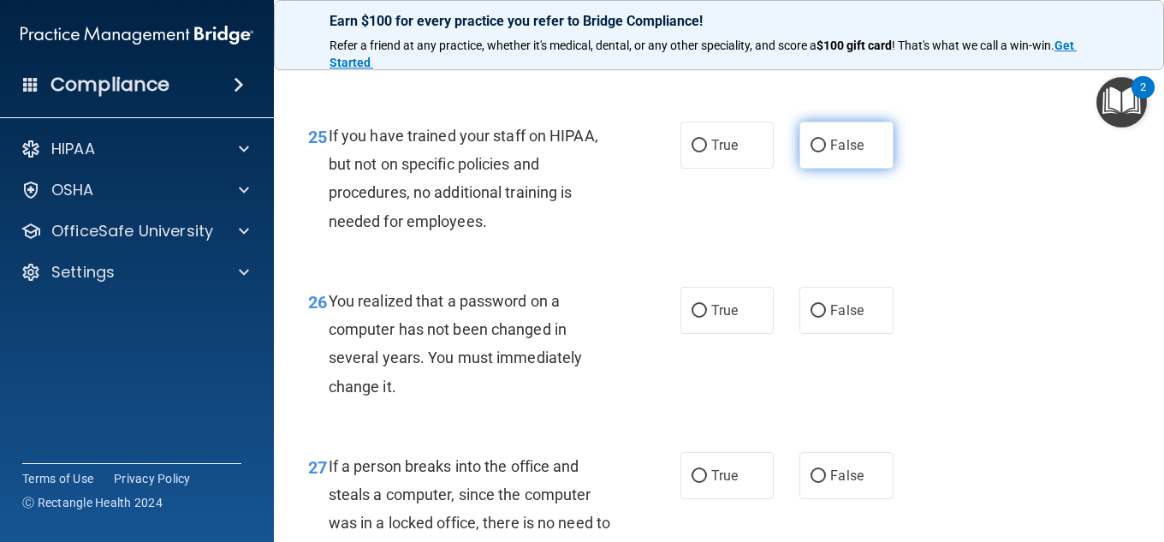
click at [824, 163] on label "False" at bounding box center [845, 145] width 93 height 47
click at [824, 152] on input "False" at bounding box center [818, 146] width 15 height 13
radio input "true"
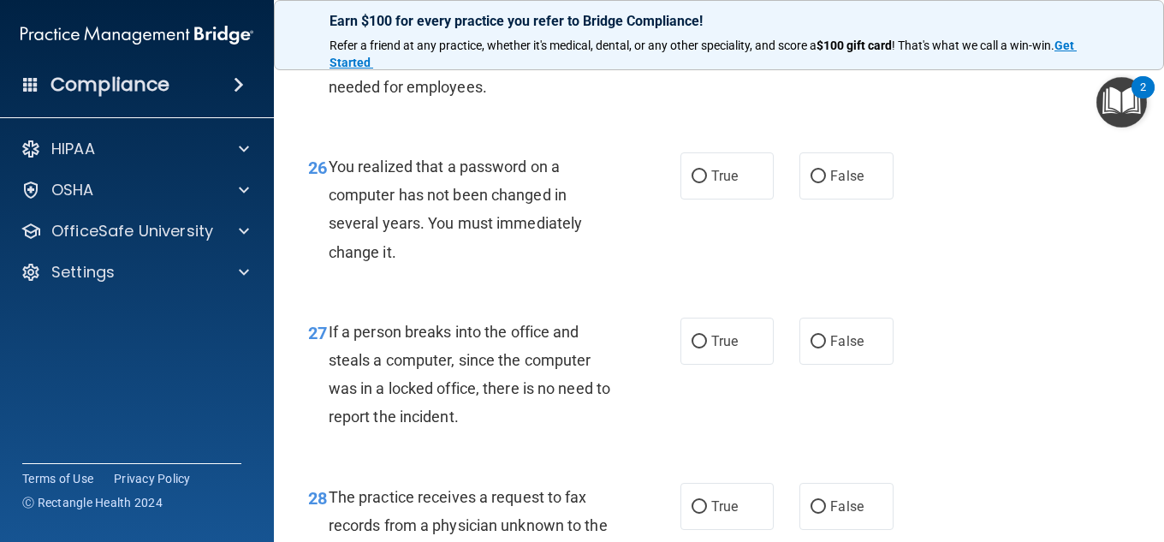
scroll to position [4197, 0]
click at [734, 199] on label "True" at bounding box center [726, 175] width 93 height 47
click at [707, 182] on input "True" at bounding box center [699, 175] width 15 height 13
radio input "true"
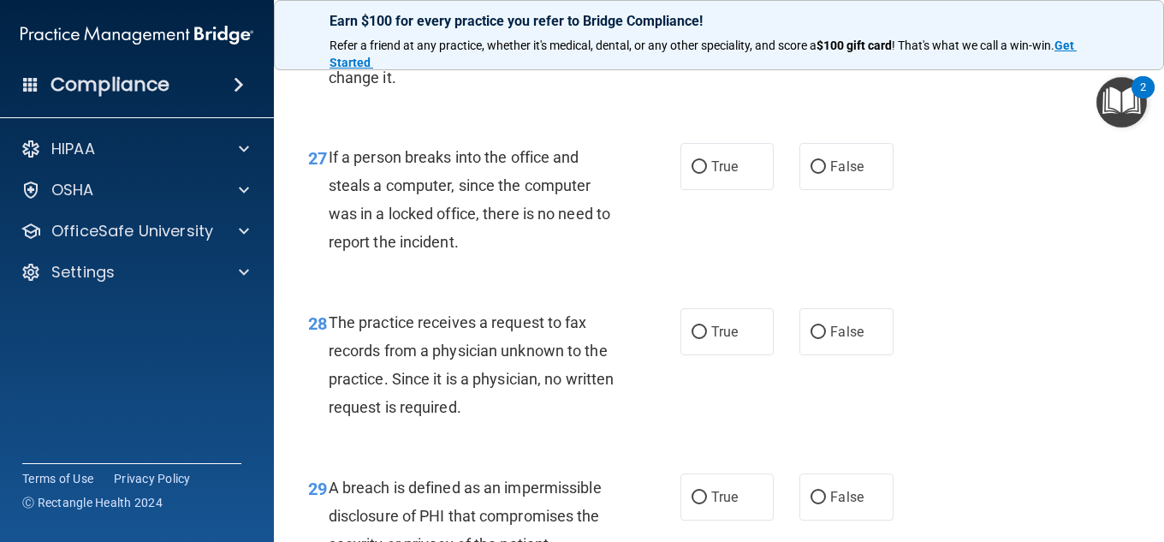
scroll to position [4371, 0]
click at [811, 189] on label "False" at bounding box center [845, 165] width 93 height 47
click at [811, 173] on input "False" at bounding box center [818, 166] width 15 height 13
radio input "true"
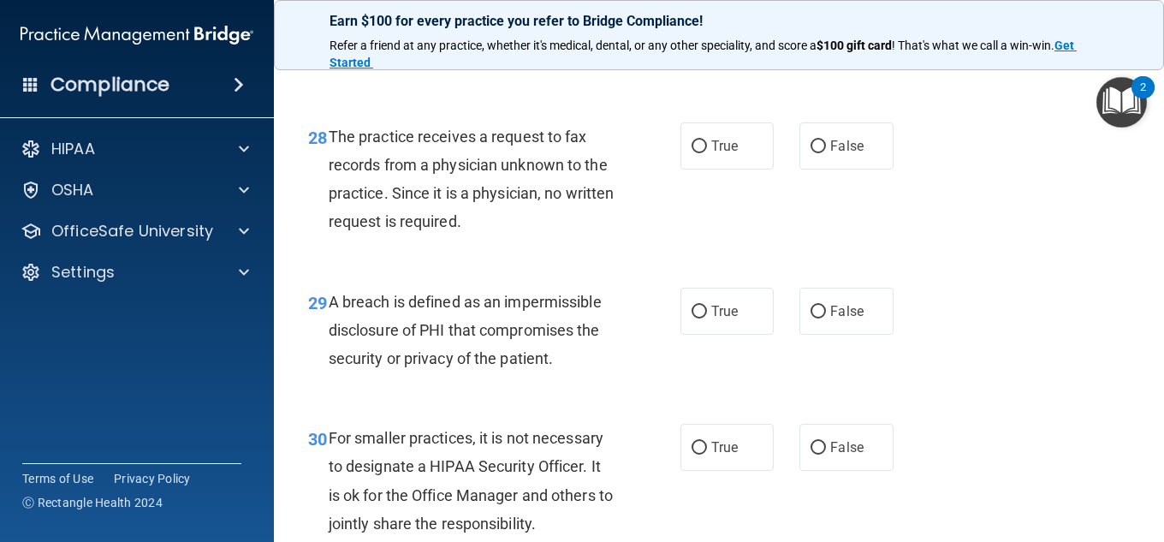
scroll to position [4567, 0]
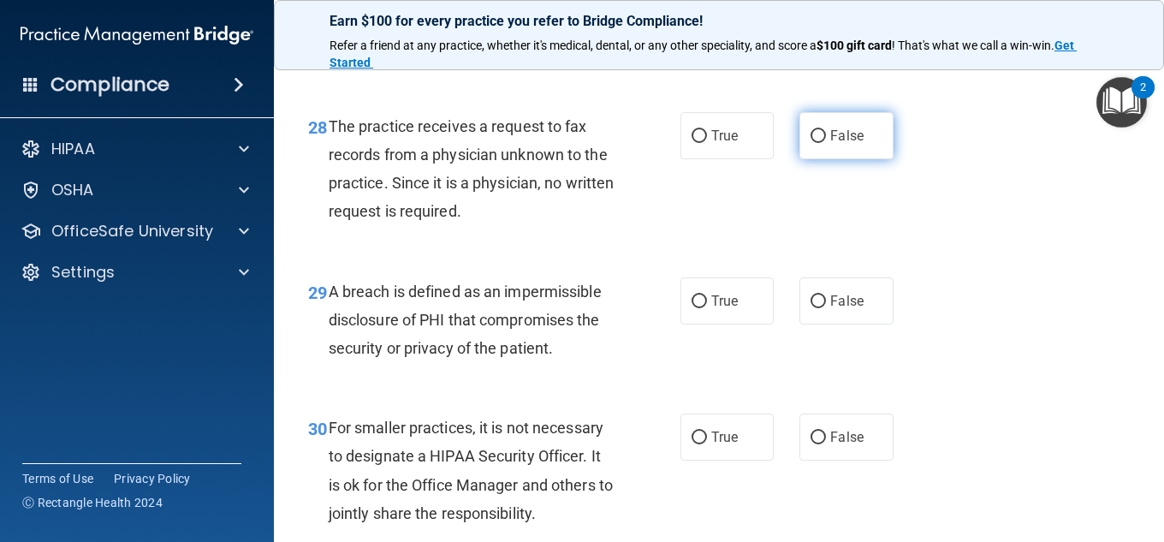
click at [821, 159] on label "False" at bounding box center [845, 135] width 93 height 47
click at [821, 143] on input "False" at bounding box center [818, 136] width 15 height 13
radio input "true"
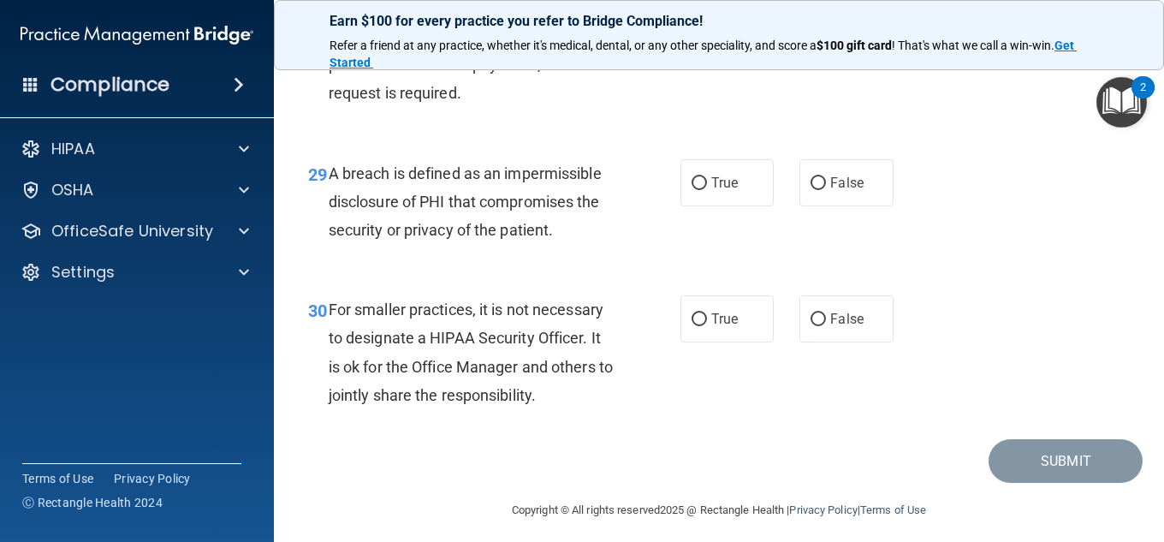
scroll to position [4686, 0]
click at [731, 190] on span "True" at bounding box center [724, 182] width 27 height 16
click at [707, 189] on input "True" at bounding box center [699, 182] width 15 height 13
radio input "true"
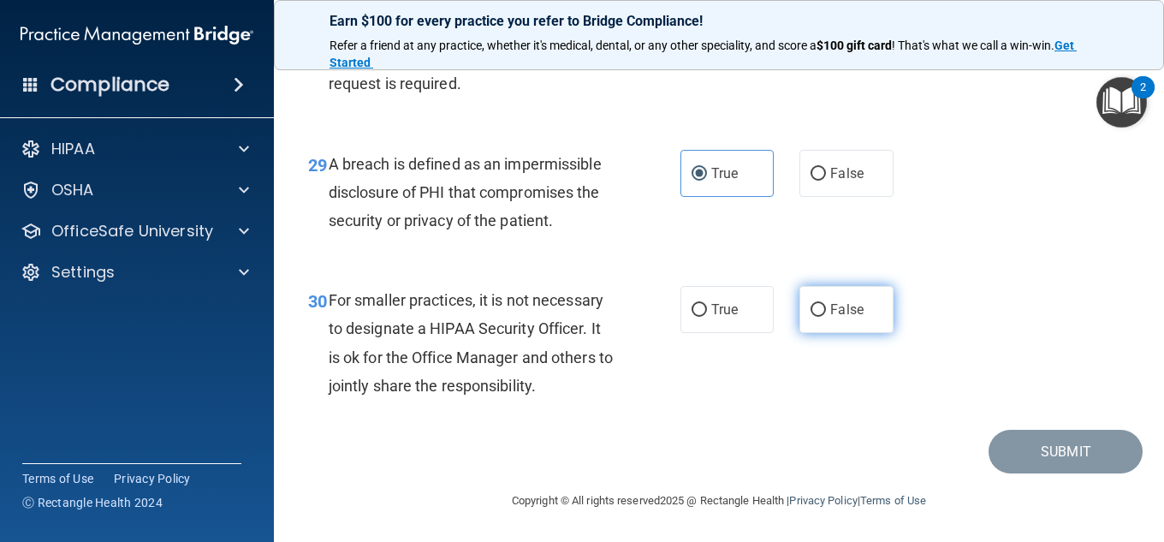
click at [813, 312] on input "False" at bounding box center [818, 310] width 15 height 13
radio input "true"
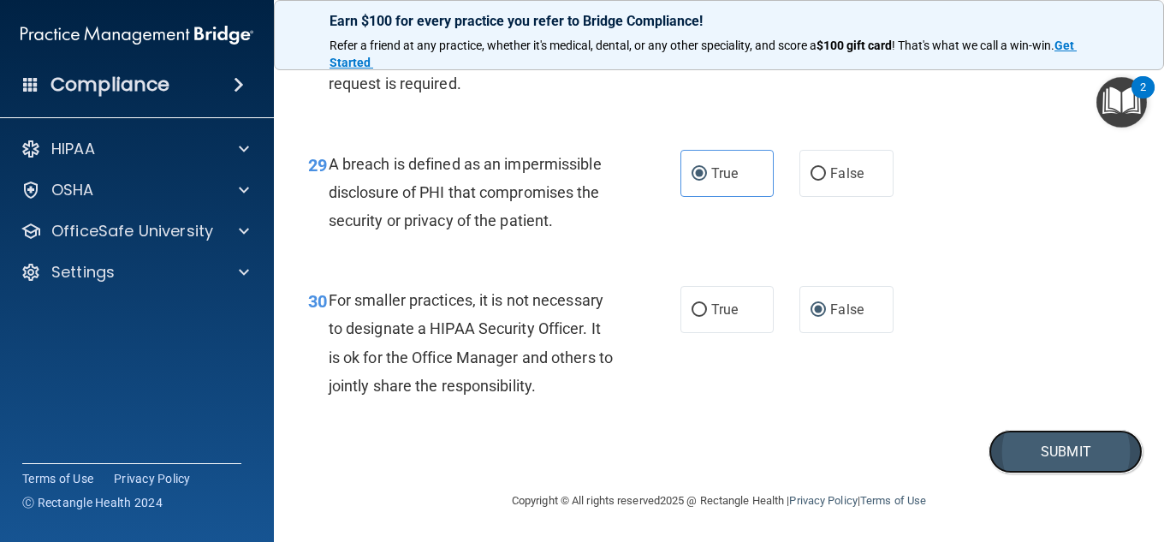
click at [1023, 449] on button "Submit" at bounding box center [1066, 452] width 154 height 44
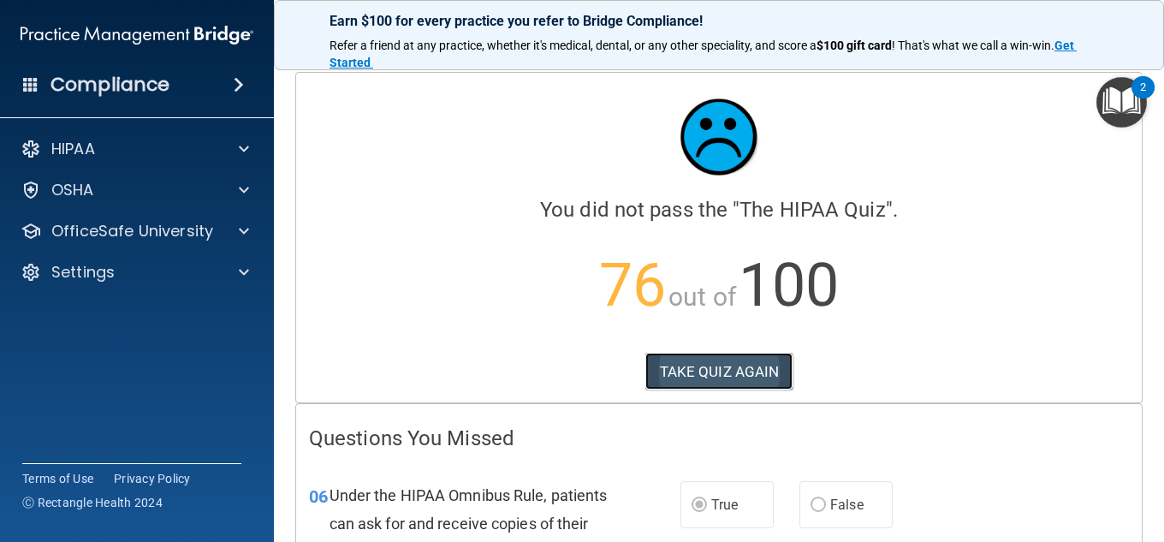
drag, startPoint x: 736, startPoint y: 377, endPoint x: 716, endPoint y: 371, distance: 21.2
click at [716, 371] on button "TAKE QUIZ AGAIN" at bounding box center [719, 372] width 148 height 38
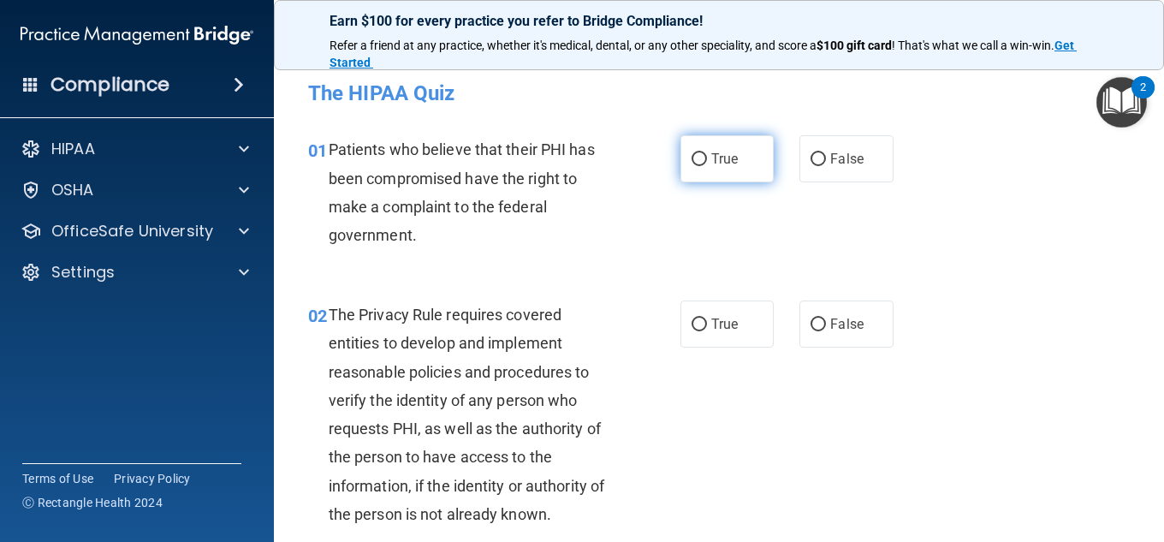
click at [740, 163] on label "True" at bounding box center [726, 158] width 93 height 47
click at [707, 163] on input "True" at bounding box center [699, 159] width 15 height 13
radio input "true"
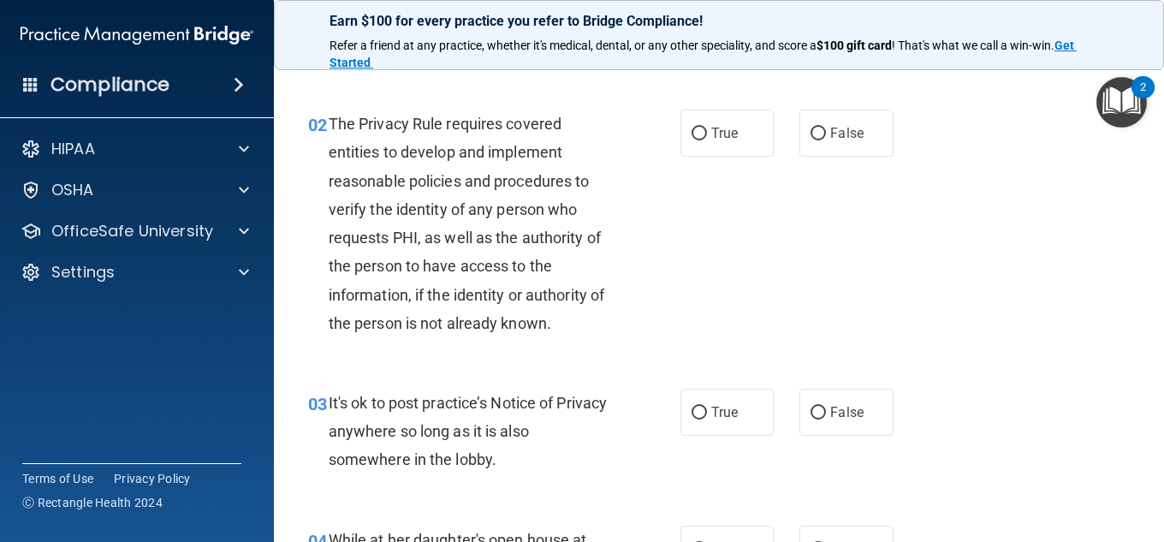
scroll to position [193, 0]
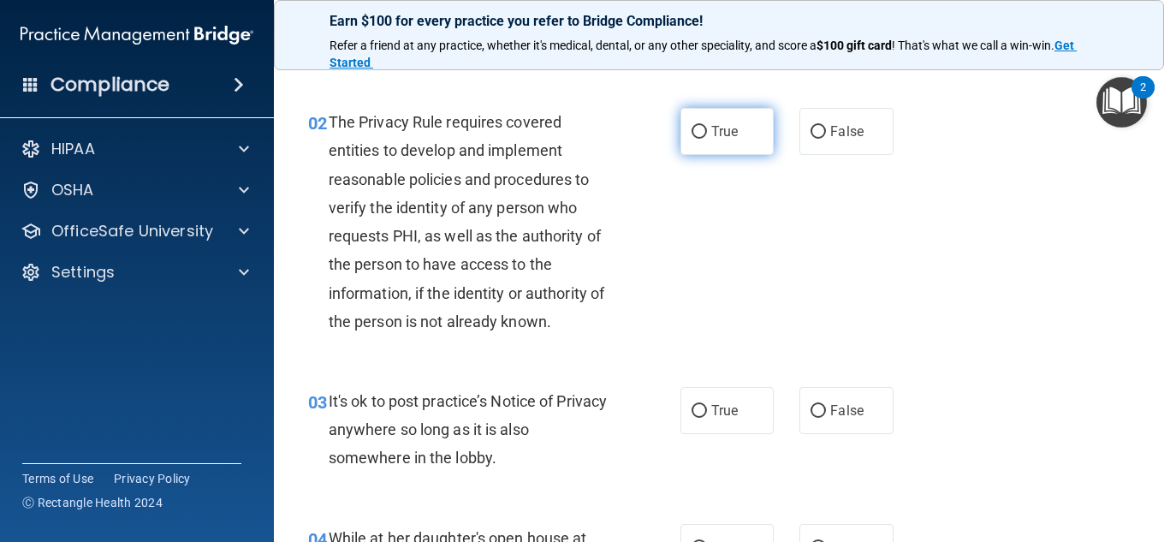
click at [714, 129] on span "True" at bounding box center [724, 131] width 27 height 16
click at [707, 129] on input "True" at bounding box center [699, 132] width 15 height 13
radio input "true"
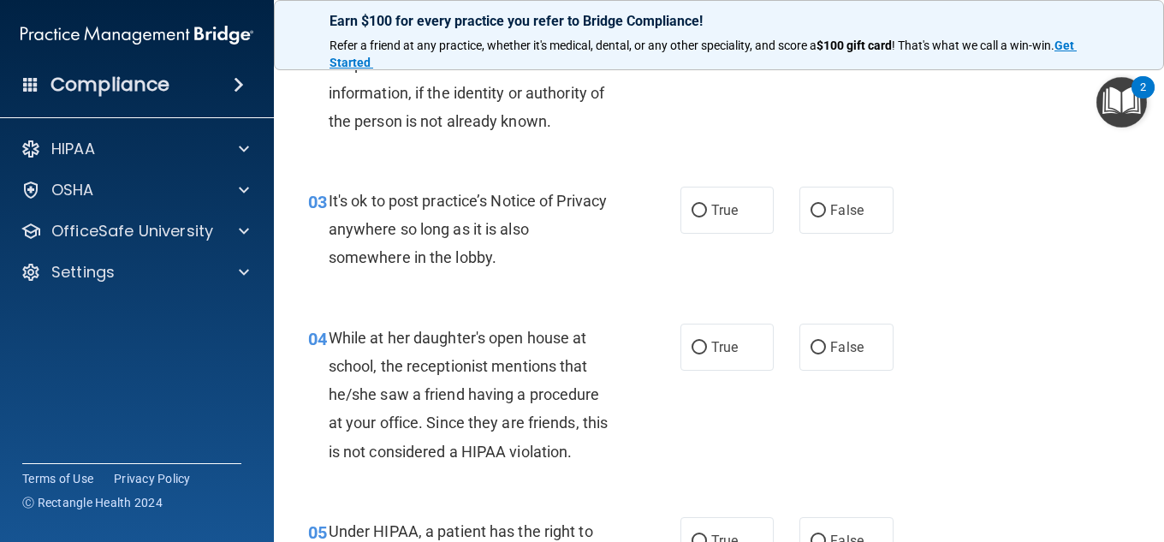
scroll to position [395, 0]
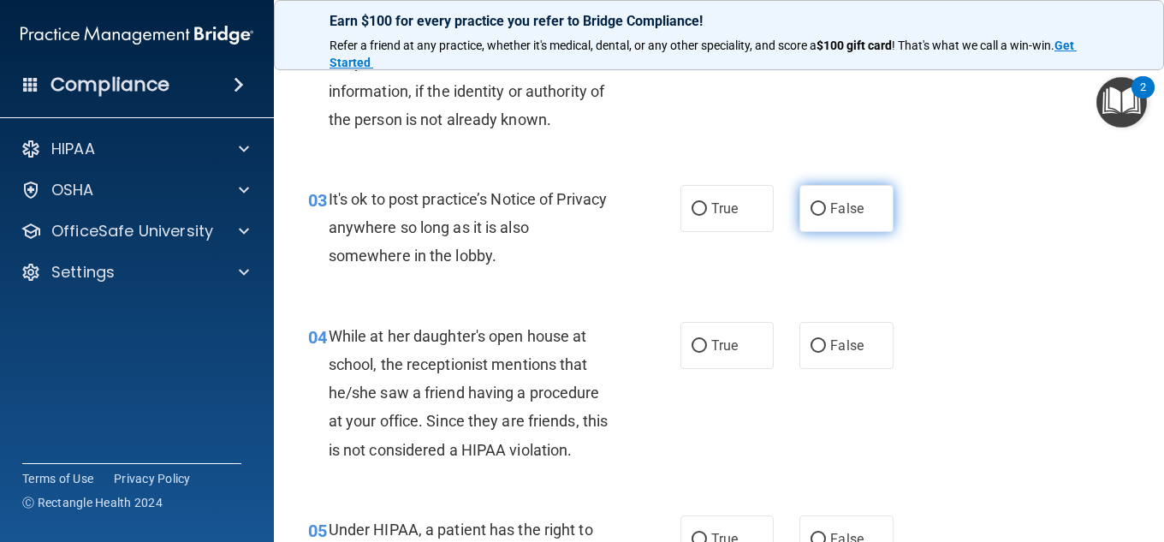
click at [847, 207] on span "False" at bounding box center [846, 208] width 33 height 16
click at [826, 207] on input "False" at bounding box center [818, 209] width 15 height 13
radio input "true"
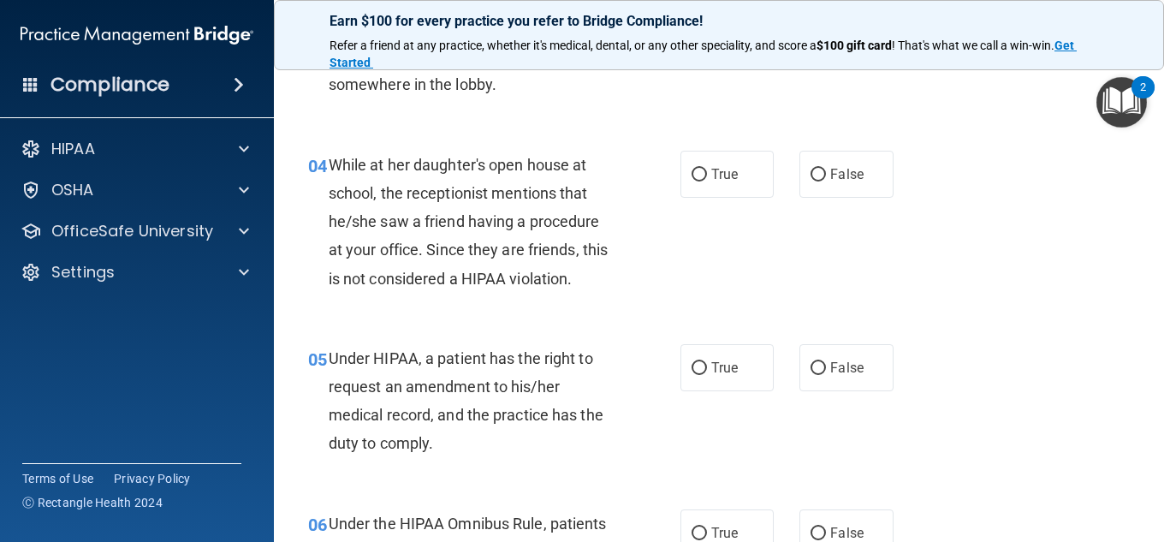
scroll to position [568, 0]
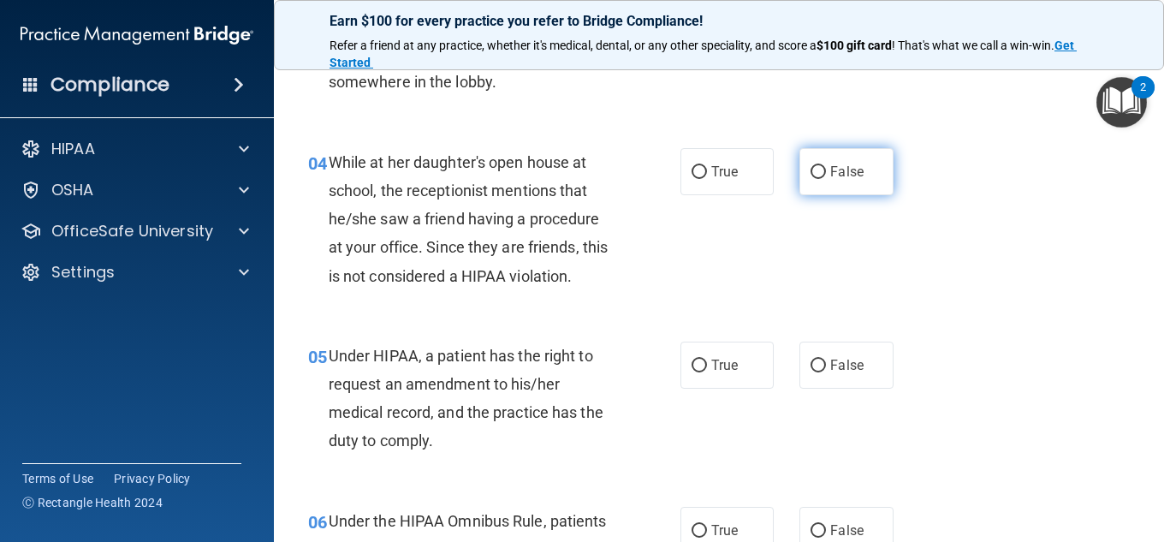
click at [845, 159] on label "False" at bounding box center [845, 171] width 93 height 47
click at [826, 166] on input "False" at bounding box center [818, 172] width 15 height 13
radio input "true"
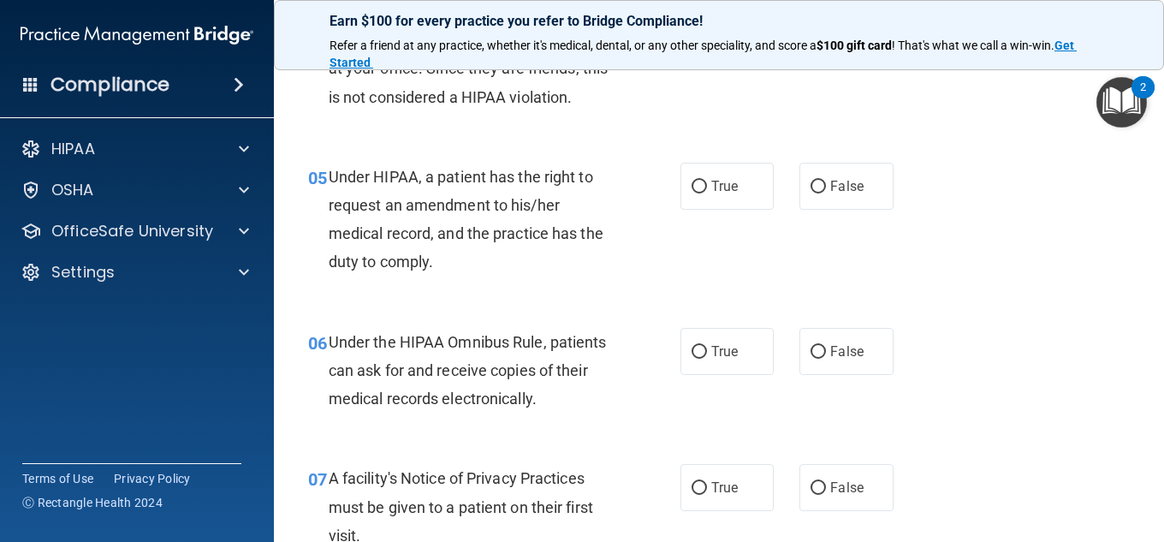
scroll to position [748, 0]
click at [844, 182] on span "False" at bounding box center [846, 185] width 33 height 16
click at [826, 182] on input "False" at bounding box center [818, 186] width 15 height 13
radio input "true"
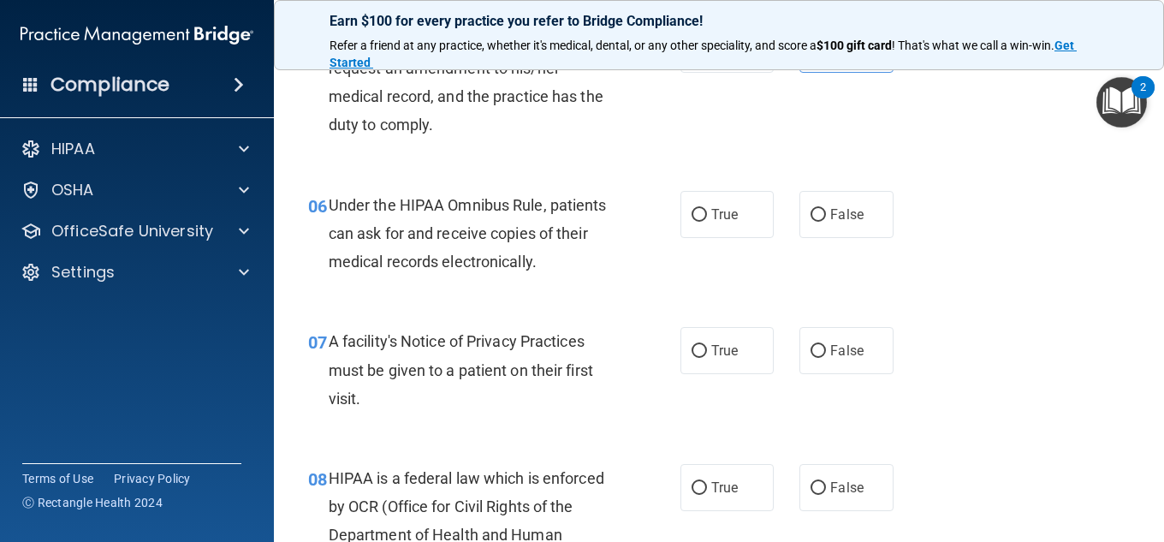
scroll to position [885, 0]
click at [696, 217] on input "True" at bounding box center [699, 214] width 15 height 13
radio input "true"
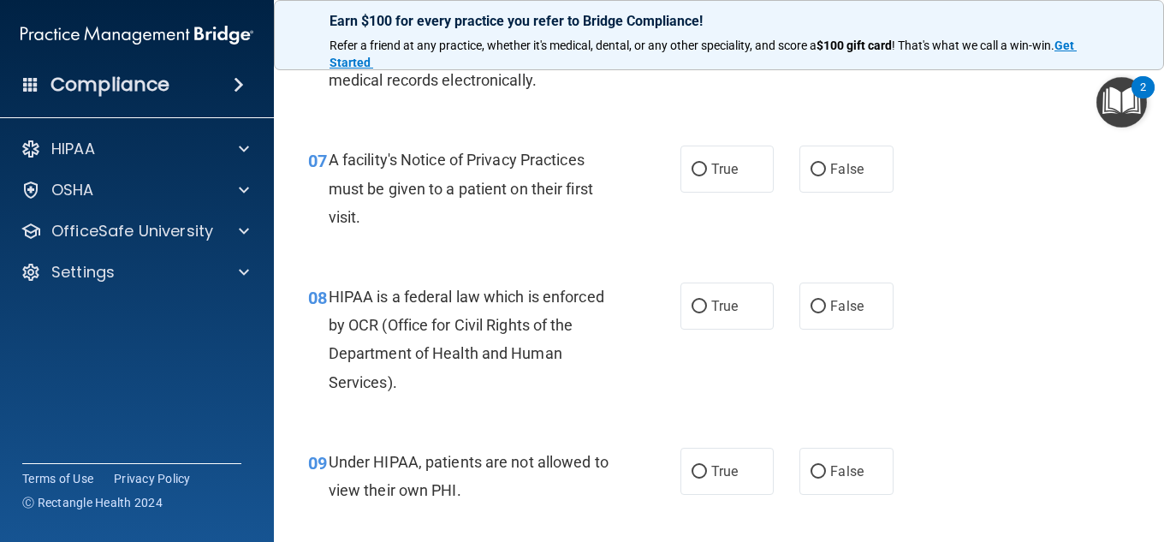
scroll to position [1070, 0]
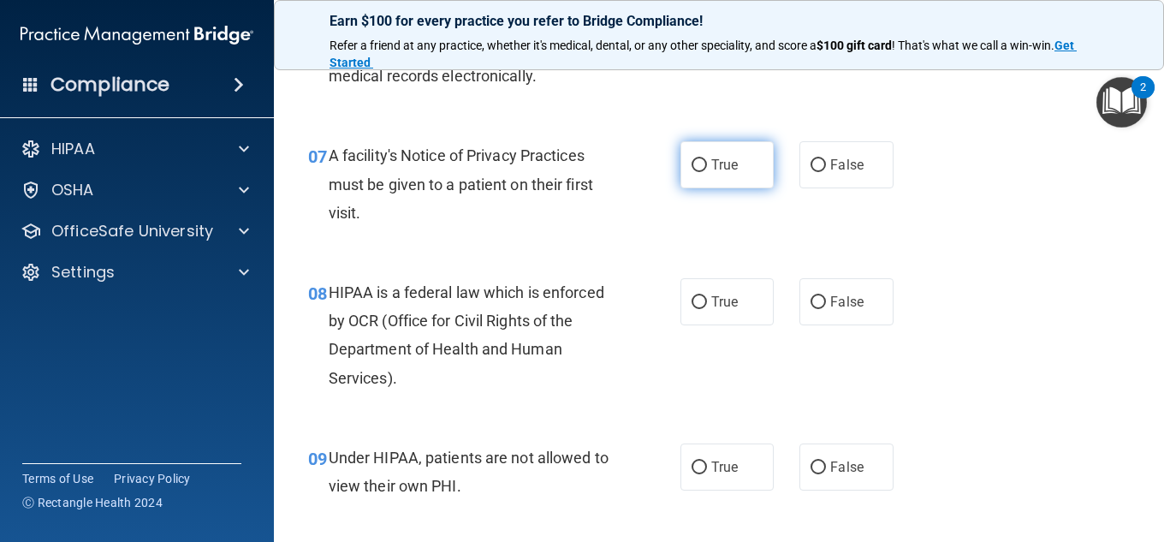
click at [740, 164] on label "True" at bounding box center [726, 164] width 93 height 47
click at [707, 164] on input "True" at bounding box center [699, 165] width 15 height 13
radio input "true"
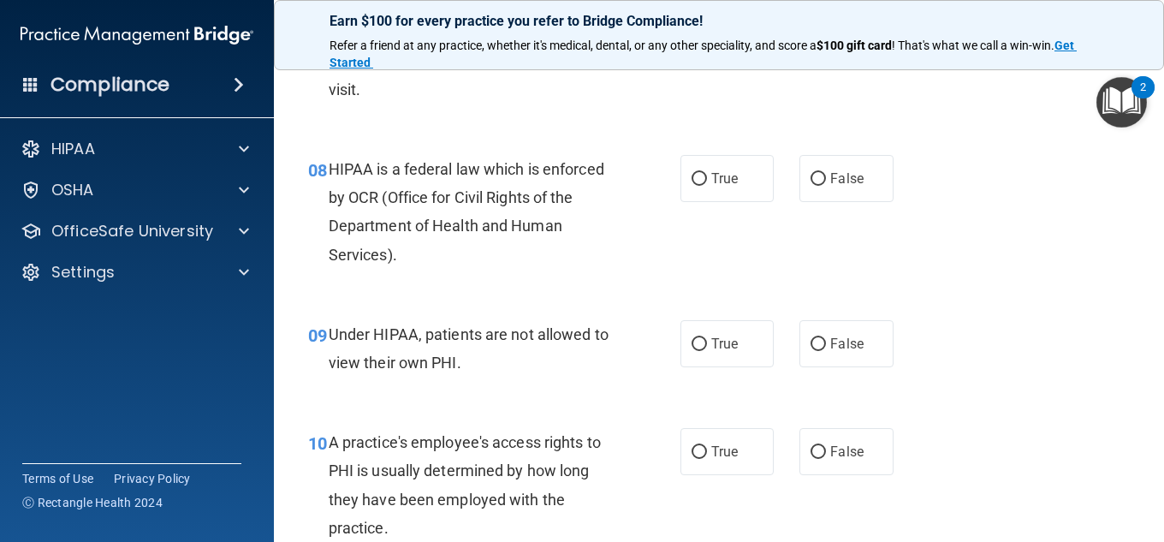
scroll to position [1207, 0]
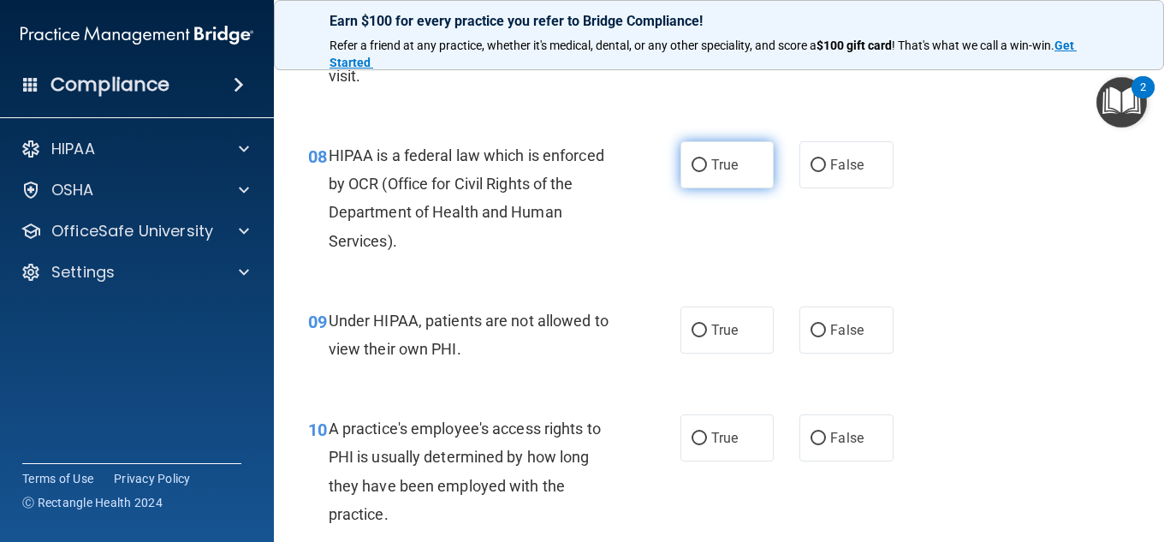
click at [741, 159] on label "True" at bounding box center [726, 164] width 93 height 47
click at [707, 159] on input "True" at bounding box center [699, 165] width 15 height 13
radio input "true"
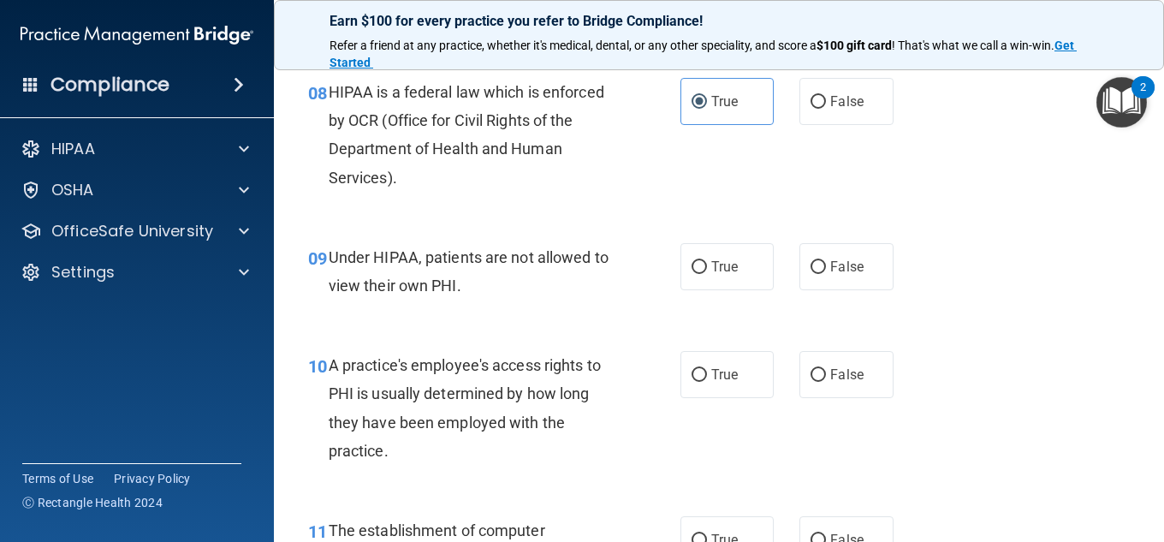
scroll to position [1272, 0]
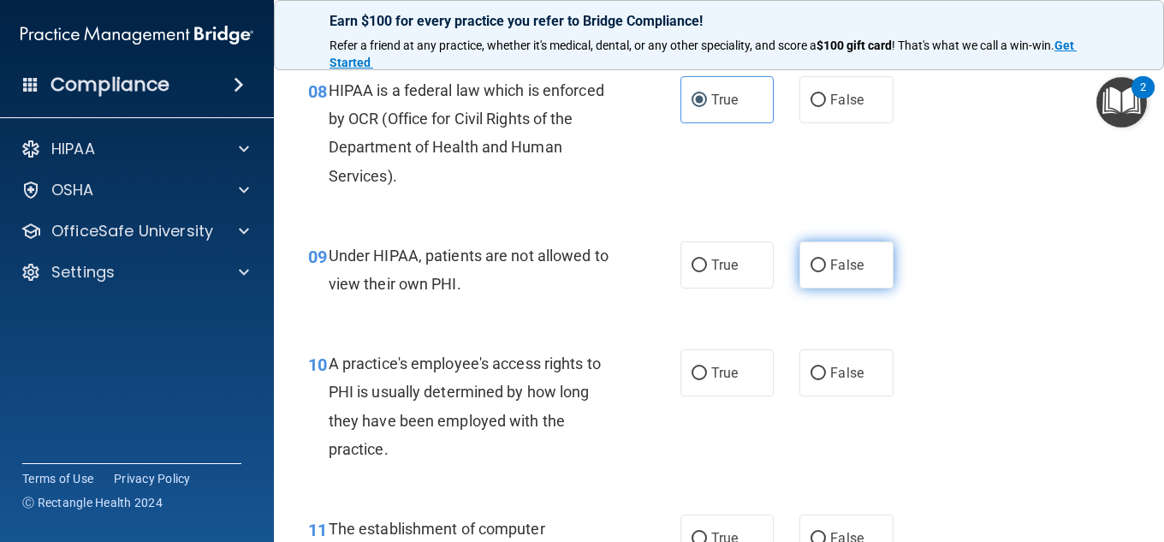
click at [817, 259] on input "False" at bounding box center [818, 265] width 15 height 13
radio input "true"
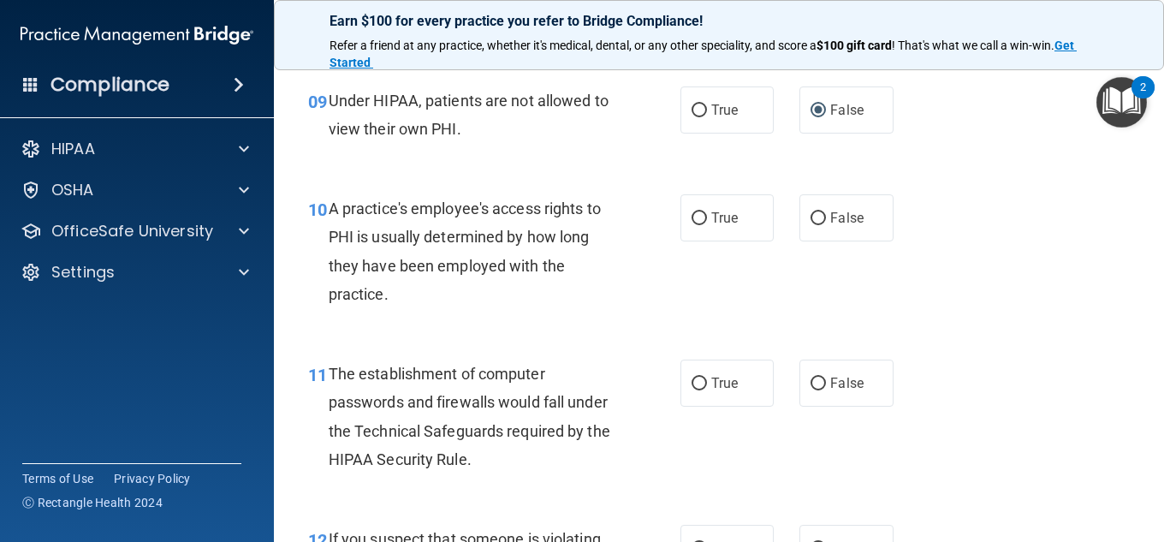
scroll to position [1451, 0]
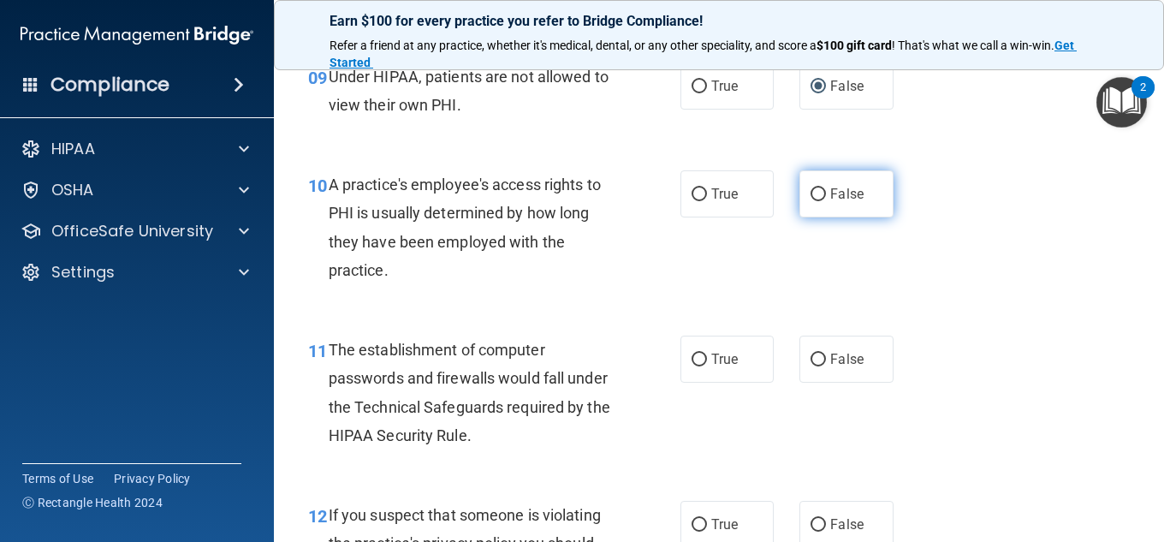
click at [819, 180] on label "False" at bounding box center [845, 193] width 93 height 47
click at [819, 188] on input "False" at bounding box center [818, 194] width 15 height 13
radio input "true"
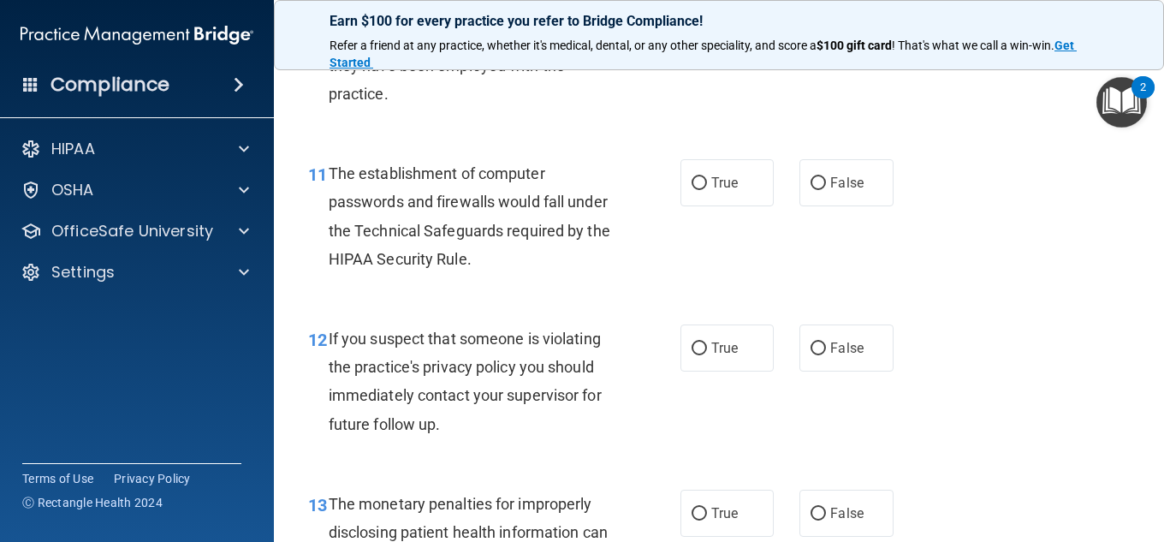
scroll to position [1630, 0]
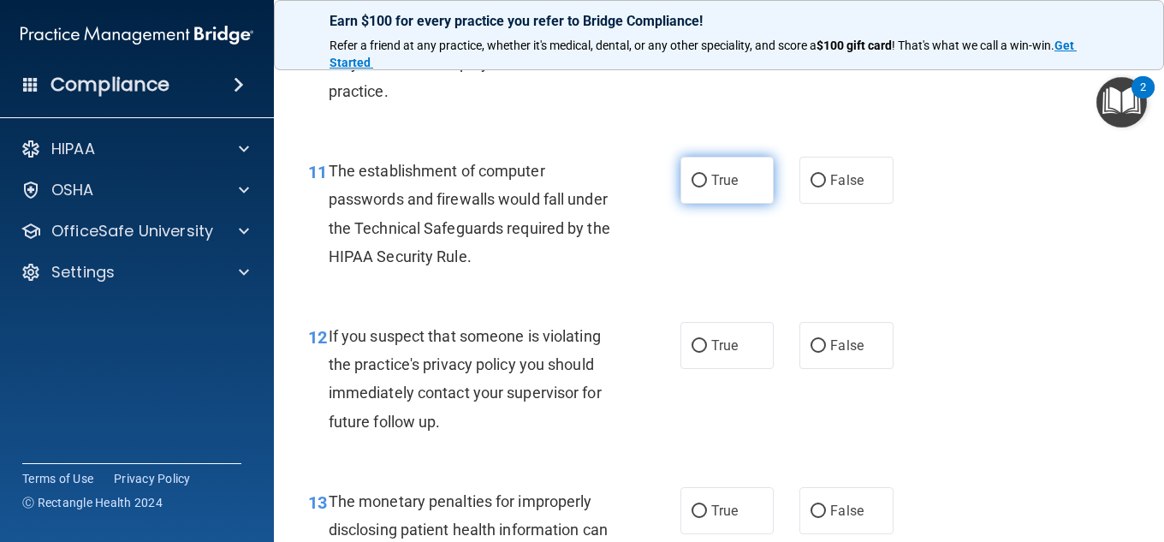
click at [723, 182] on span "True" at bounding box center [724, 180] width 27 height 16
click at [707, 182] on input "True" at bounding box center [699, 181] width 15 height 13
radio input "true"
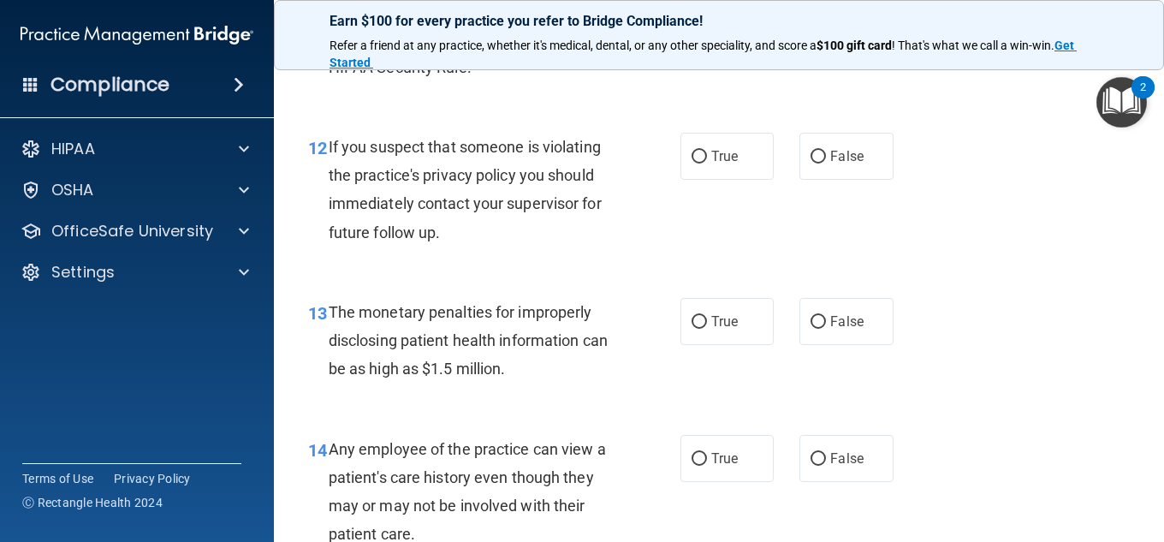
scroll to position [1822, 0]
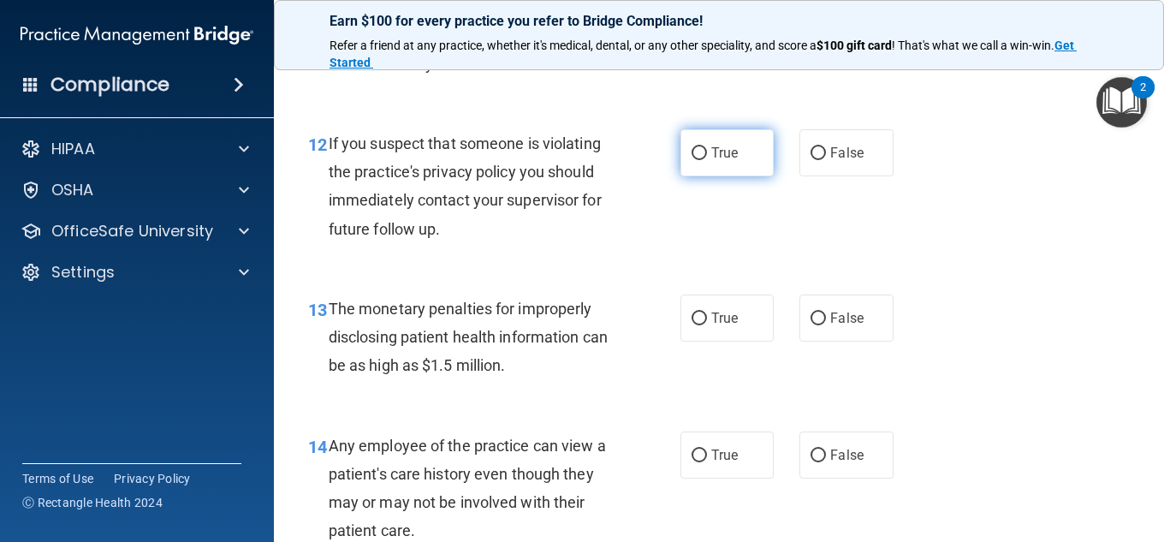
click at [698, 147] on input "True" at bounding box center [699, 153] width 15 height 13
radio input "true"
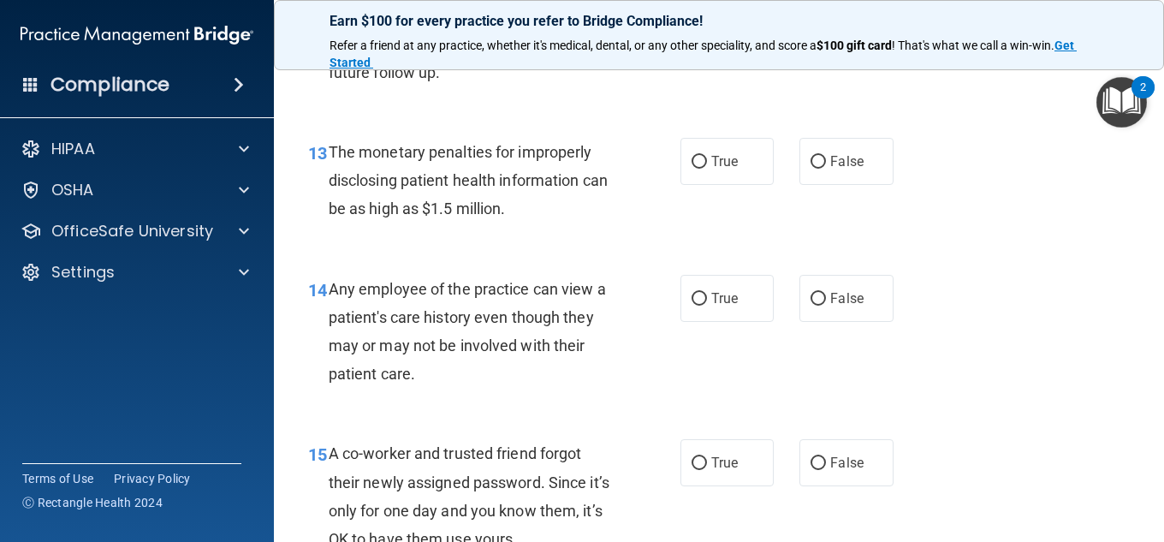
scroll to position [1980, 0]
click at [715, 169] on label "True" at bounding box center [726, 160] width 93 height 47
click at [707, 168] on input "True" at bounding box center [699, 161] width 15 height 13
radio input "true"
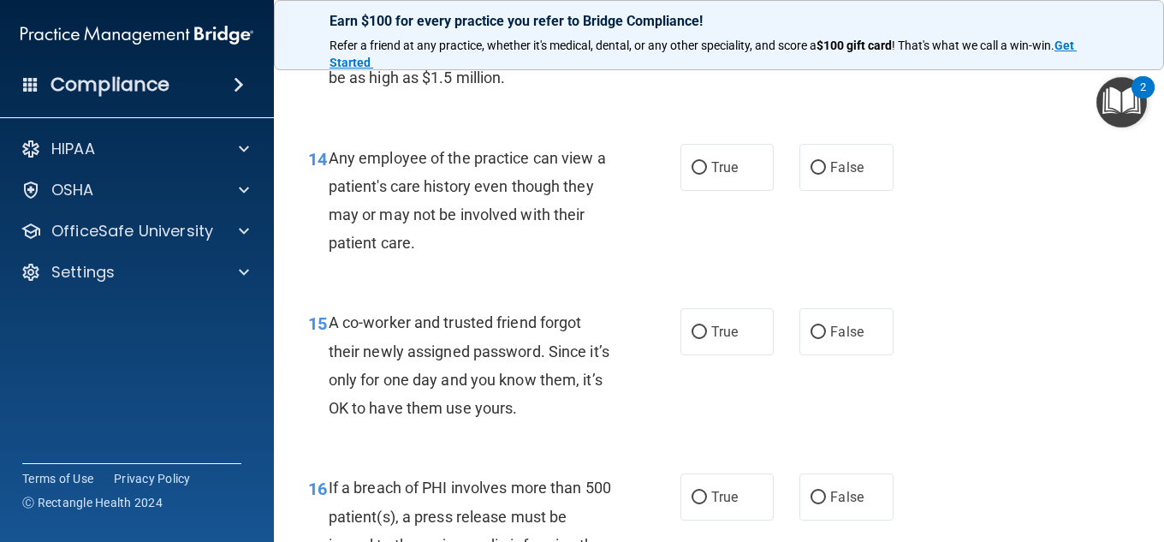
scroll to position [2111, 0]
click at [819, 178] on label "False" at bounding box center [845, 166] width 93 height 47
click at [819, 174] on input "False" at bounding box center [818, 167] width 15 height 13
radio input "true"
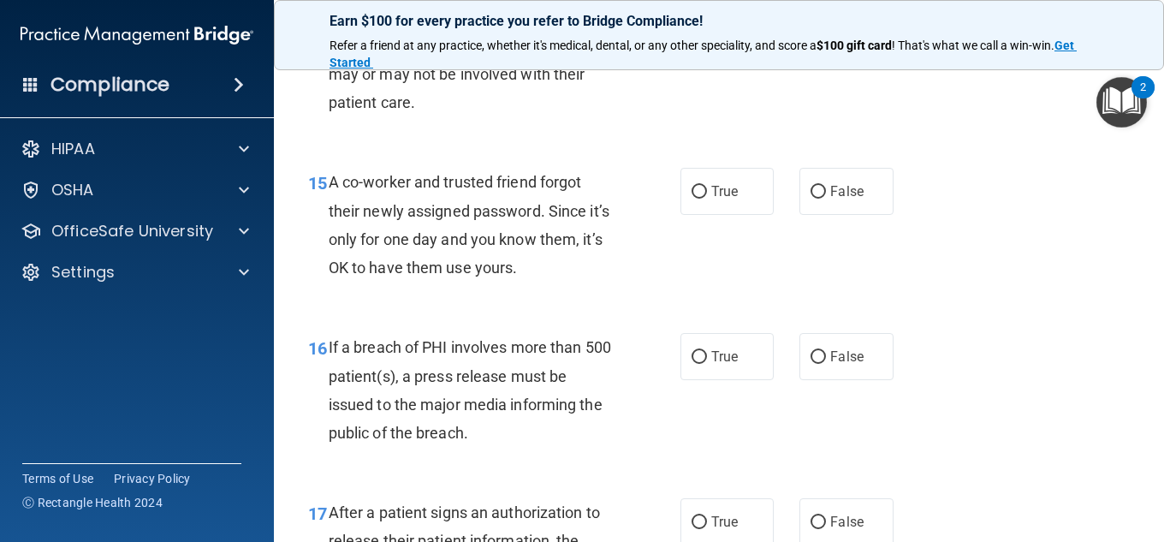
scroll to position [2253, 0]
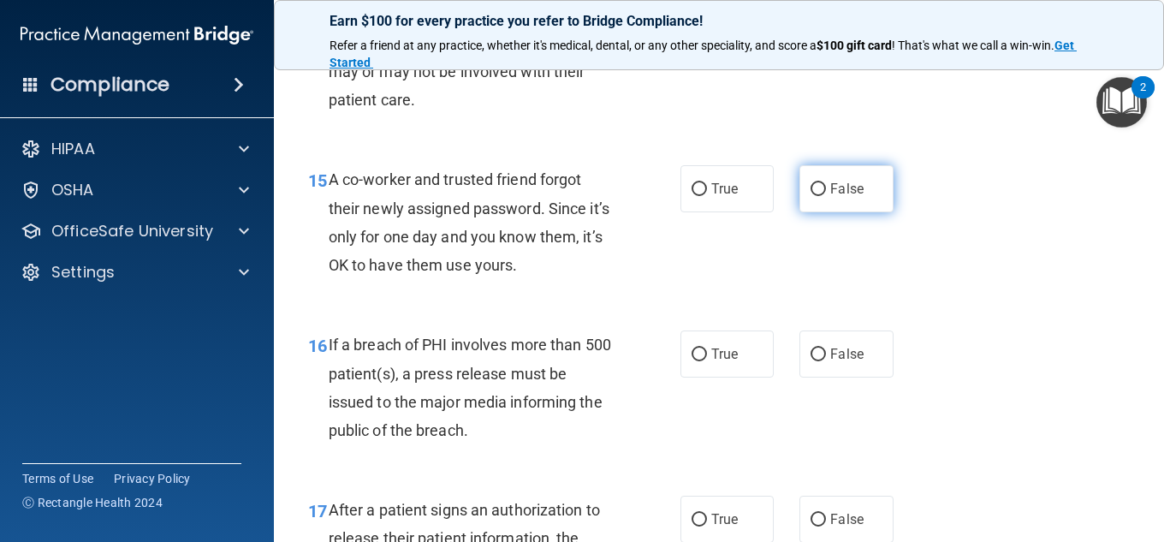
click at [811, 194] on input "False" at bounding box center [818, 189] width 15 height 13
radio input "true"
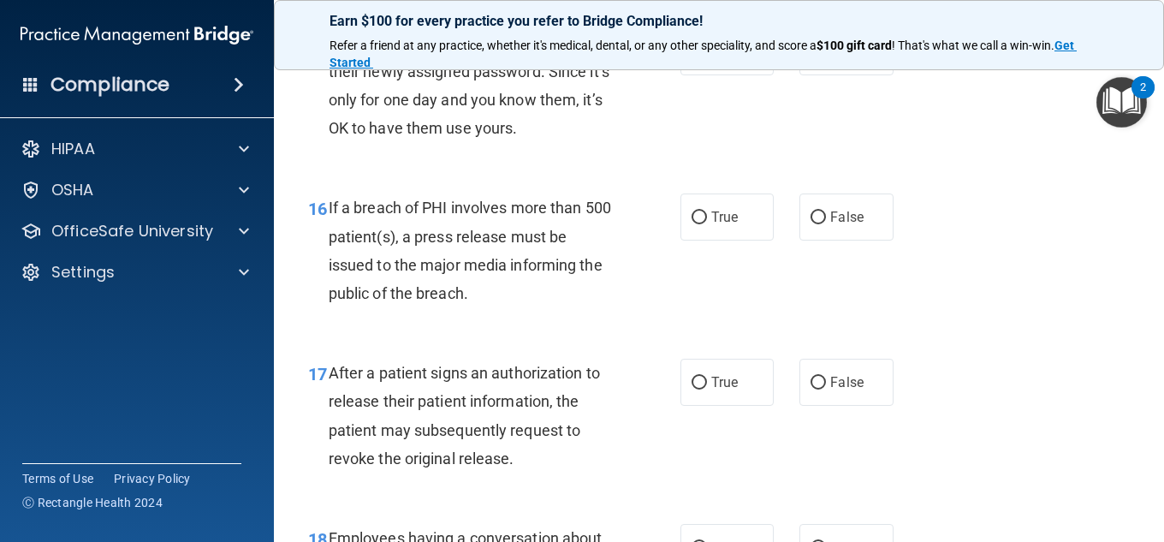
scroll to position [2391, 0]
click at [704, 213] on label "True" at bounding box center [726, 216] width 93 height 47
click at [704, 213] on input "True" at bounding box center [699, 217] width 15 height 13
radio input "true"
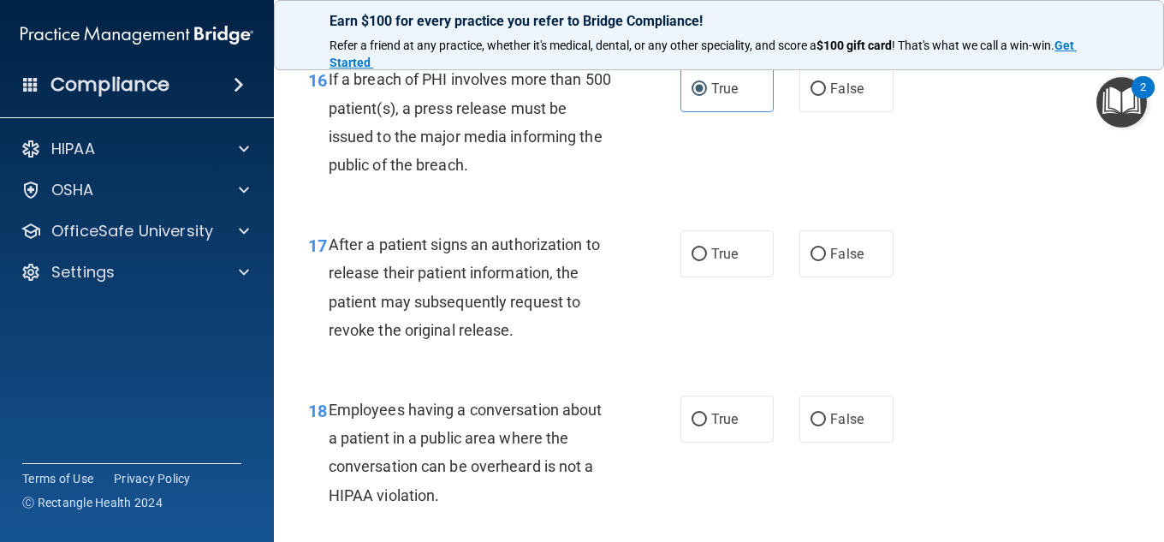
scroll to position [2519, 0]
click at [697, 254] on input "True" at bounding box center [699, 253] width 15 height 13
radio input "true"
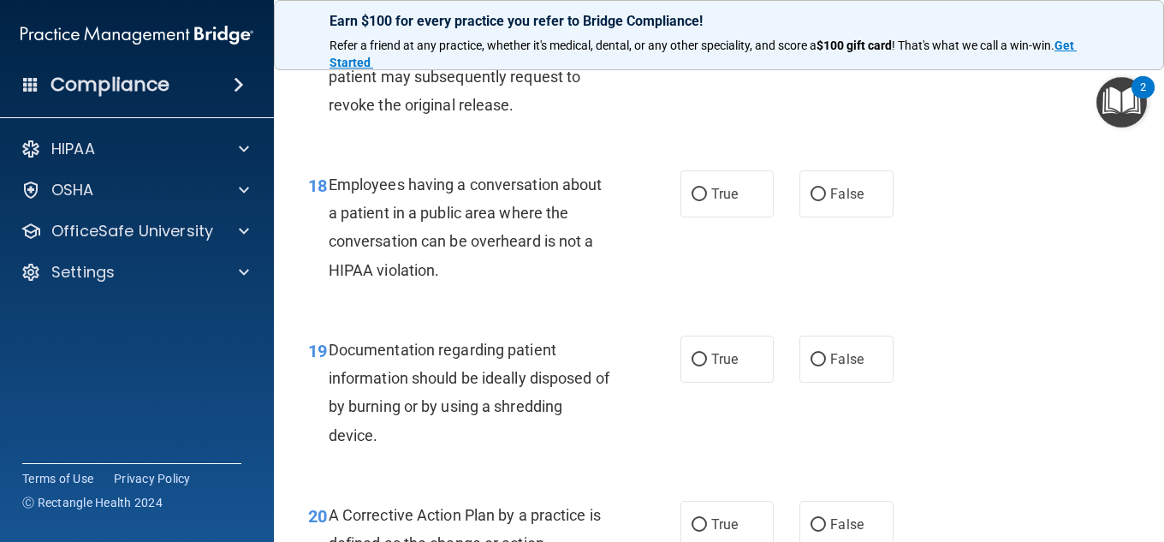
scroll to position [2744, 0]
click at [822, 186] on label "False" at bounding box center [845, 192] width 93 height 47
click at [822, 187] on input "False" at bounding box center [818, 193] width 15 height 13
radio input "true"
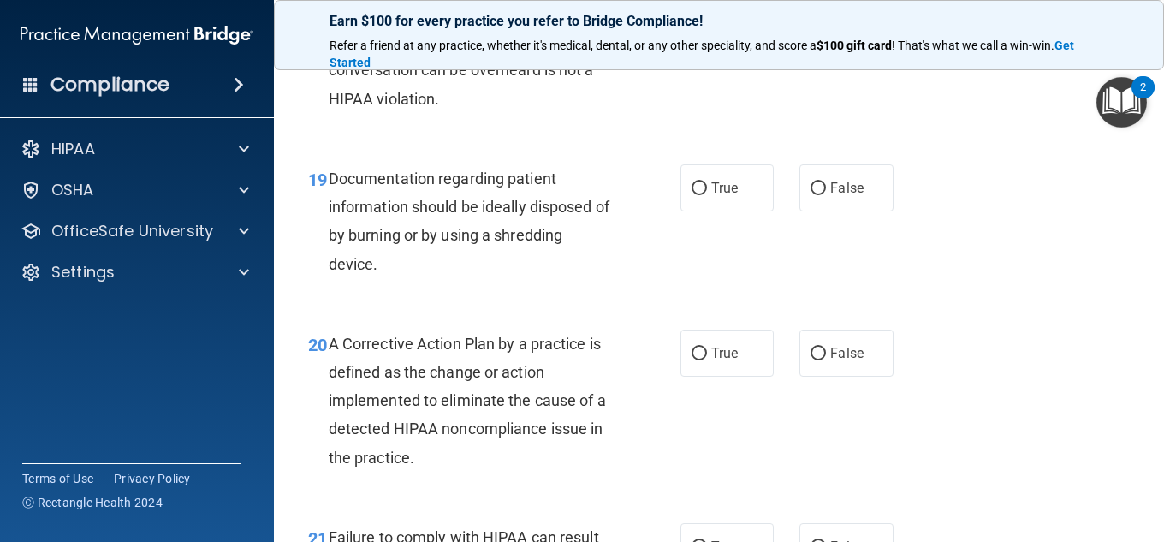
scroll to position [2916, 0]
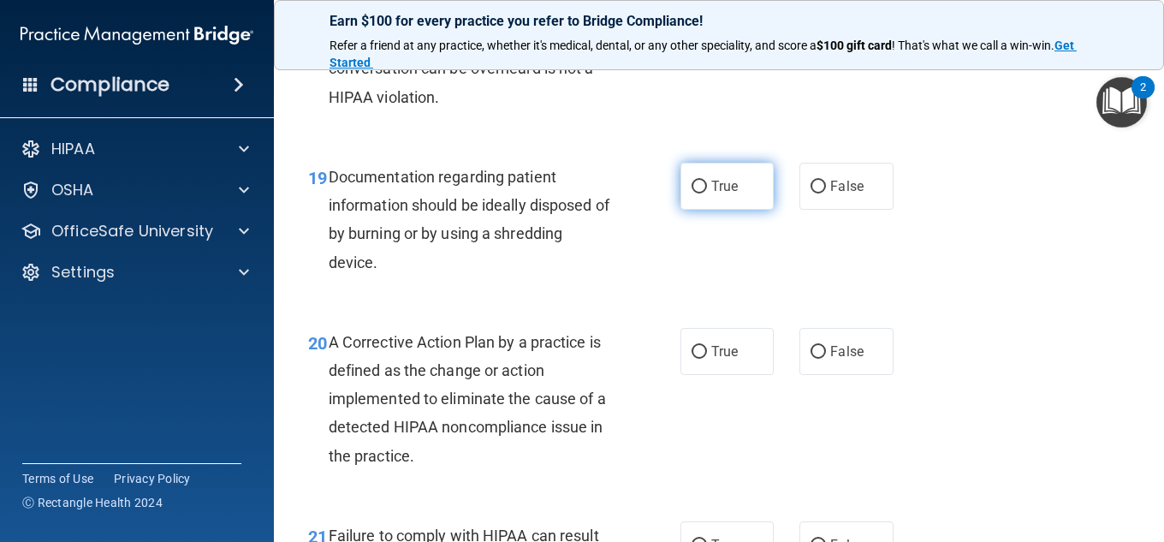
click at [724, 188] on span "True" at bounding box center [724, 186] width 27 height 16
click at [707, 188] on input "True" at bounding box center [699, 187] width 15 height 13
radio input "true"
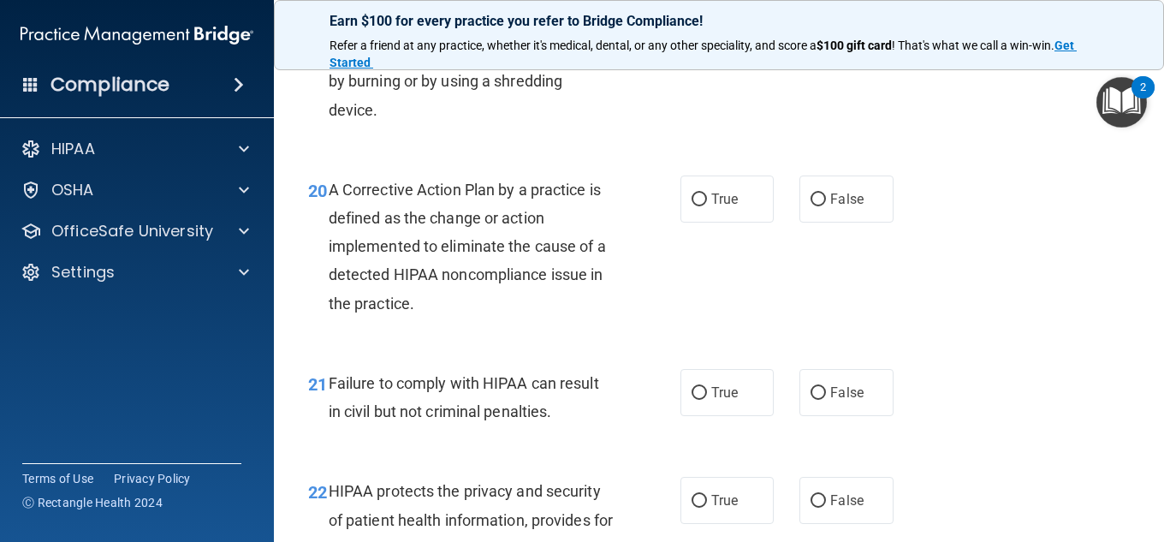
scroll to position [3070, 0]
click at [722, 185] on label "True" at bounding box center [726, 198] width 93 height 47
click at [707, 193] on input "True" at bounding box center [699, 199] width 15 height 13
radio input "true"
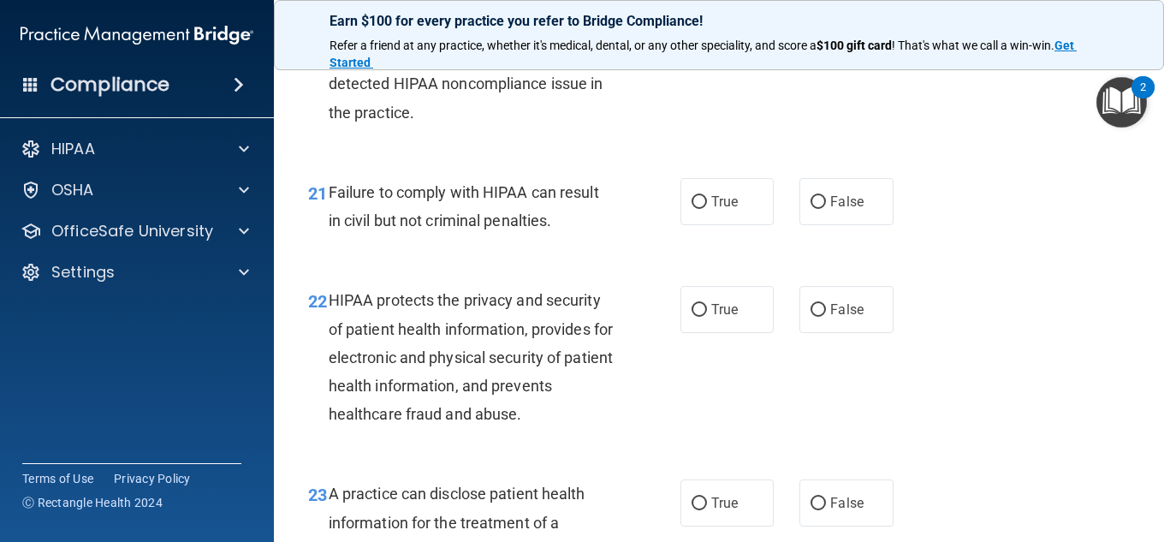
scroll to position [3261, 0]
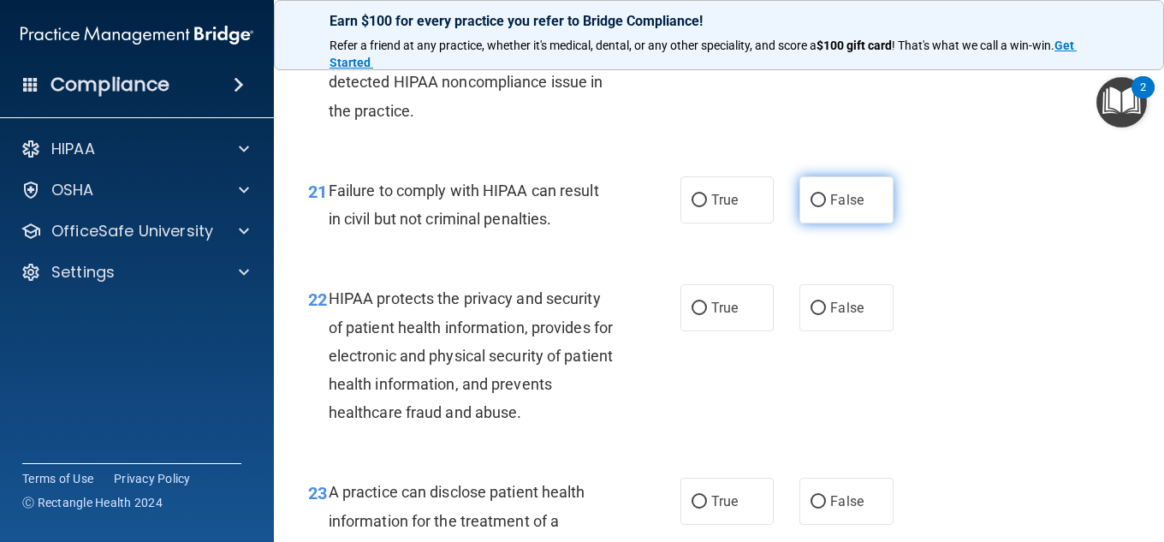
click at [834, 199] on span "False" at bounding box center [846, 200] width 33 height 16
click at [826, 199] on input "False" at bounding box center [818, 200] width 15 height 13
radio input "true"
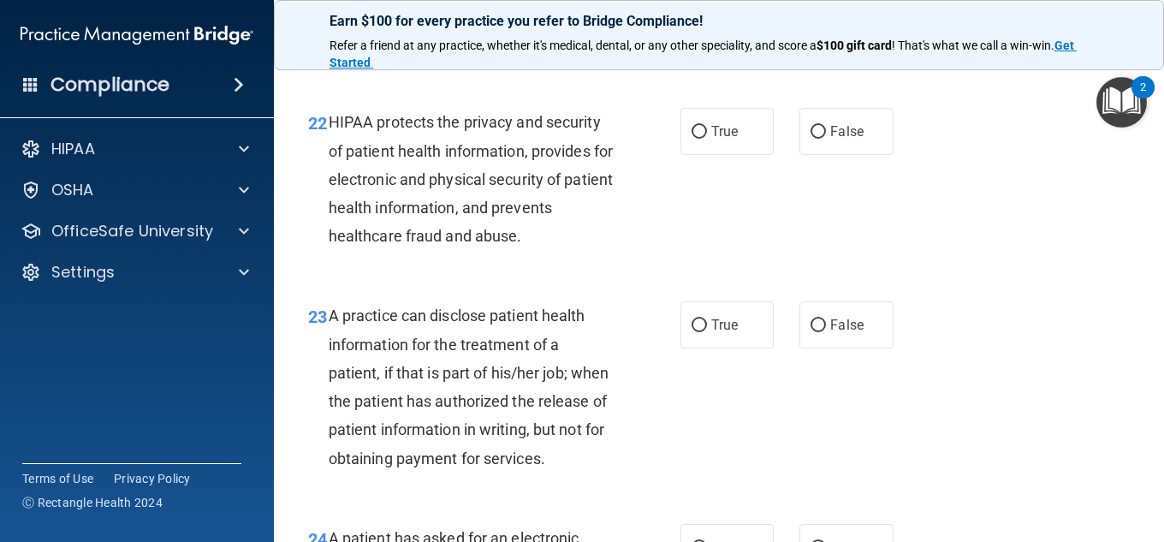
scroll to position [3438, 0]
click at [734, 136] on label "True" at bounding box center [726, 130] width 93 height 47
click at [707, 136] on input "True" at bounding box center [699, 131] width 15 height 13
radio input "true"
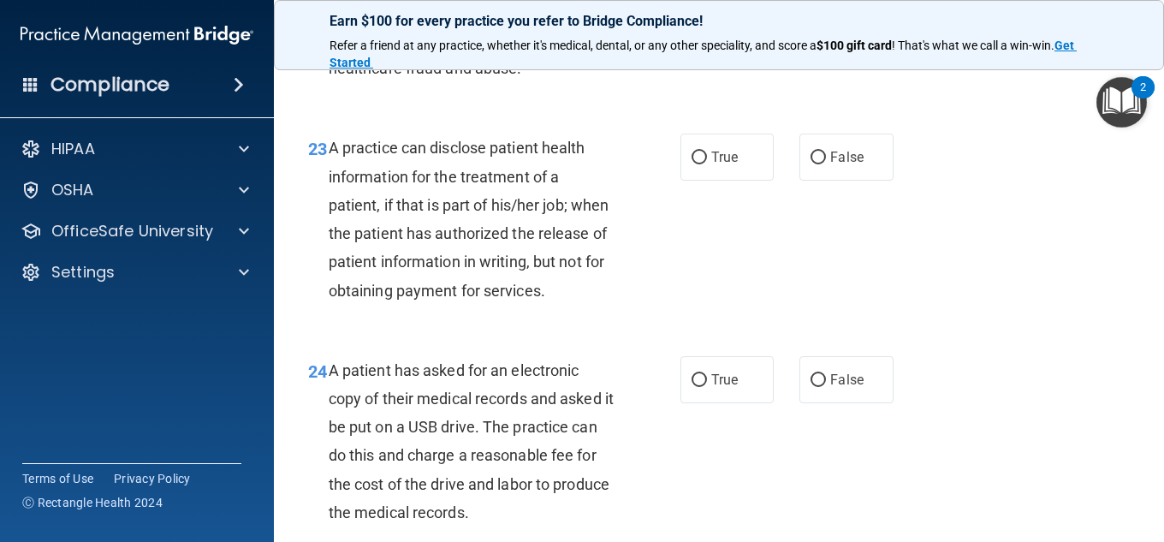
scroll to position [3616, 0]
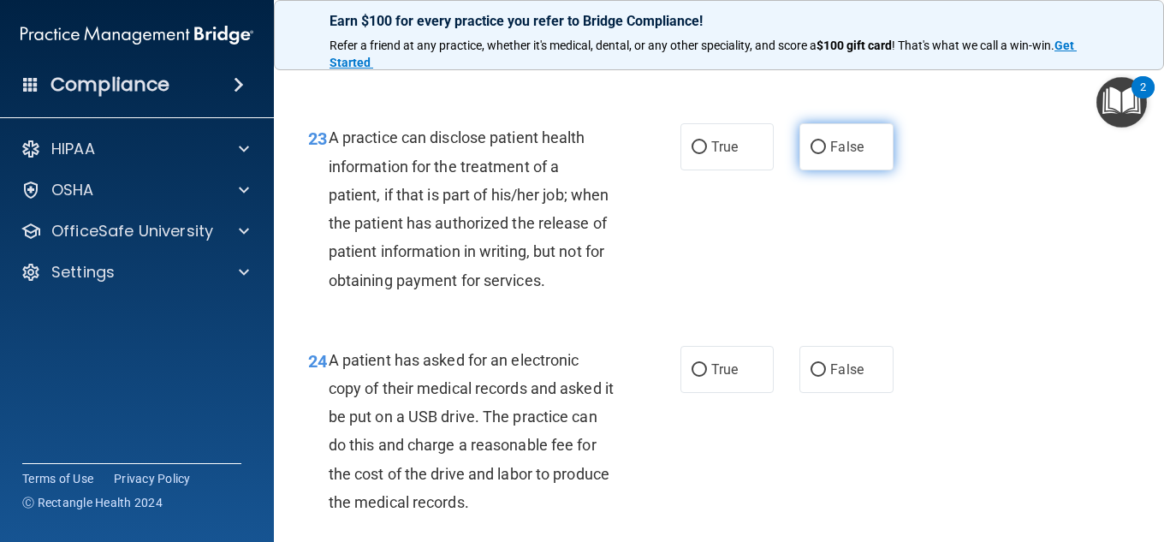
click at [849, 156] on label "False" at bounding box center [845, 146] width 93 height 47
click at [826, 154] on input "False" at bounding box center [818, 147] width 15 height 13
radio input "true"
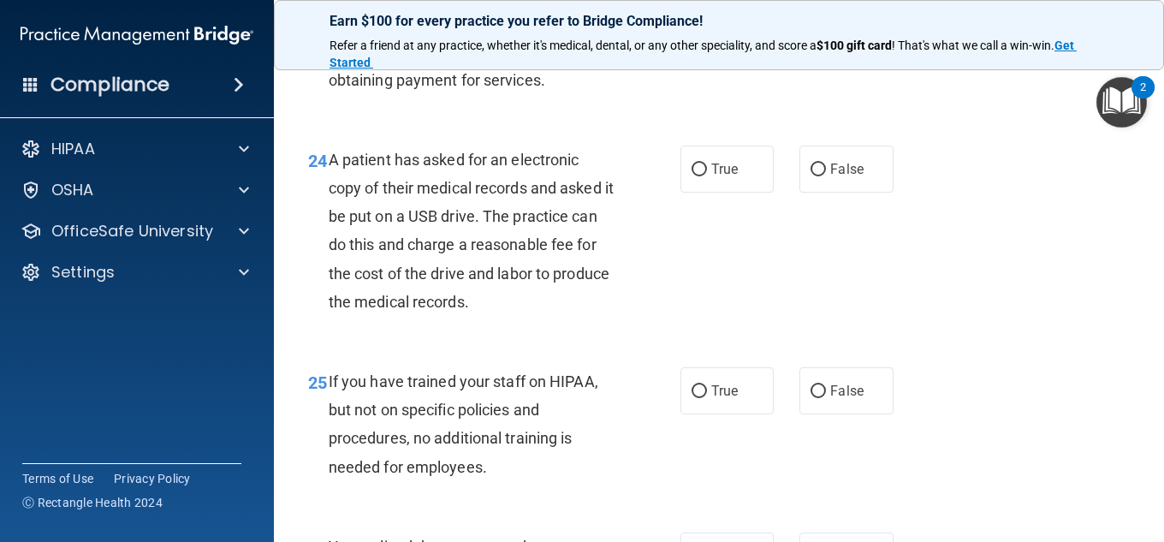
scroll to position [3864, 0]
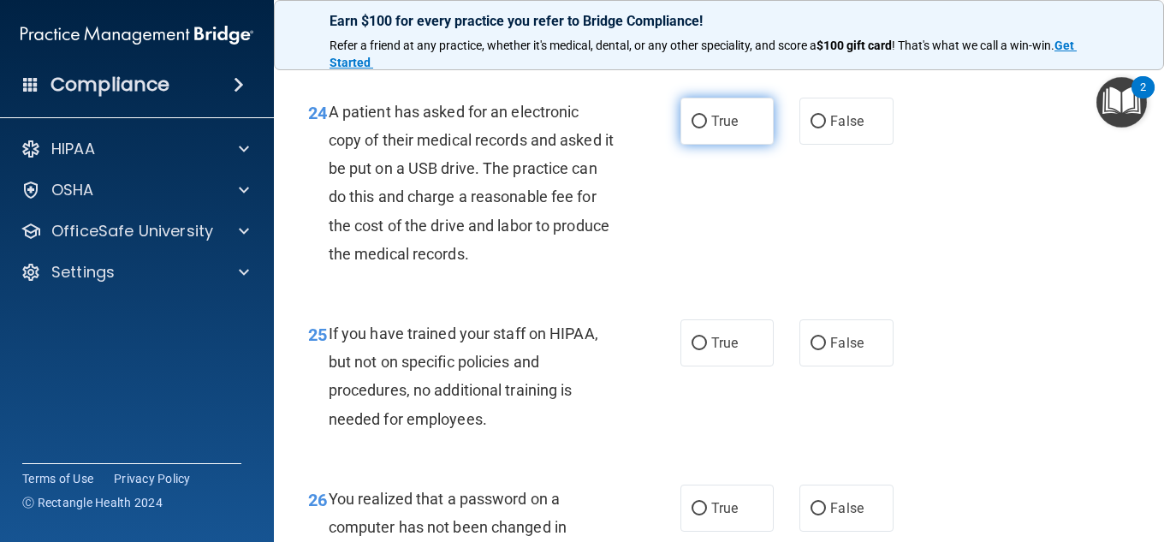
click at [715, 129] on span "True" at bounding box center [724, 121] width 27 height 16
click at [707, 128] on input "True" at bounding box center [699, 122] width 15 height 13
radio input "true"
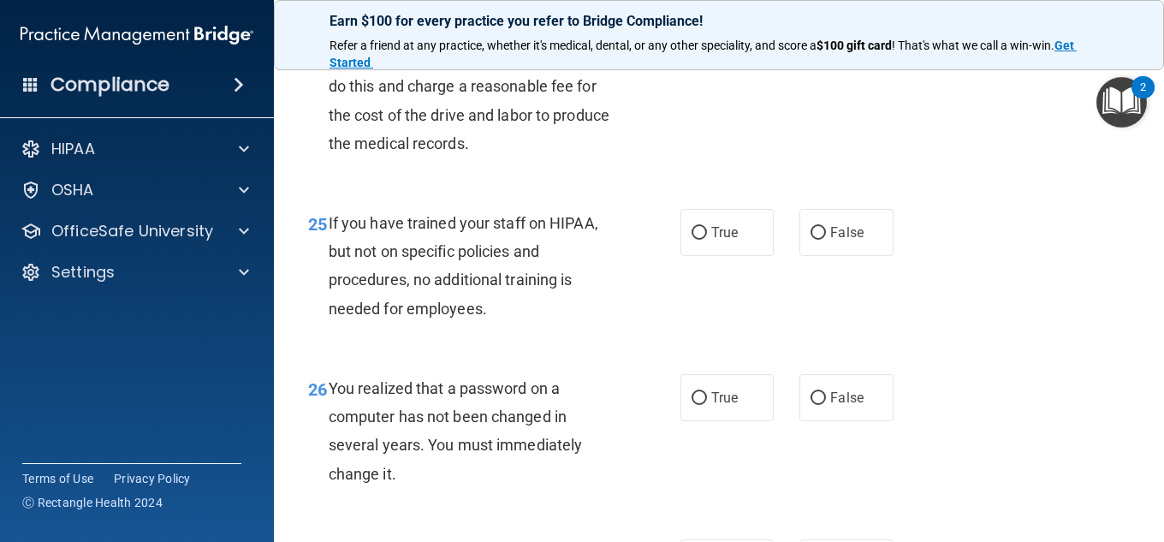
scroll to position [3975, 0]
click at [840, 240] on span "False" at bounding box center [846, 231] width 33 height 16
click at [826, 239] on input "False" at bounding box center [818, 232] width 15 height 13
radio input "true"
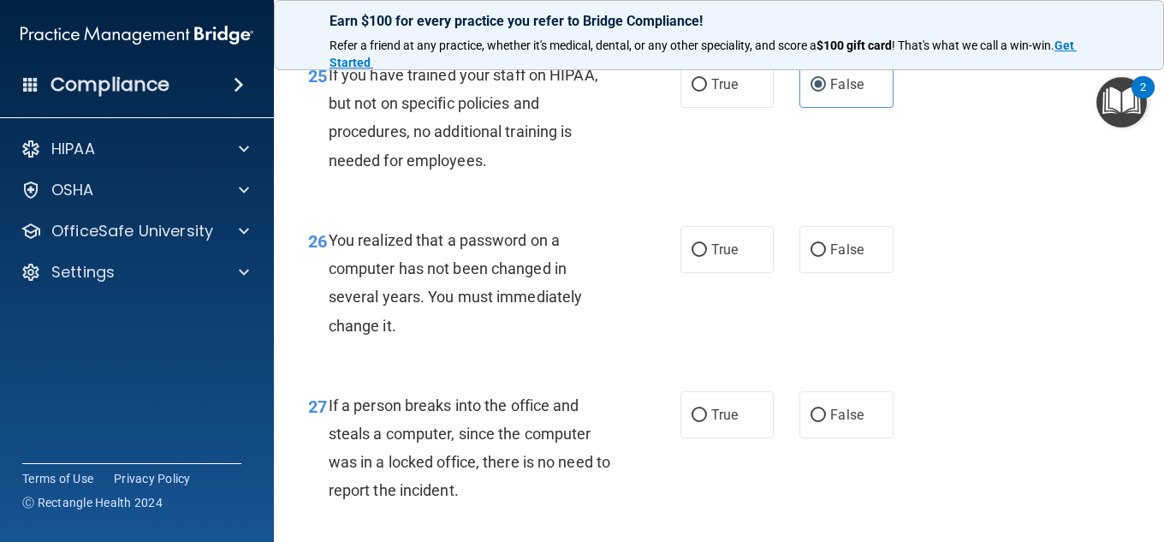
scroll to position [4124, 0]
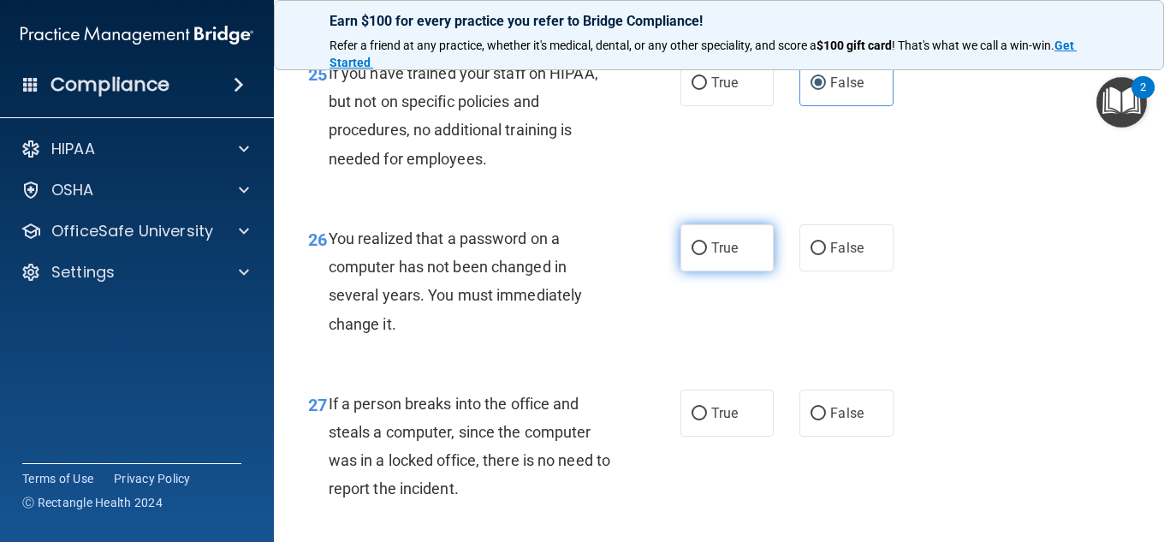
click at [727, 256] on span "True" at bounding box center [724, 248] width 27 height 16
click at [707, 255] on input "True" at bounding box center [699, 248] width 15 height 13
radio input "true"
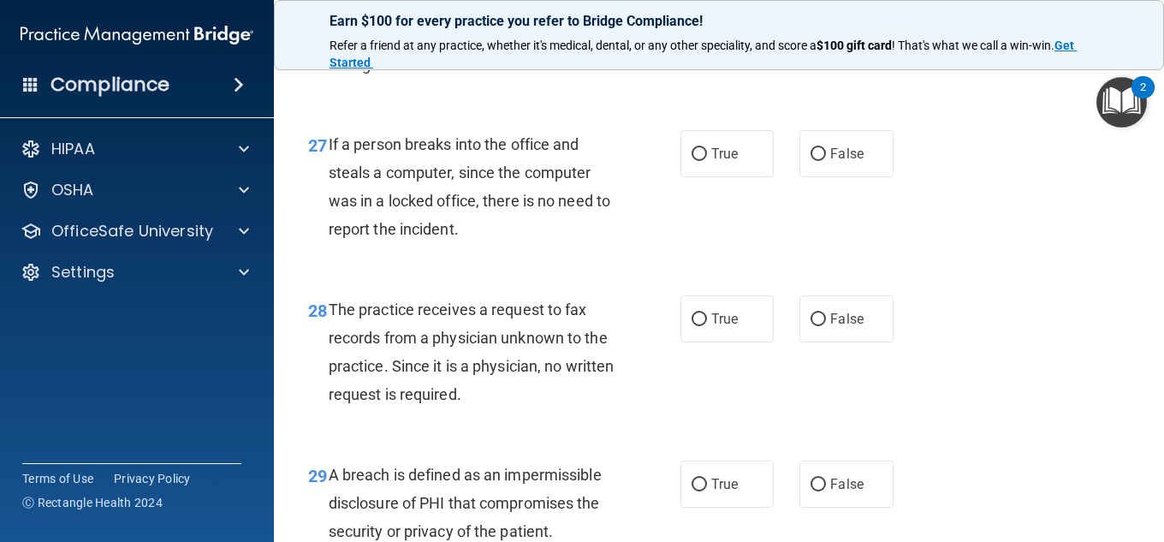
scroll to position [4385, 0]
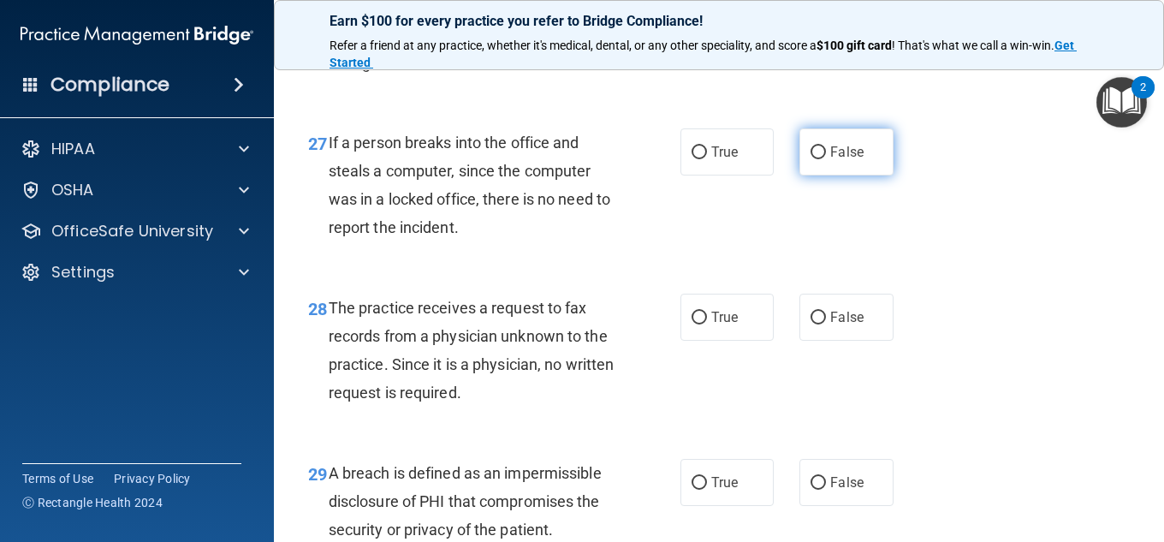
click at [870, 171] on label "False" at bounding box center [845, 151] width 93 height 47
click at [826, 159] on input "False" at bounding box center [818, 152] width 15 height 13
radio input "true"
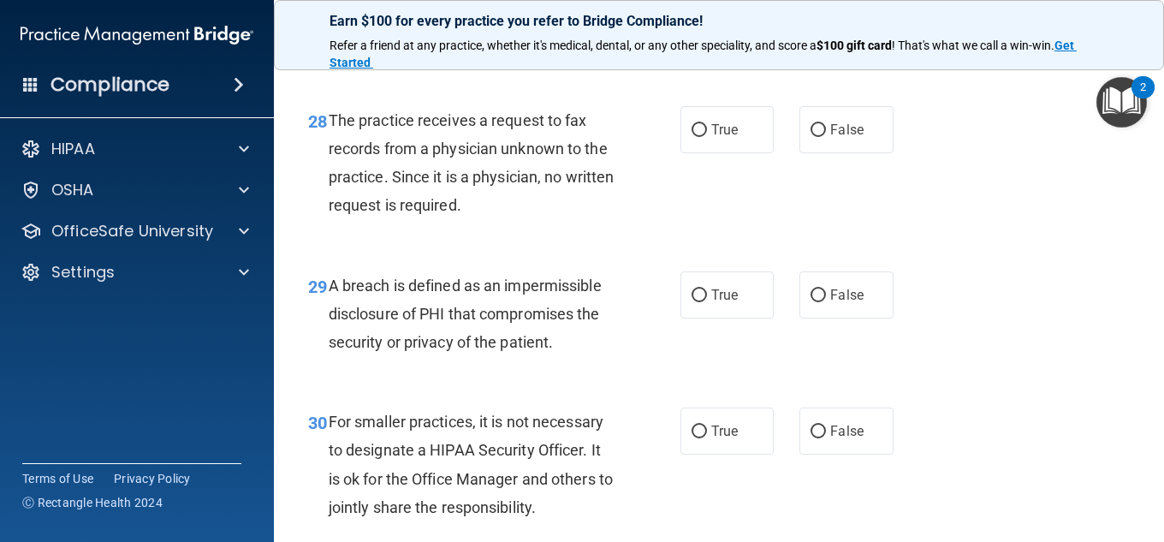
scroll to position [4588, 0]
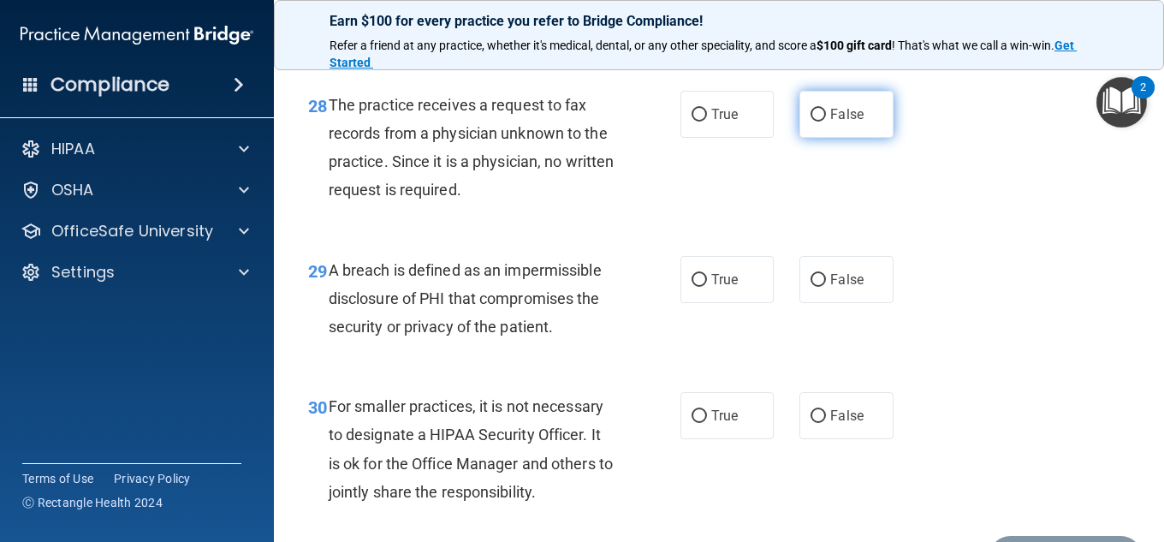
click at [854, 122] on span "False" at bounding box center [846, 114] width 33 height 16
click at [826, 122] on input "False" at bounding box center [818, 115] width 15 height 13
radio input "true"
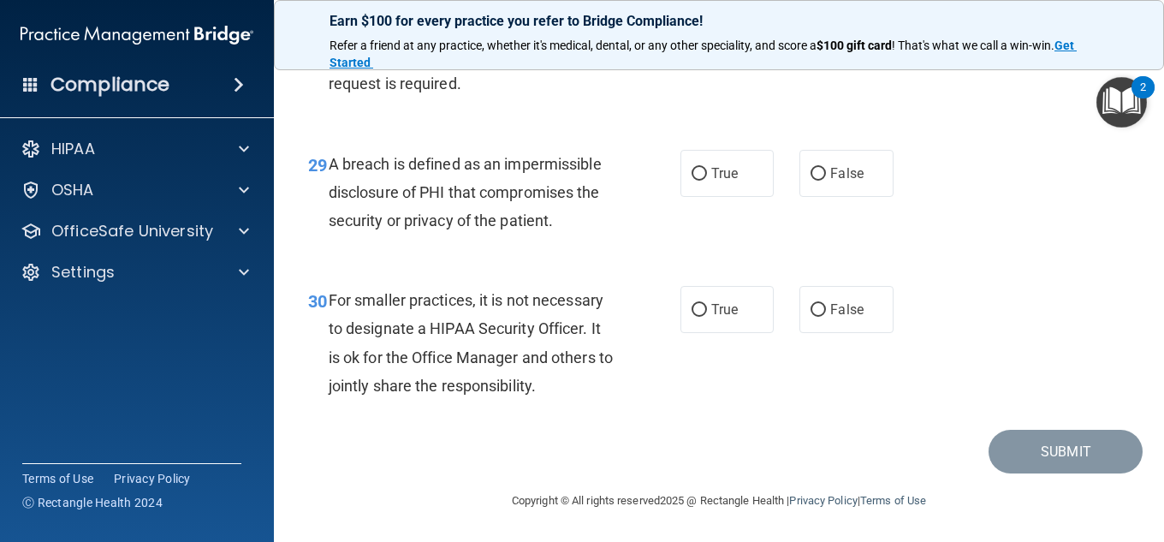
scroll to position [4722, 0]
click at [729, 180] on span "True" at bounding box center [724, 173] width 27 height 16
click at [707, 180] on input "True" at bounding box center [699, 174] width 15 height 13
radio input "true"
click at [832, 304] on span "False" at bounding box center [846, 309] width 33 height 16
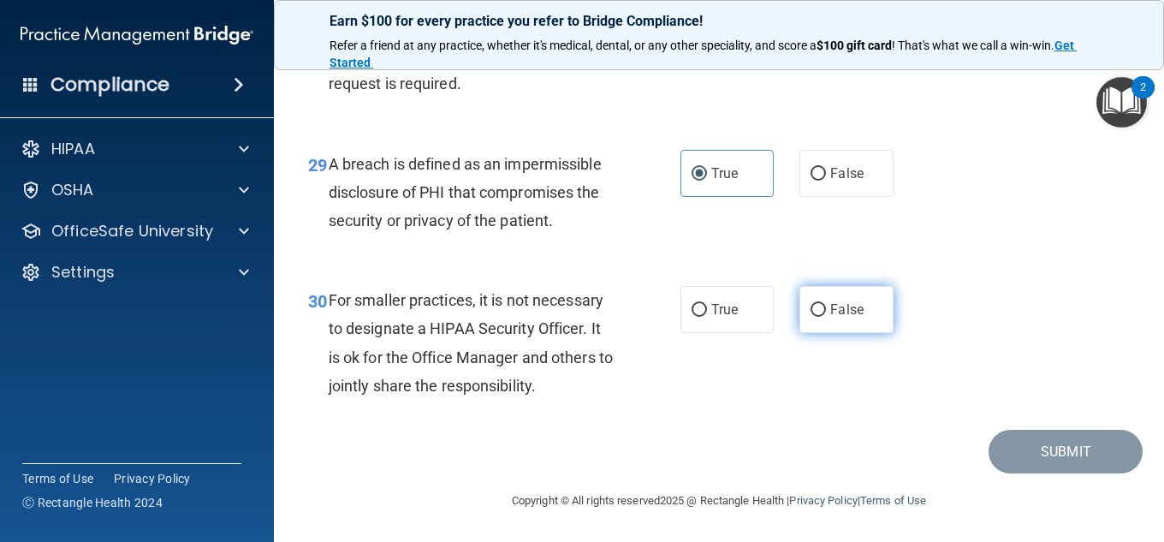
click at [826, 304] on input "False" at bounding box center [818, 310] width 15 height 13
radio input "true"
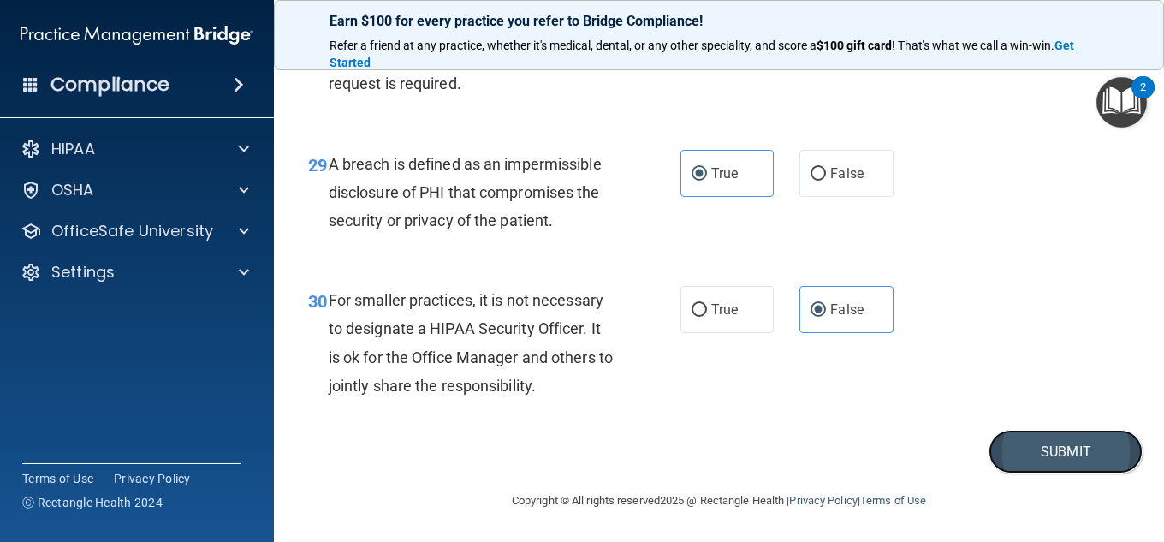
click at [1052, 457] on button "Submit" at bounding box center [1066, 452] width 154 height 44
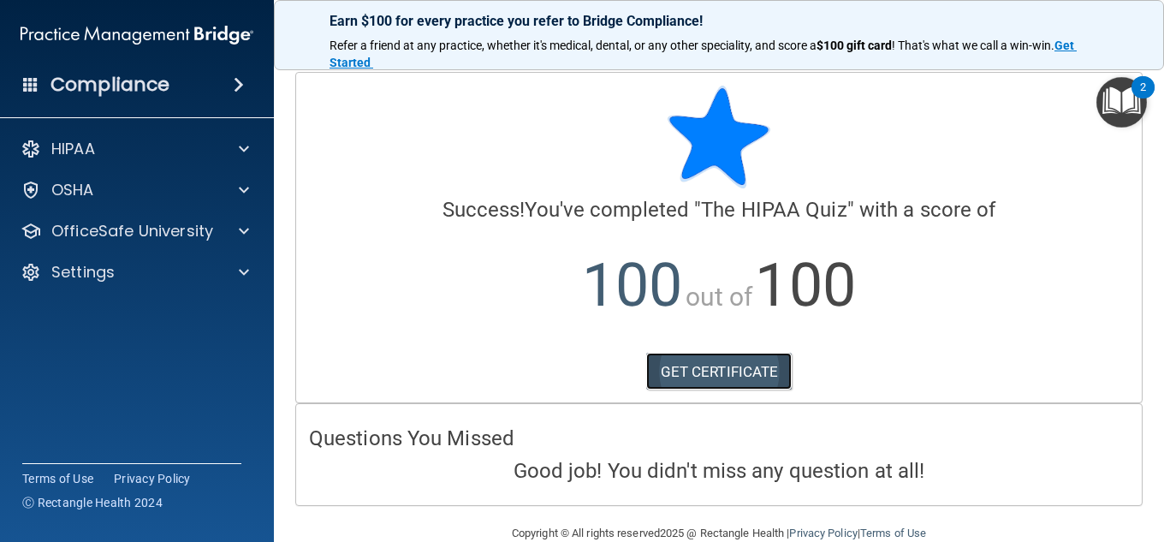
click at [742, 369] on link "GET CERTIFICATE" at bounding box center [719, 372] width 146 height 38
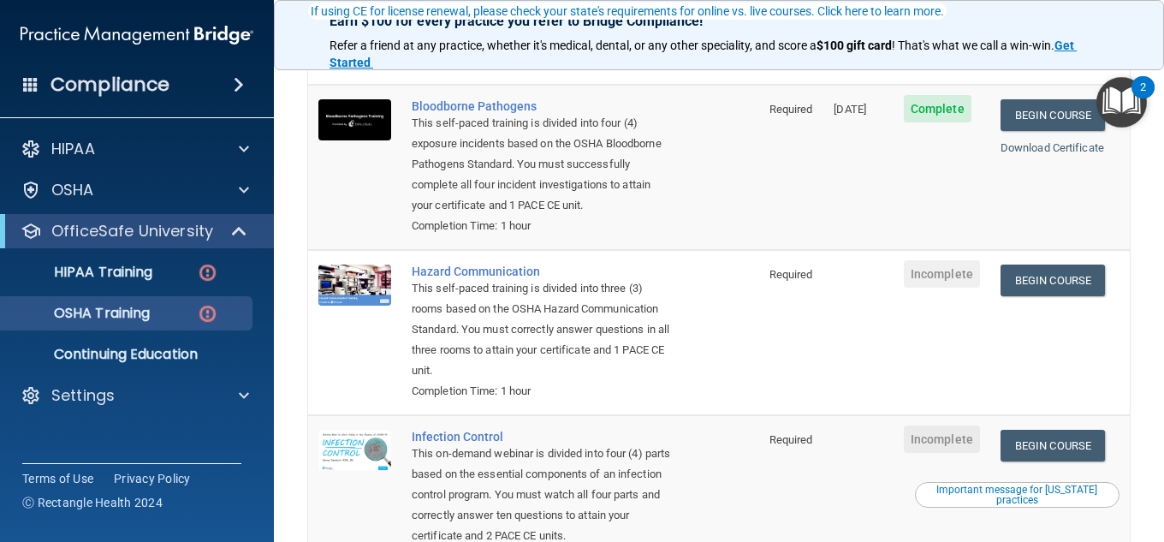
scroll to position [177, 0]
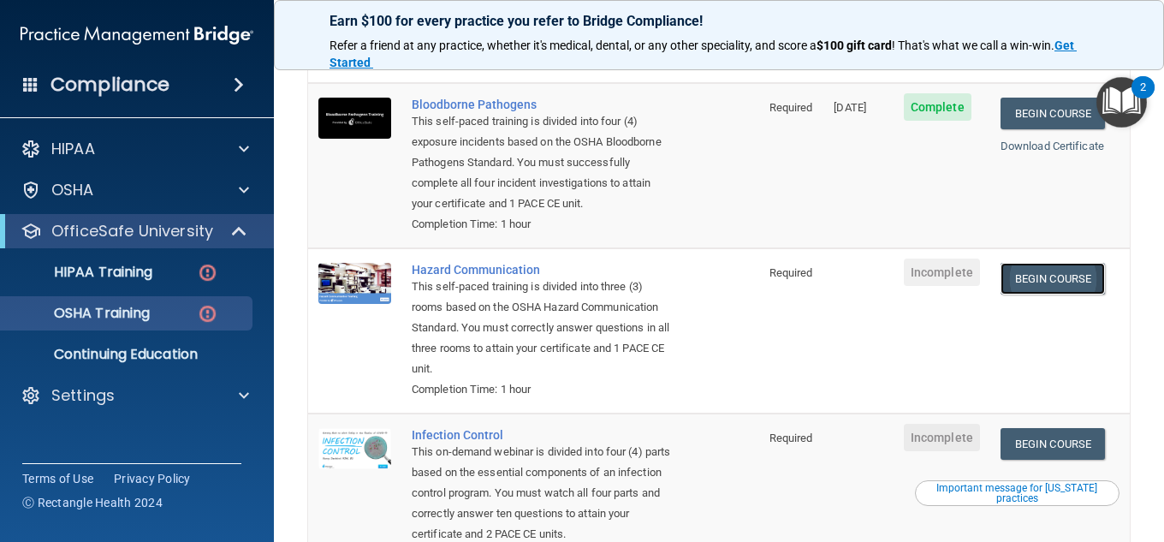
click at [1044, 276] on link "Begin Course" at bounding box center [1053, 279] width 104 height 32
click at [1049, 283] on link "Begin Course" at bounding box center [1053, 279] width 104 height 32
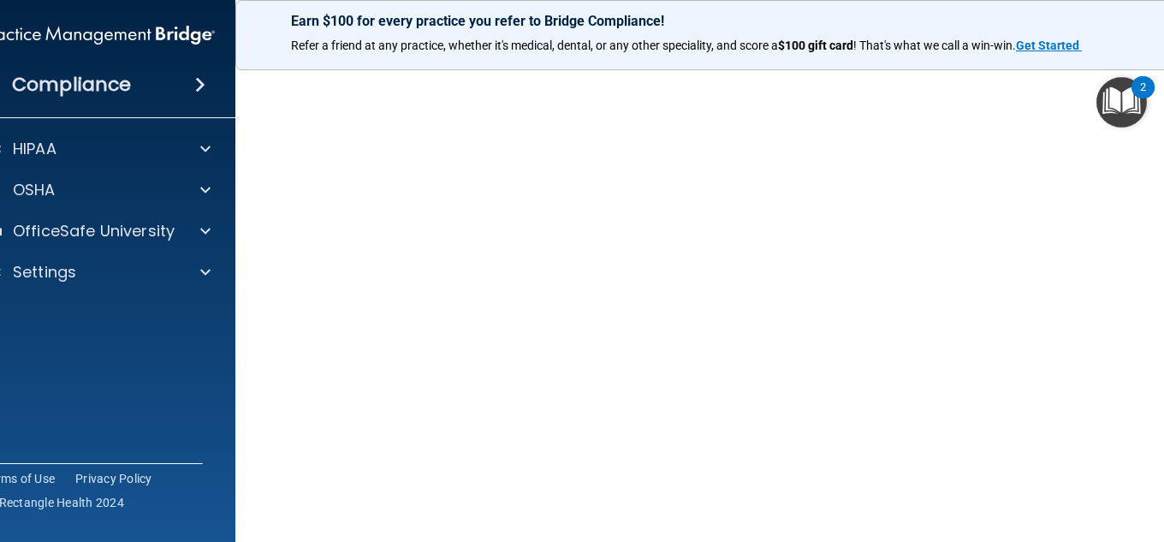
scroll to position [86, 0]
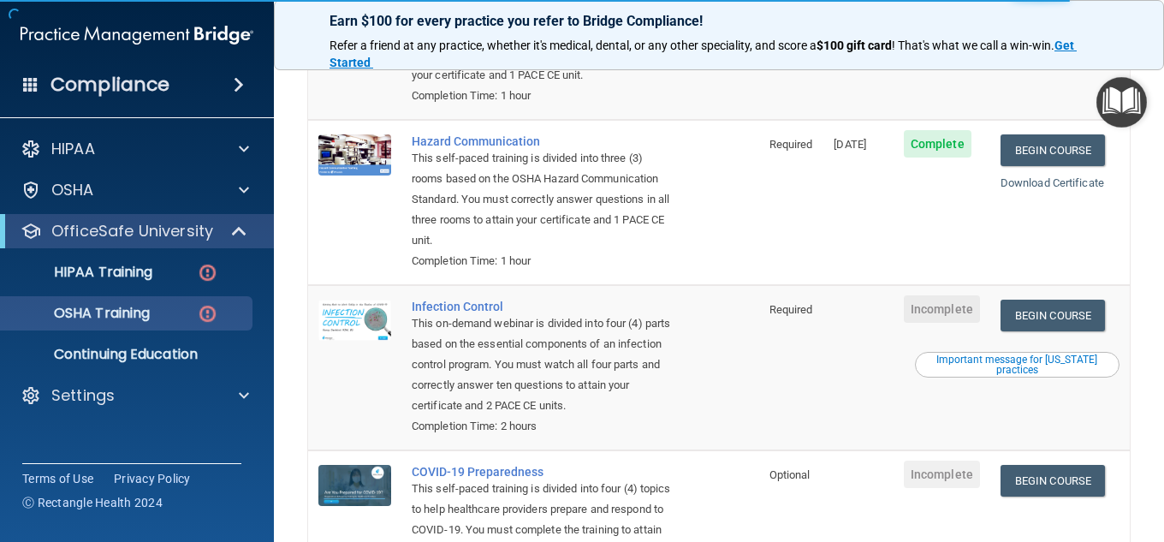
scroll to position [306, 0]
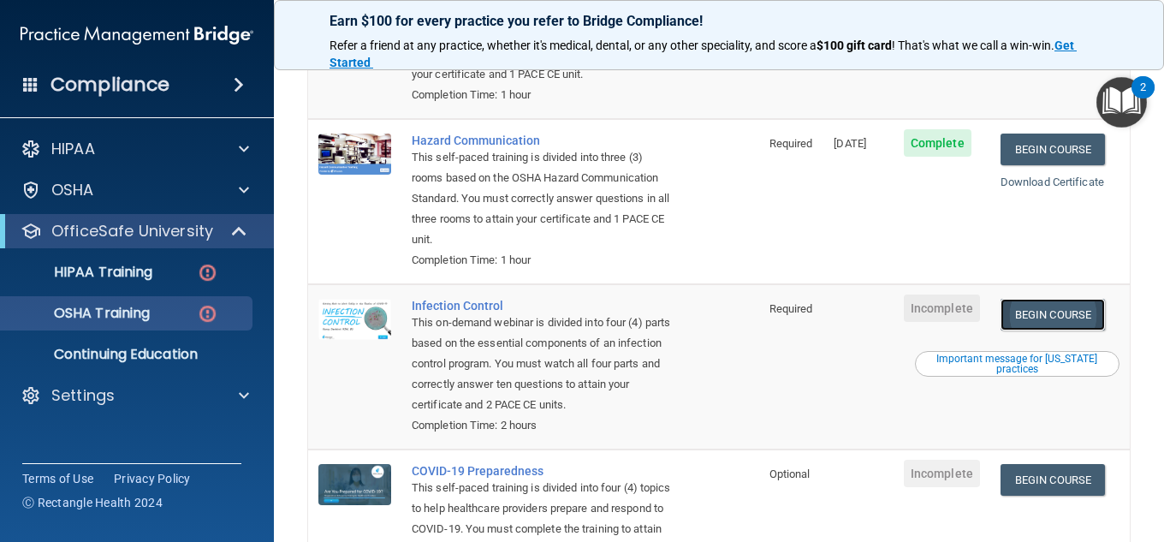
click at [1033, 318] on link "Begin Course" at bounding box center [1053, 315] width 104 height 32
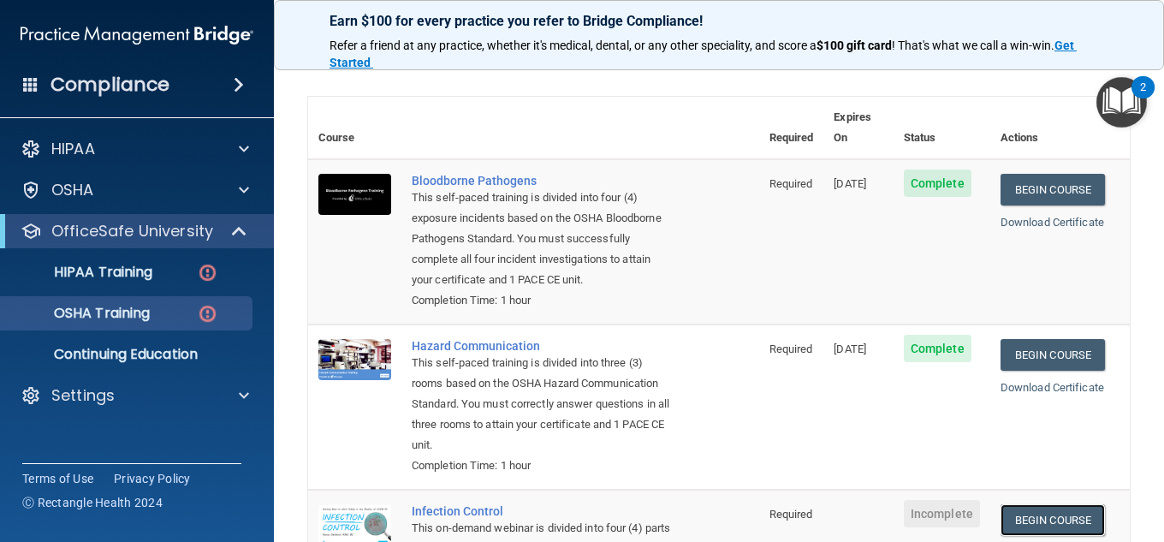
scroll to position [100, 0]
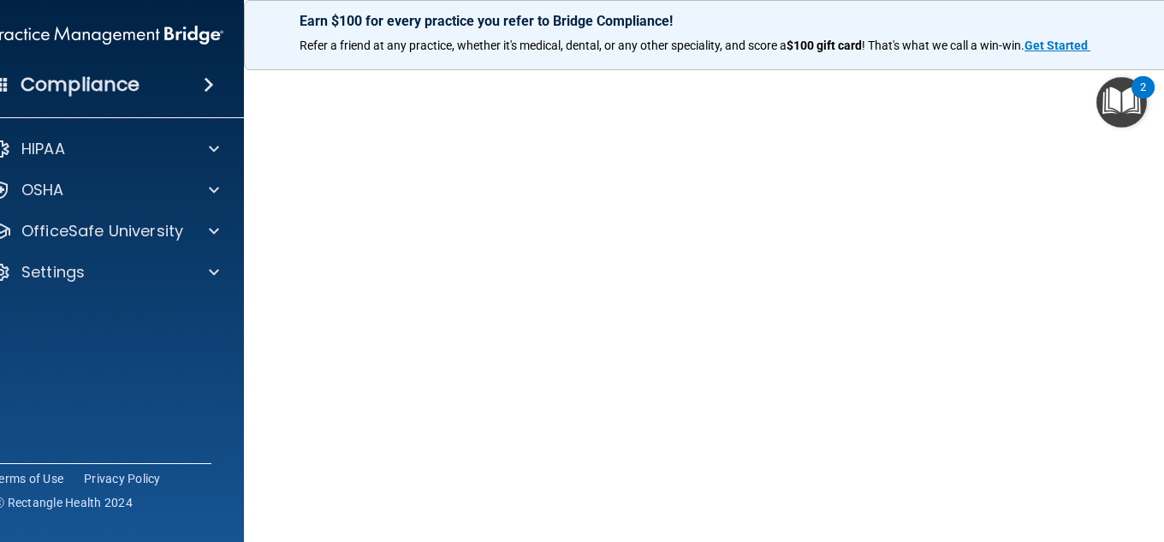
scroll to position [90, 0]
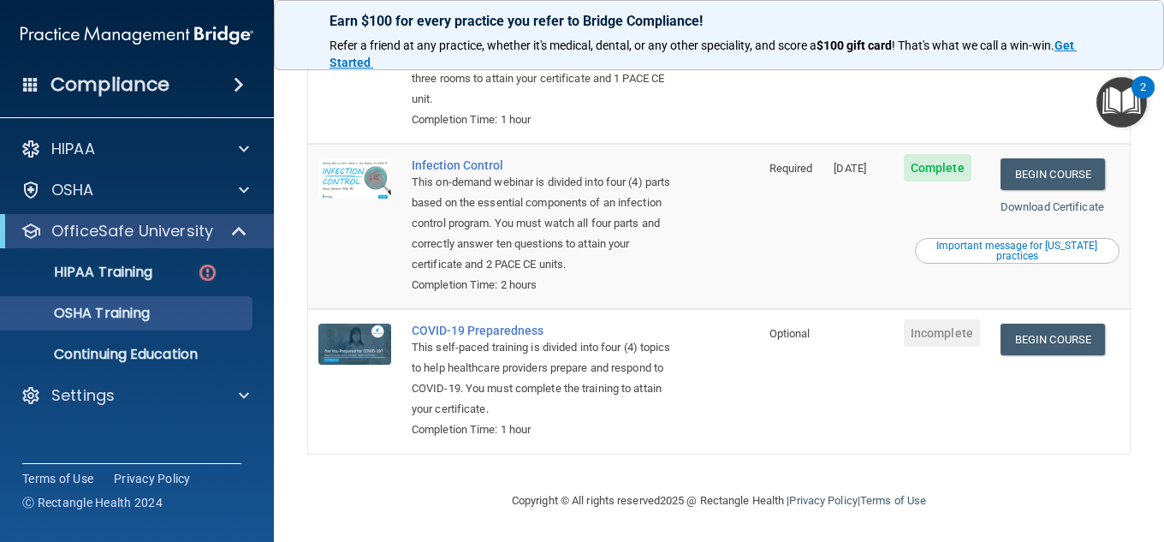
scroll to position [403, 0]
click at [1035, 336] on link "Begin Course" at bounding box center [1053, 340] width 104 height 32
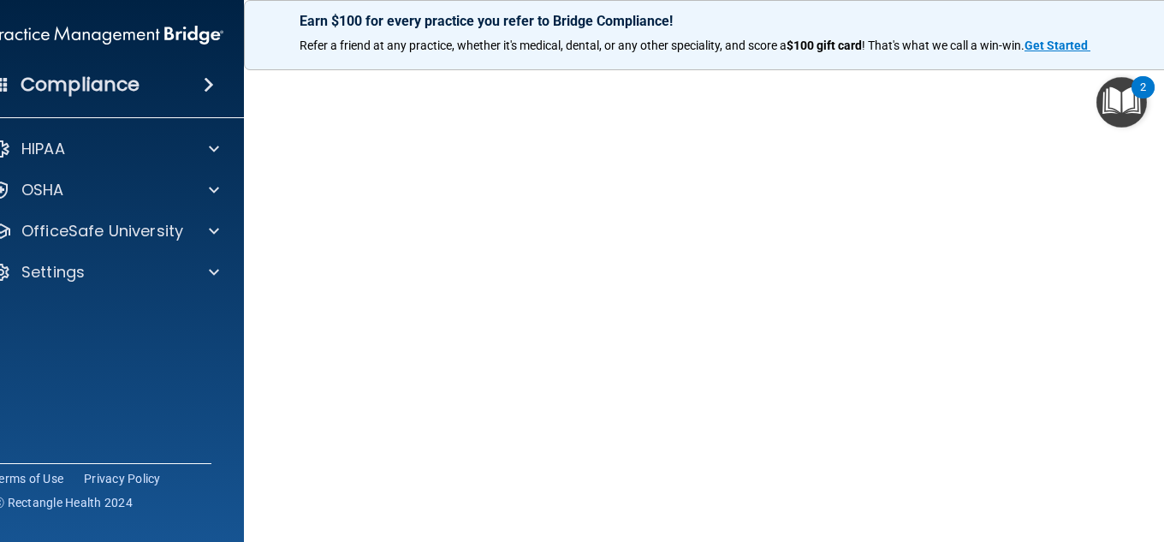
scroll to position [62, 0]
